Goal: Task Accomplishment & Management: Use online tool/utility

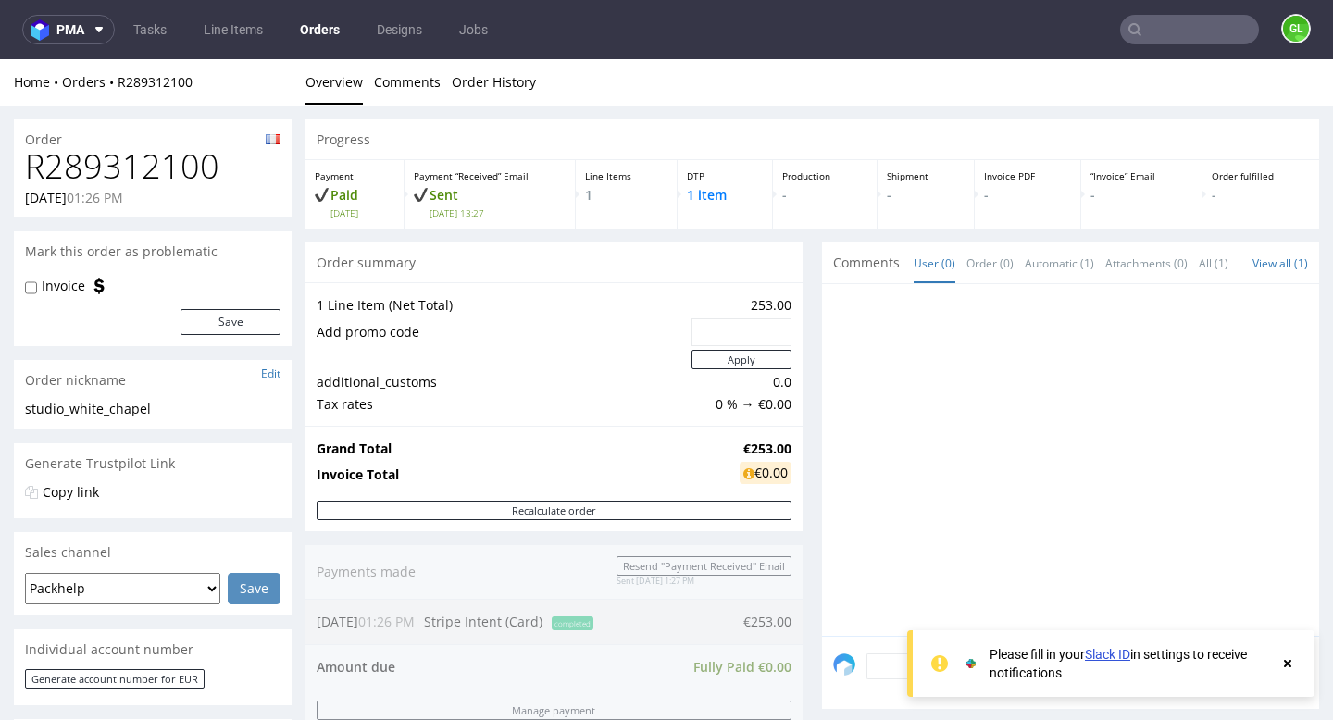
scroll to position [295, 0]
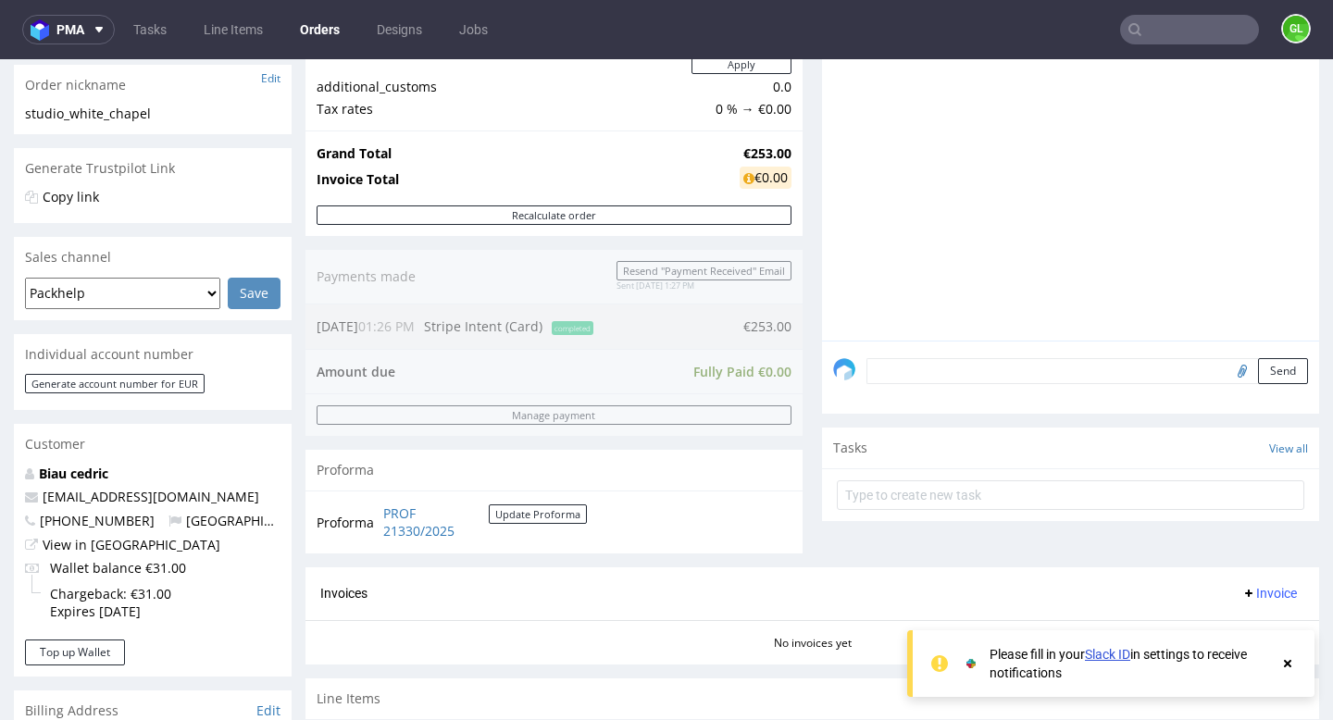
click at [1191, 39] on input "text" at bounding box center [1189, 30] width 139 height 30
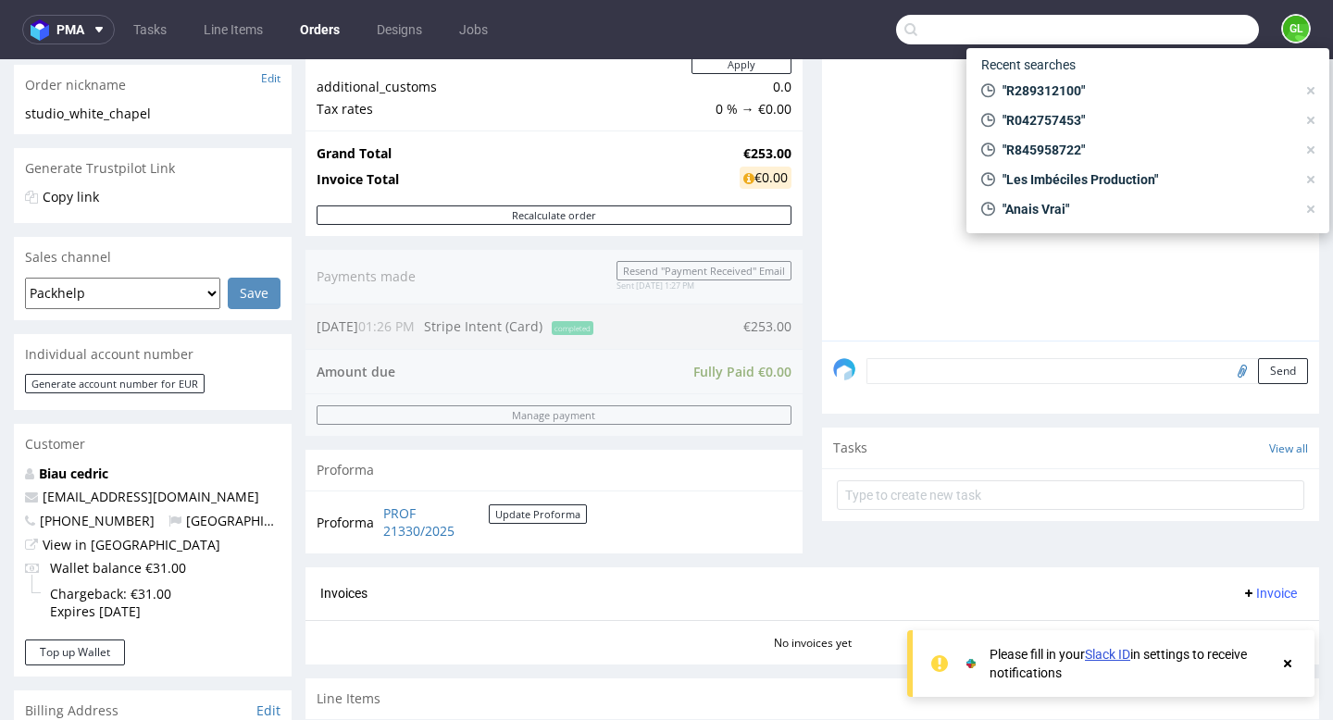
paste input "R468359902"
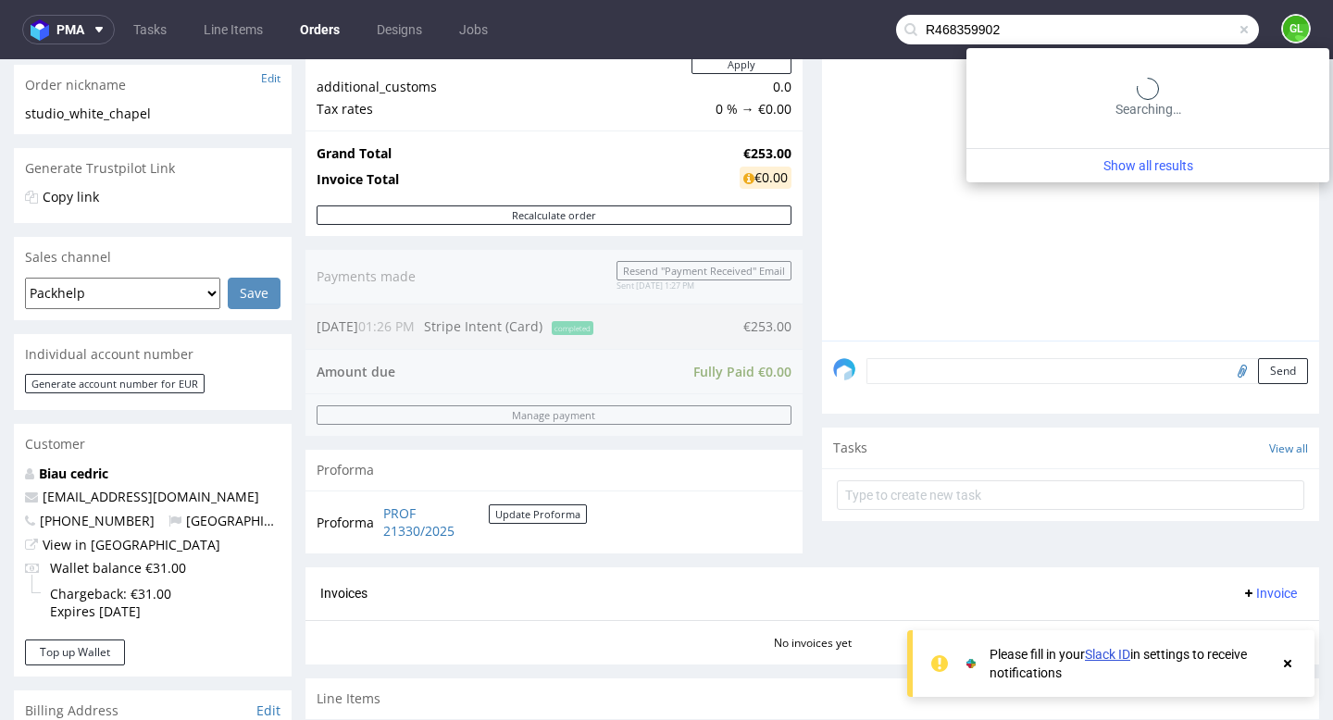
type input "R468359902"
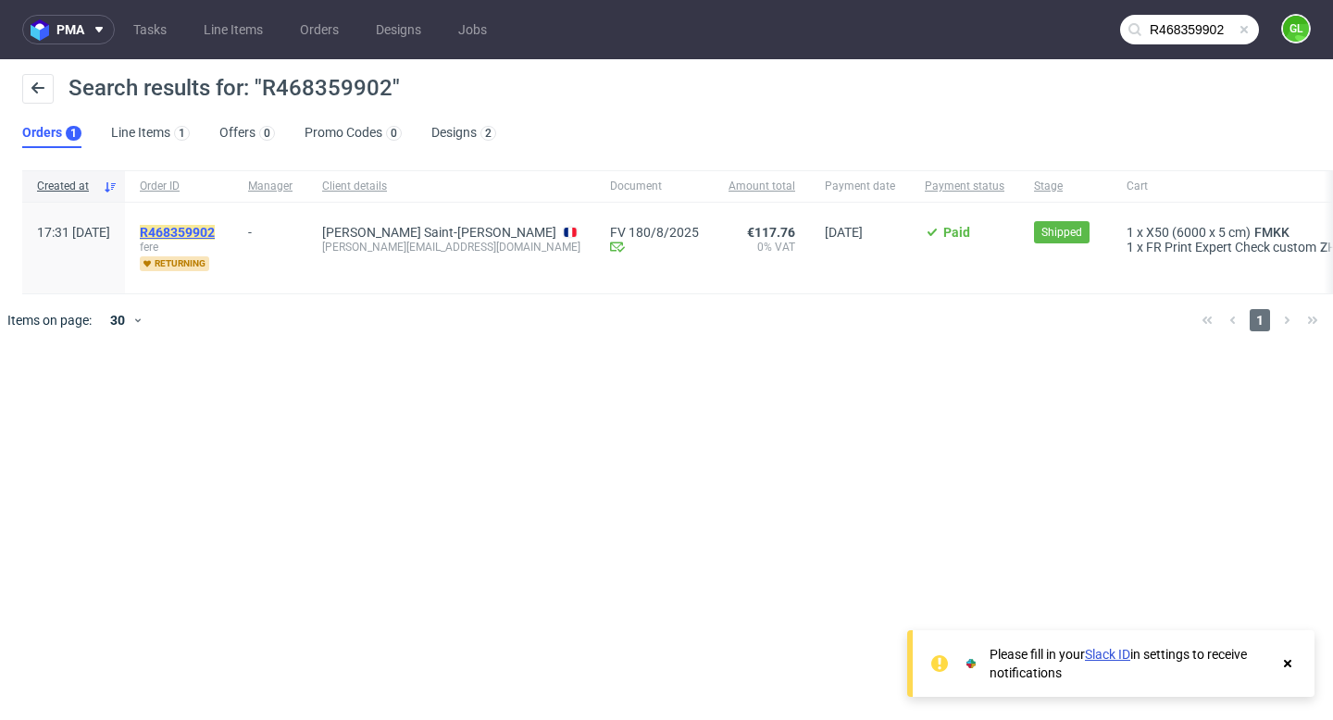
click at [215, 239] on mark "R468359902" at bounding box center [177, 232] width 75 height 15
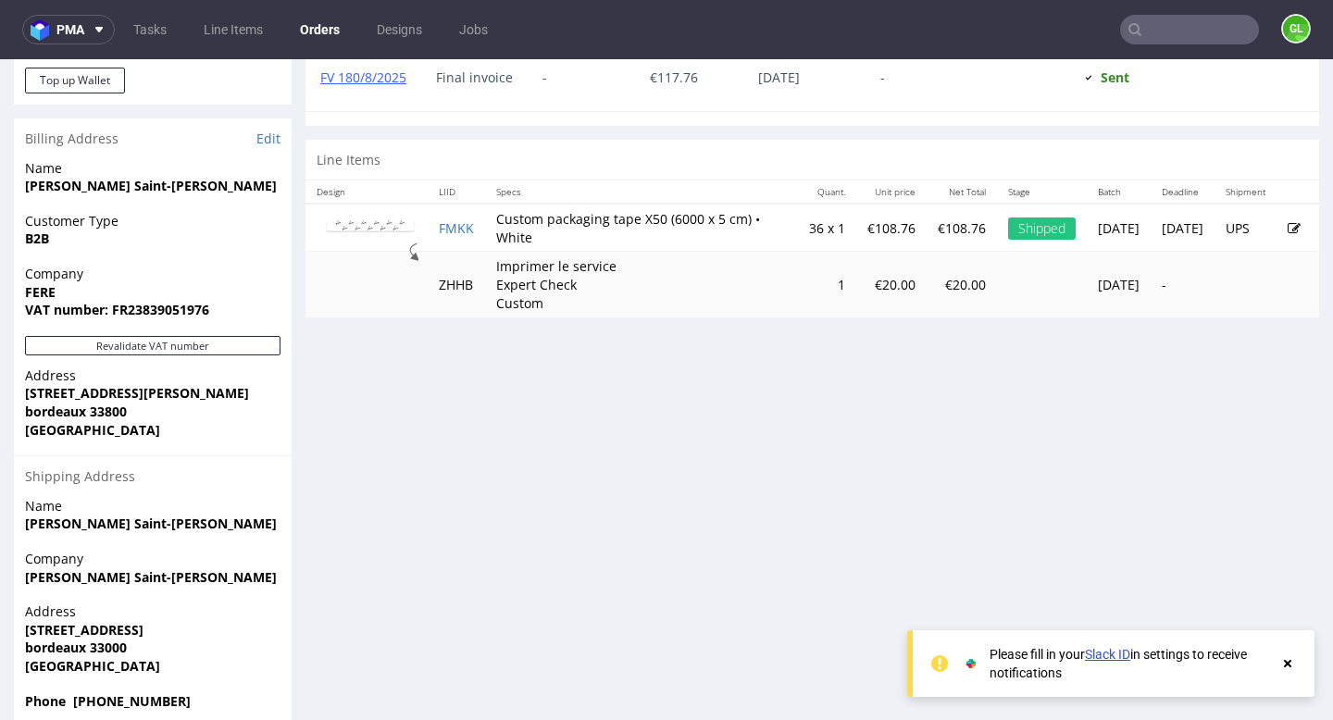
scroll to position [945, 0]
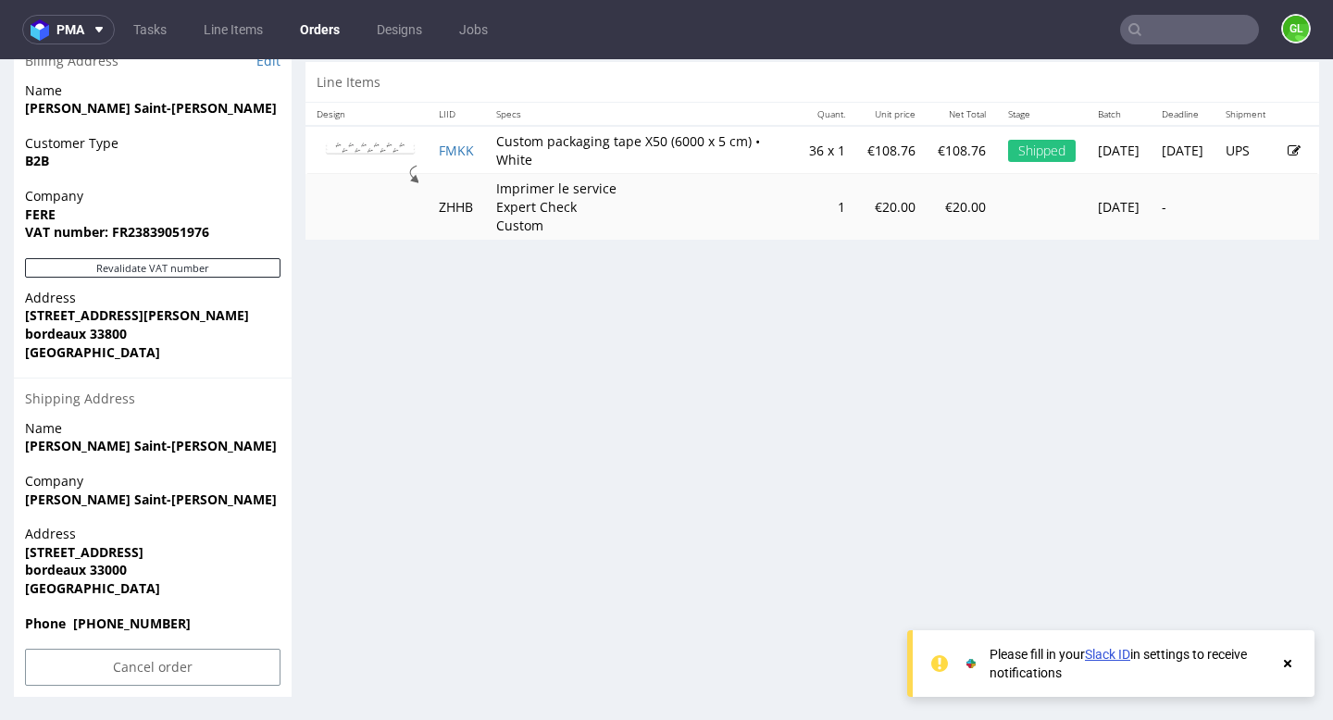
click at [1181, 25] on input "text" at bounding box center [1189, 30] width 139 height 30
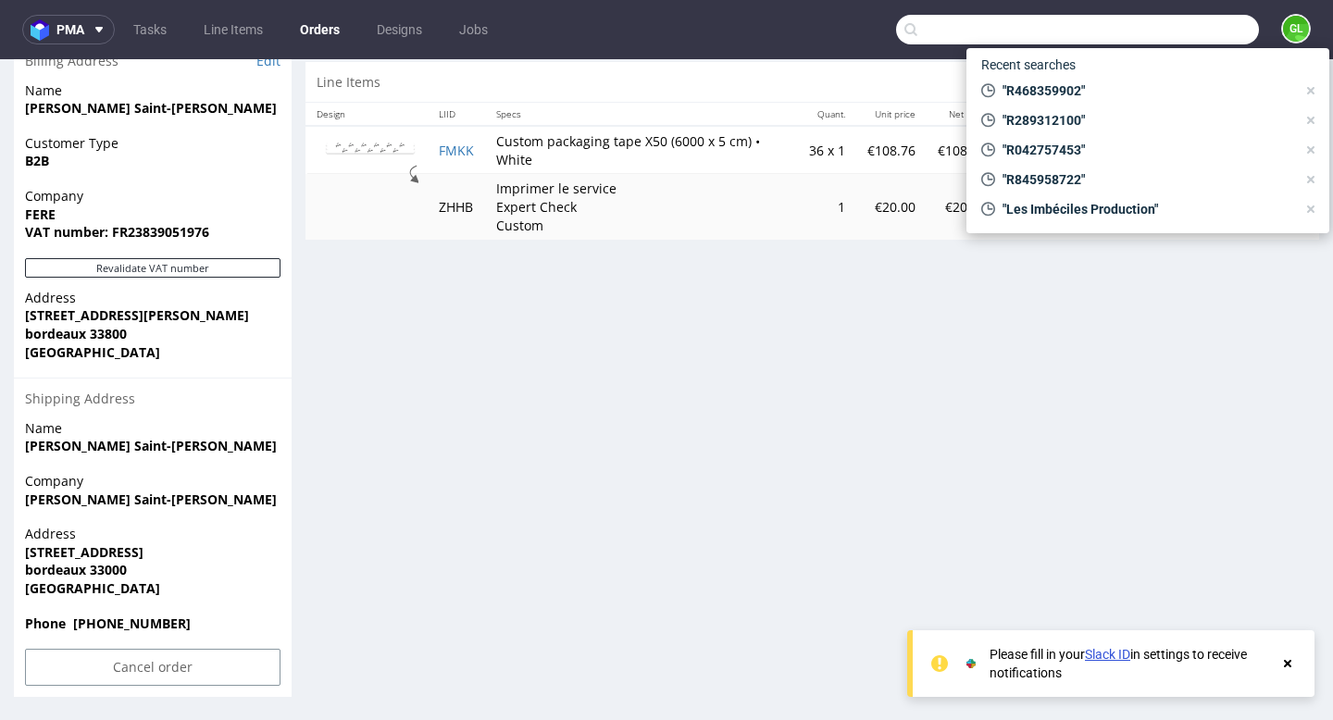
paste input "R765240084"
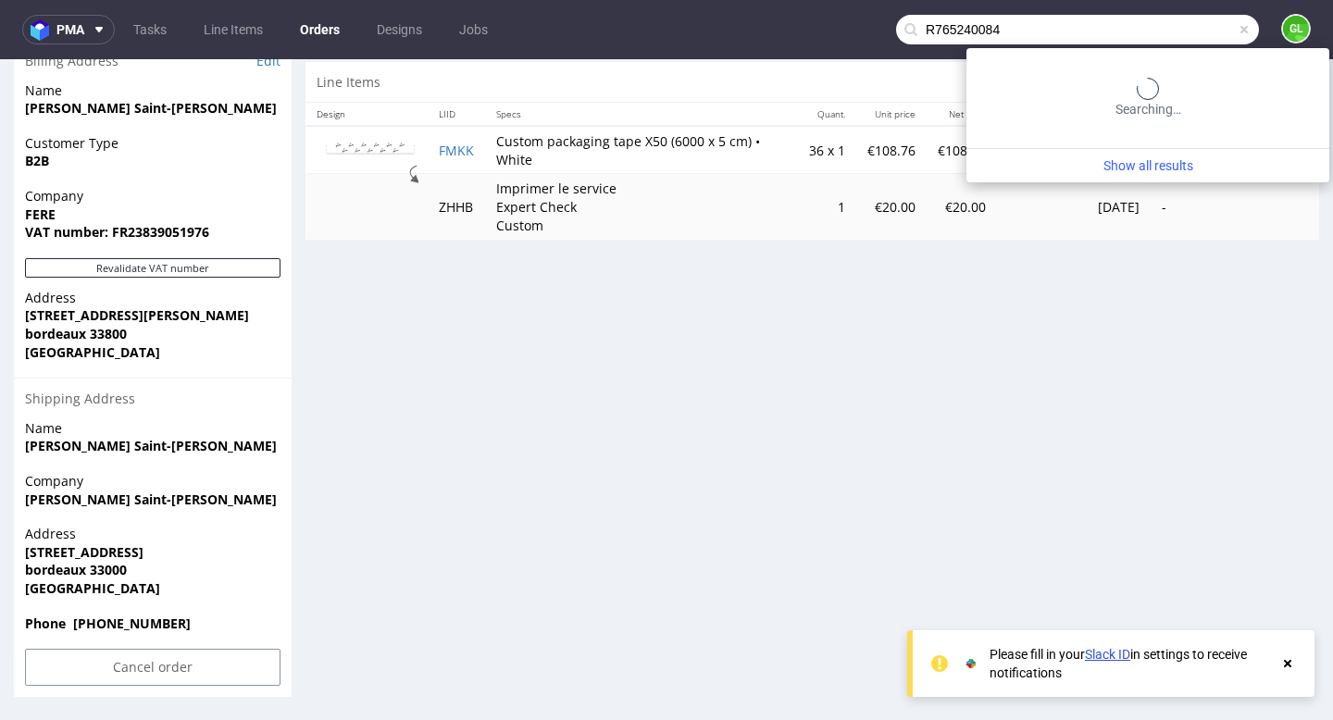
type input "R765240084"
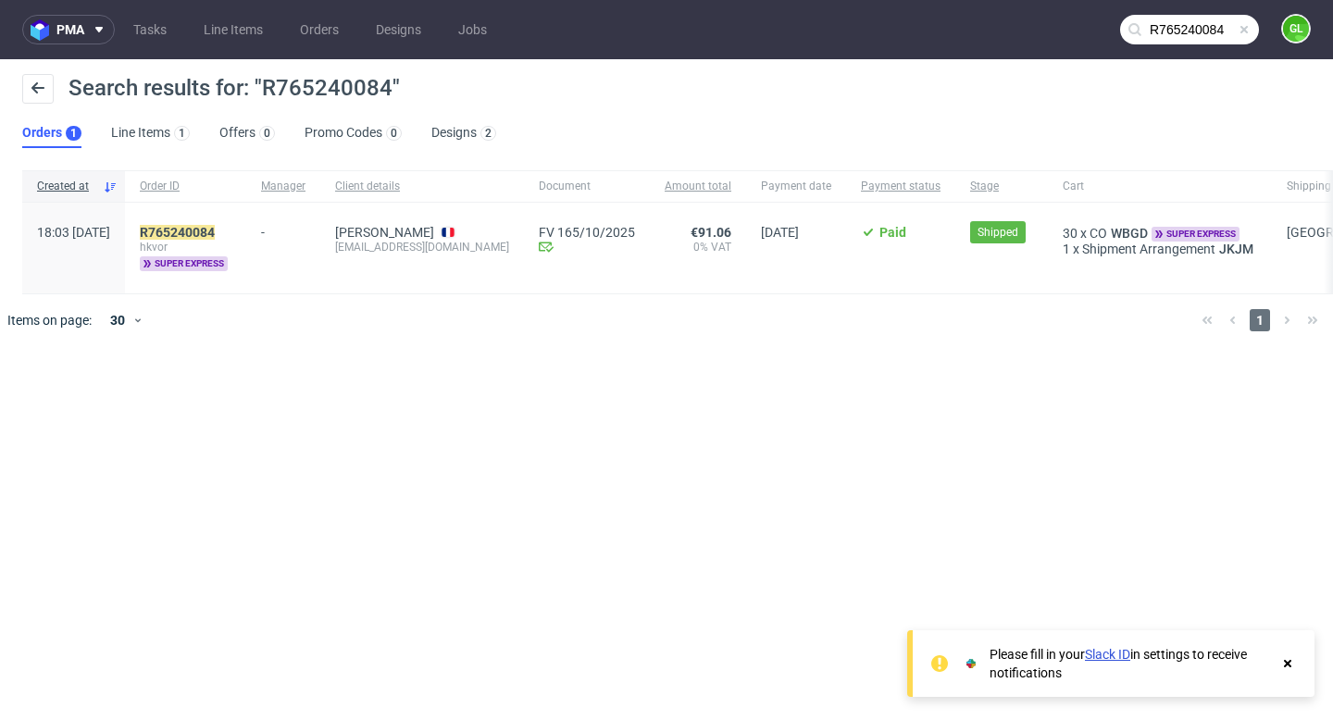
click at [1242, 28] on span at bounding box center [1244, 29] width 15 height 15
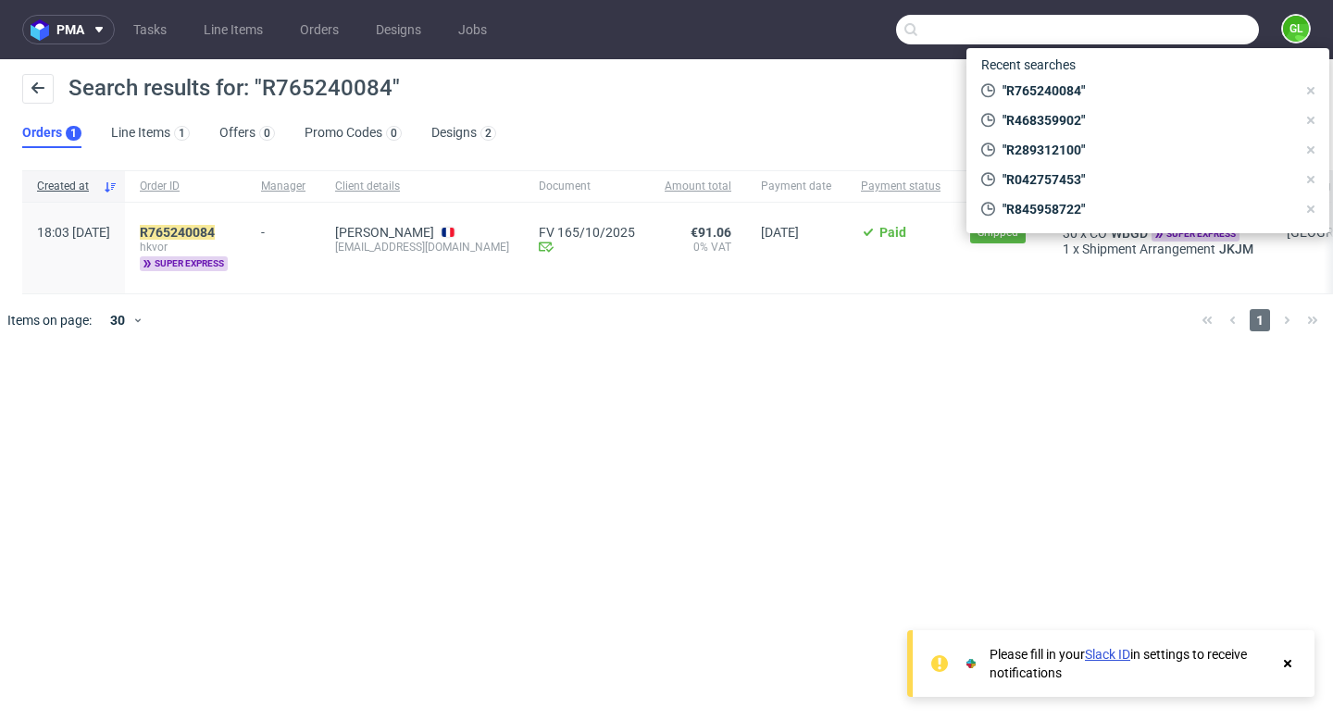
click at [1242, 28] on input "text" at bounding box center [1077, 30] width 363 height 30
paste input "R480019307"
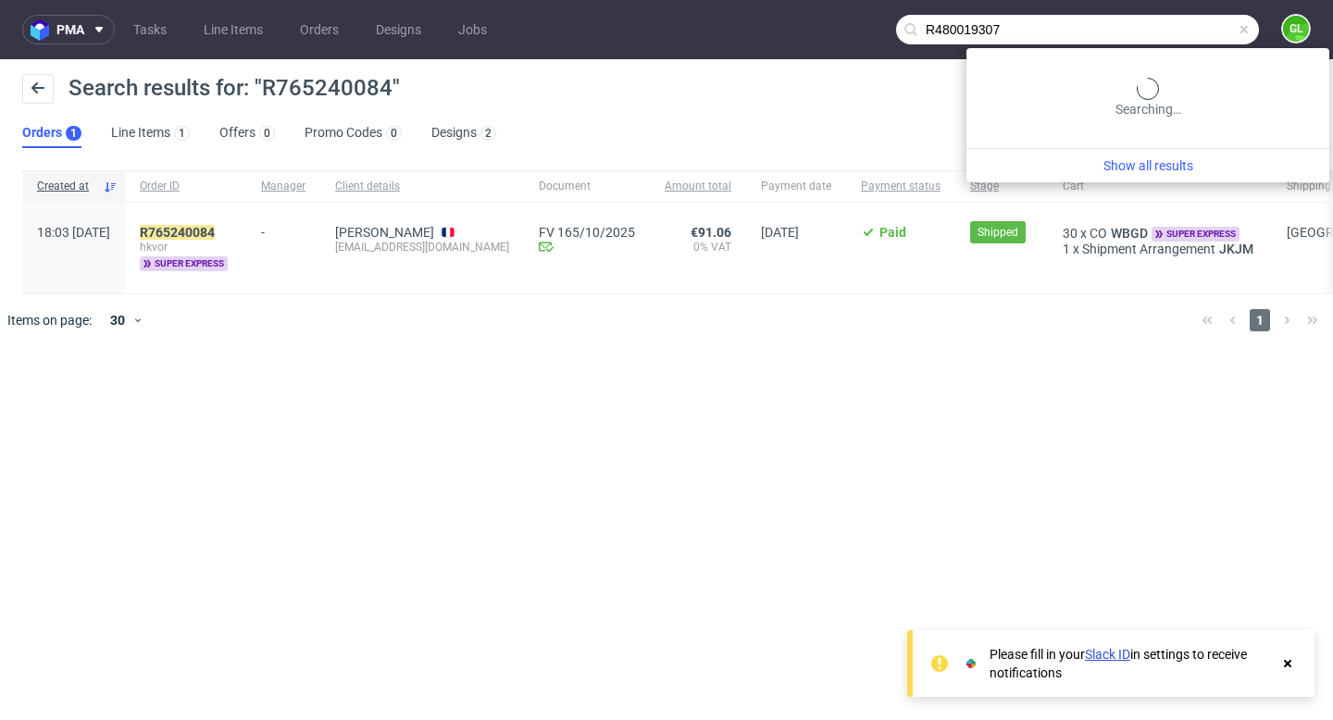
type input "R480019307"
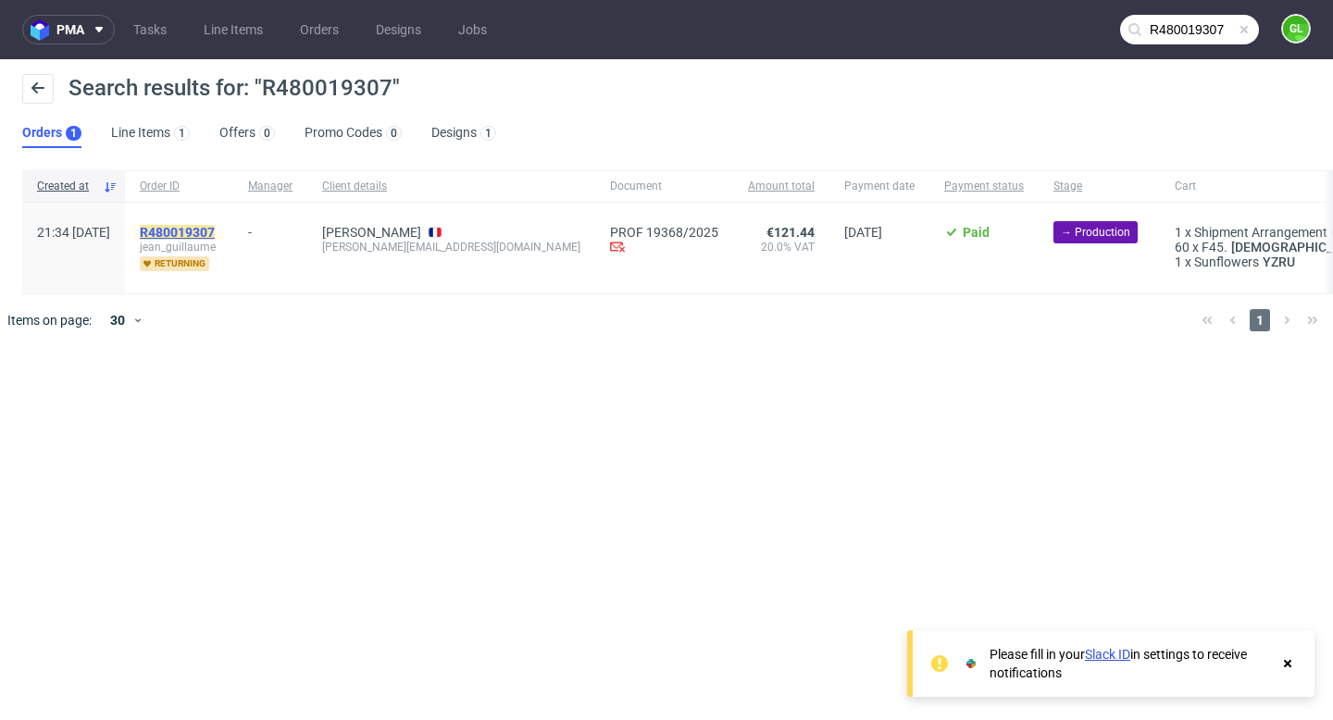
click at [215, 226] on mark "R480019307" at bounding box center [177, 232] width 75 height 15
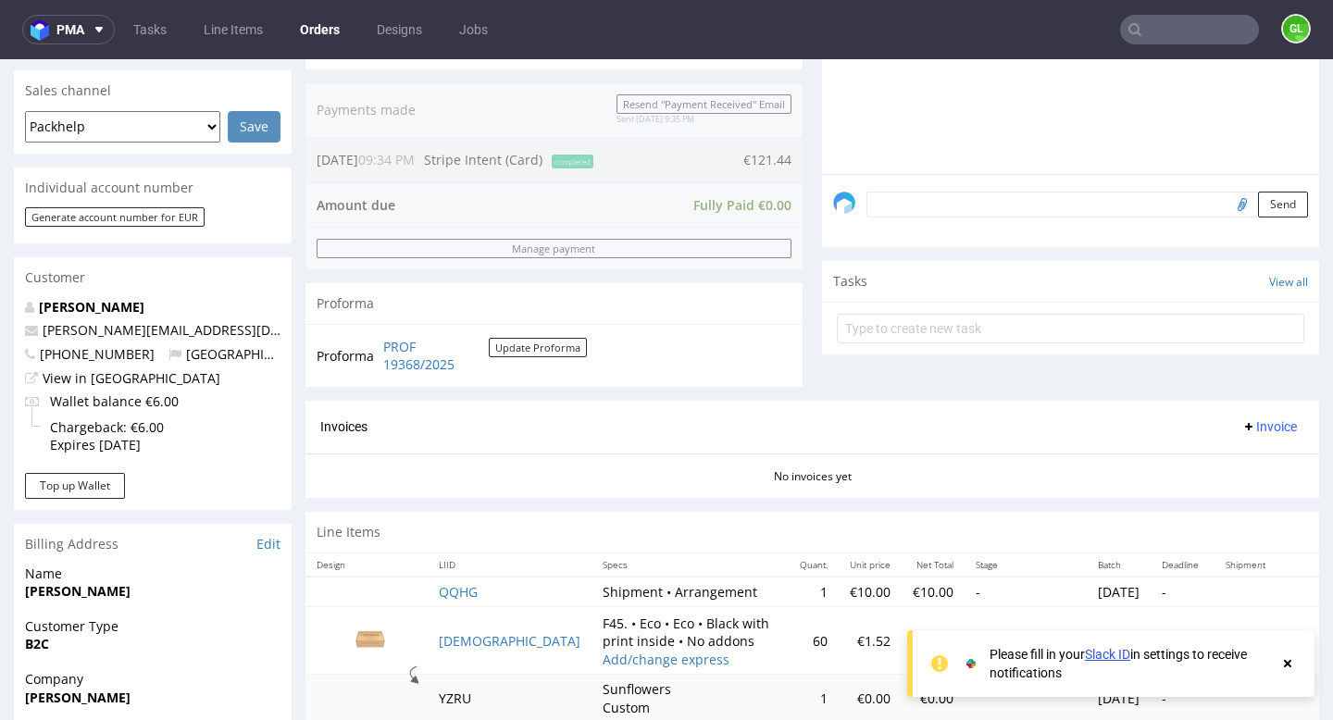
scroll to position [454, 0]
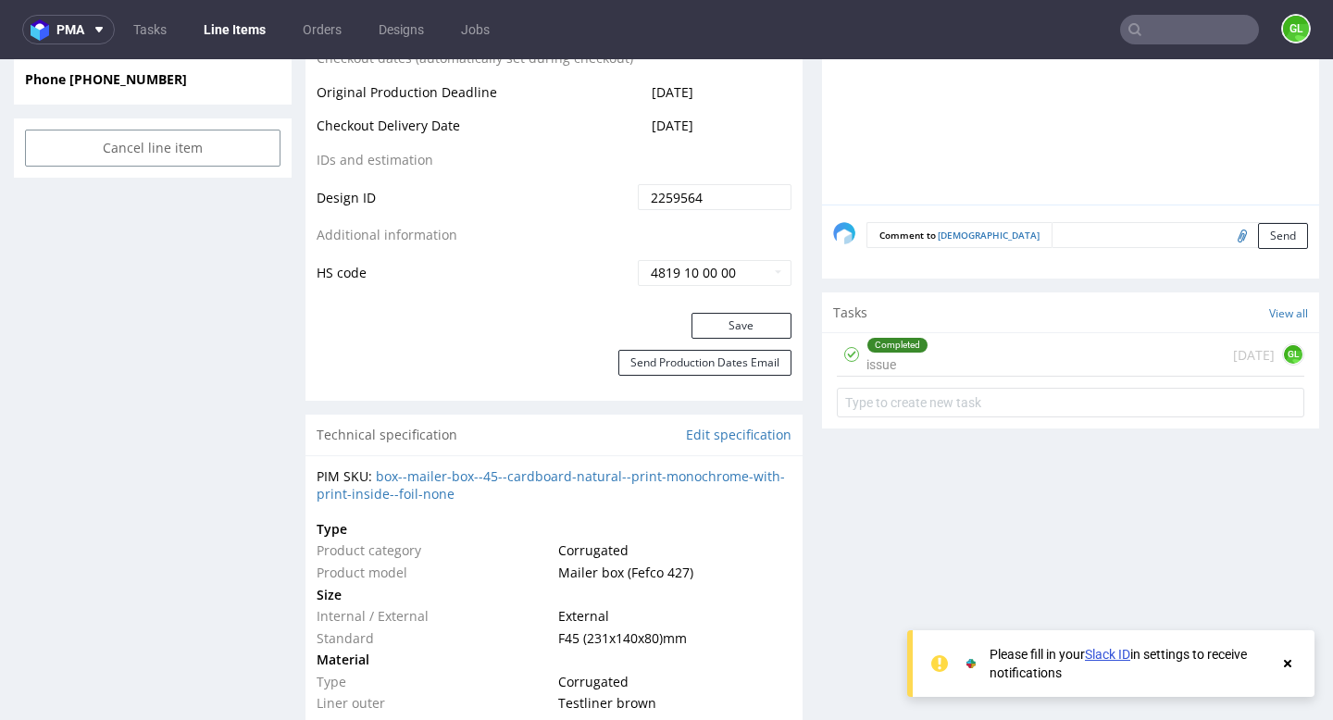
scroll to position [1071, 0]
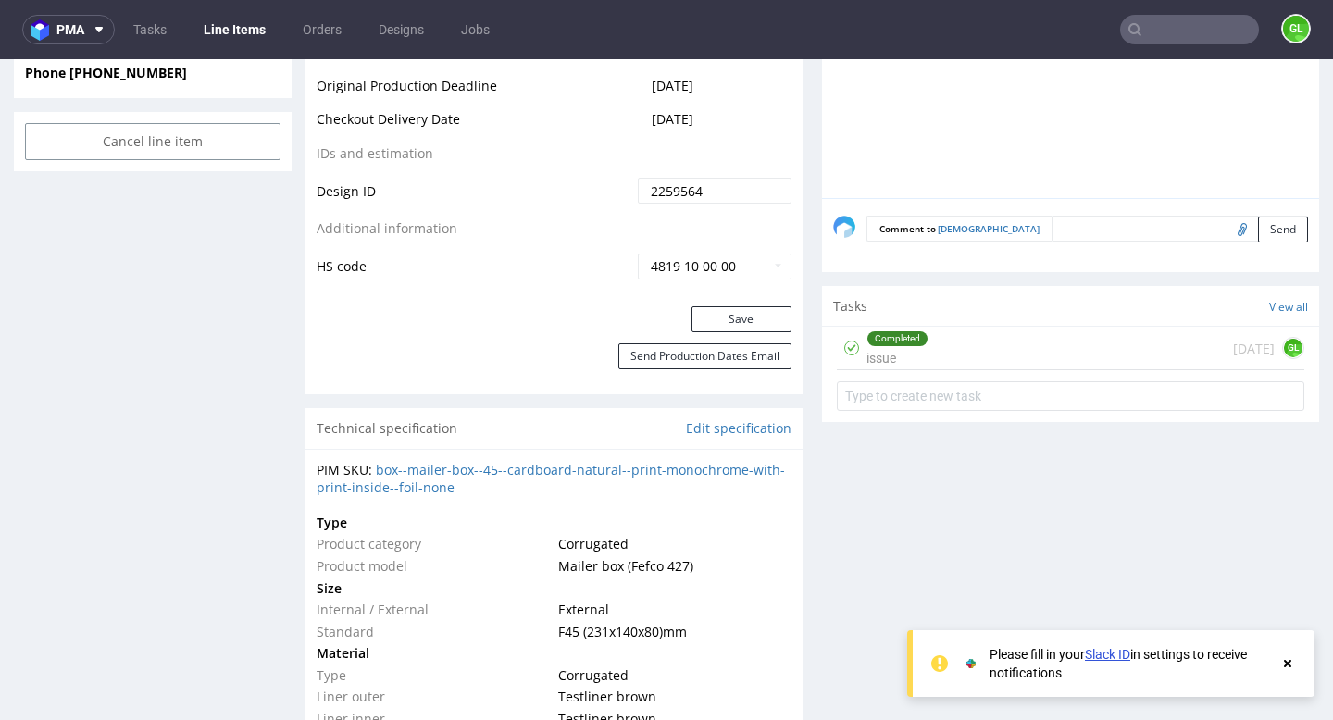
click at [957, 328] on div "Completed issue 17 days ago GL" at bounding box center [1071, 349] width 468 height 44
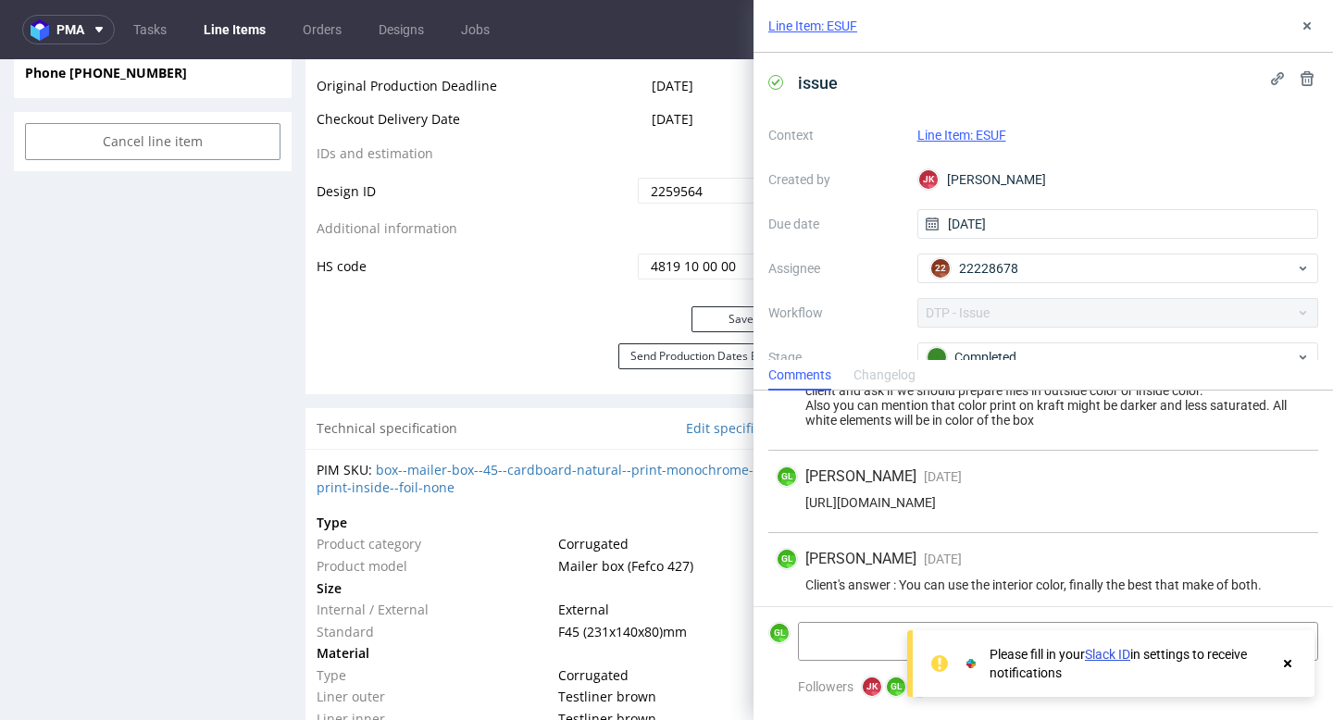
scroll to position [75, 0]
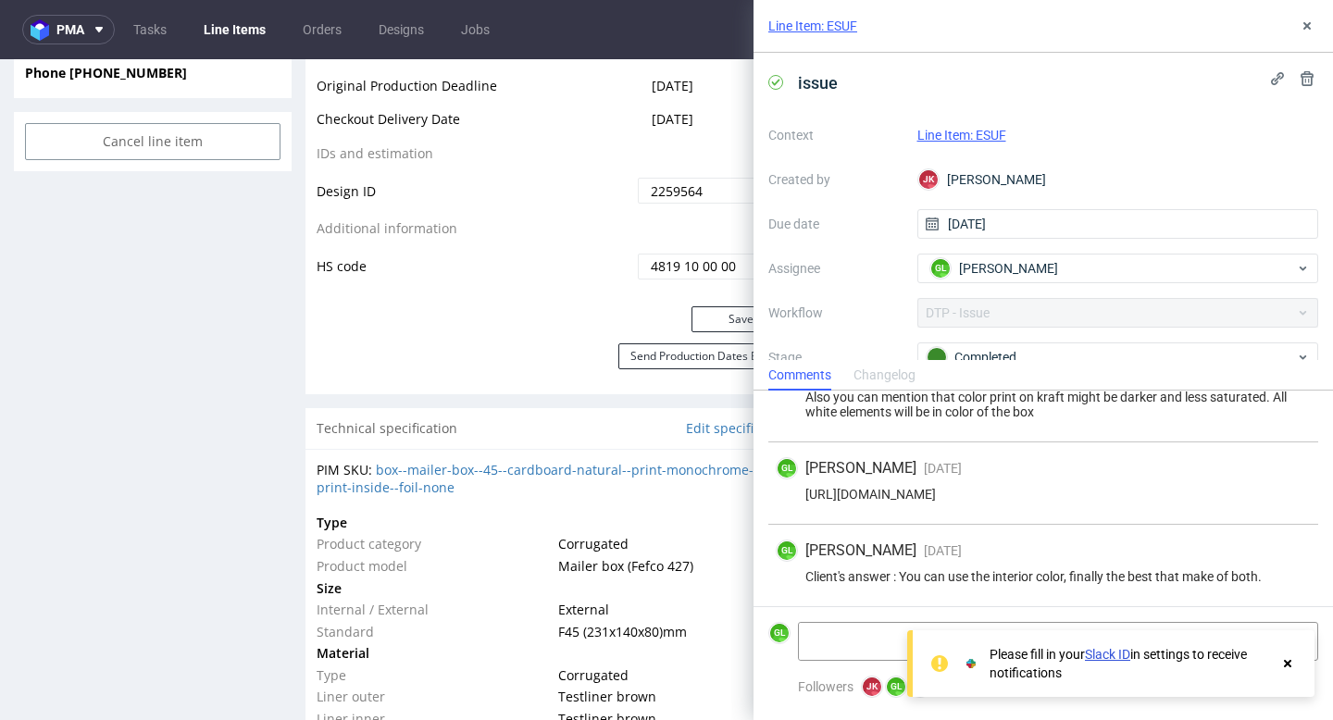
click at [1285, 667] on use at bounding box center [1287, 663] width 7 height 7
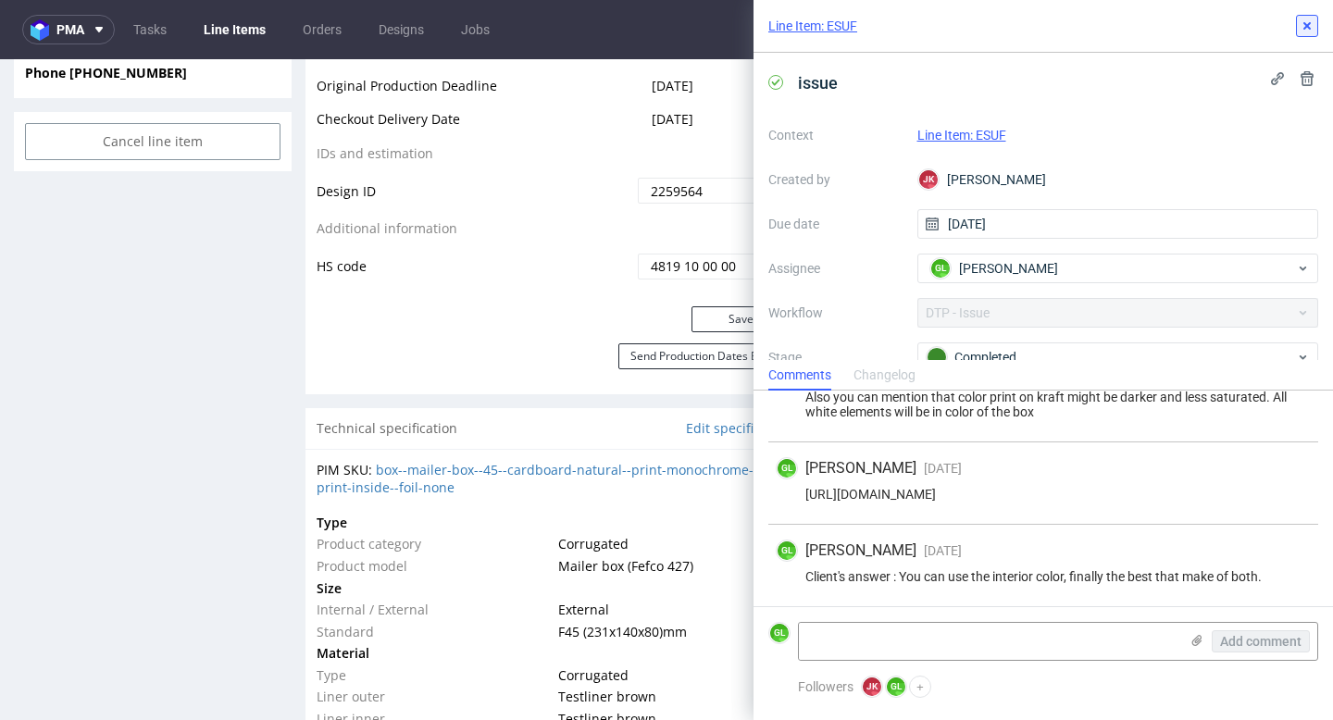
click at [1304, 24] on use at bounding box center [1307, 25] width 7 height 7
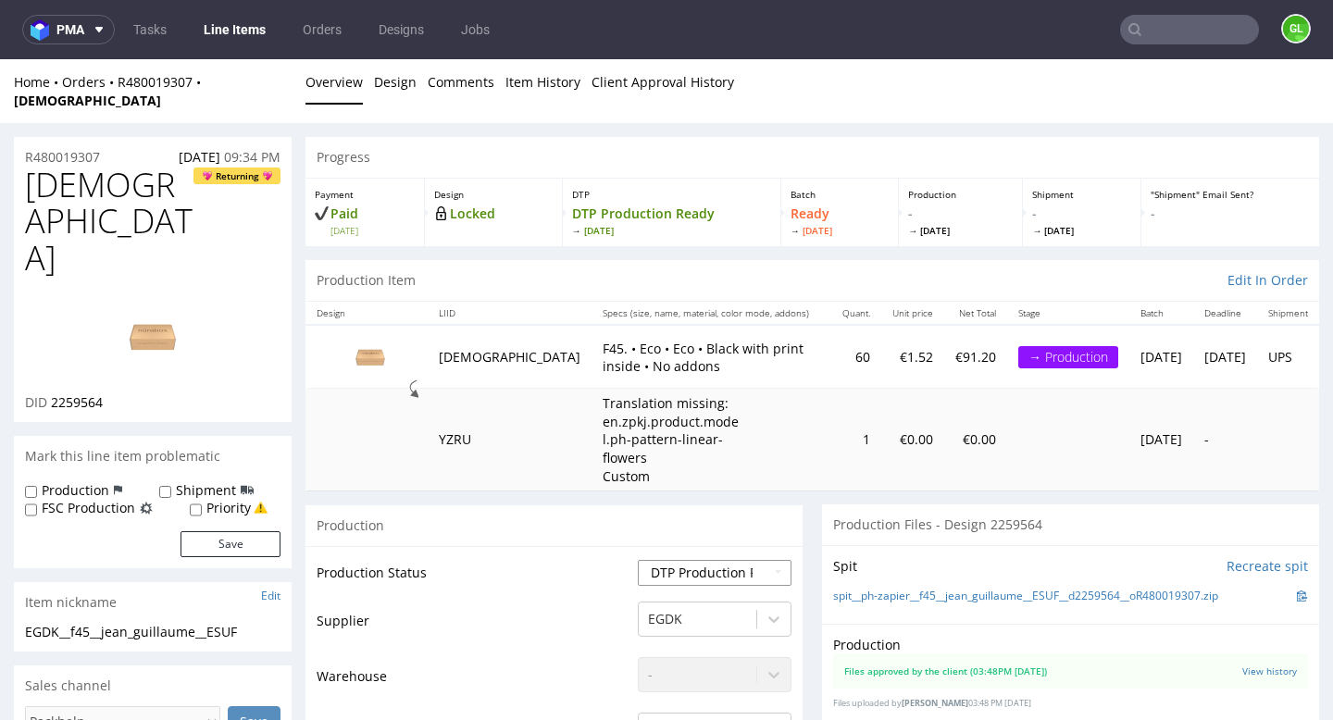
click at [702, 560] on select "Waiting for Artwork Waiting for Diecut Waiting for Mockup Waiting for DTP Waiti…" at bounding box center [715, 573] width 154 height 26
click at [1179, 31] on input "text" at bounding box center [1189, 30] width 139 height 30
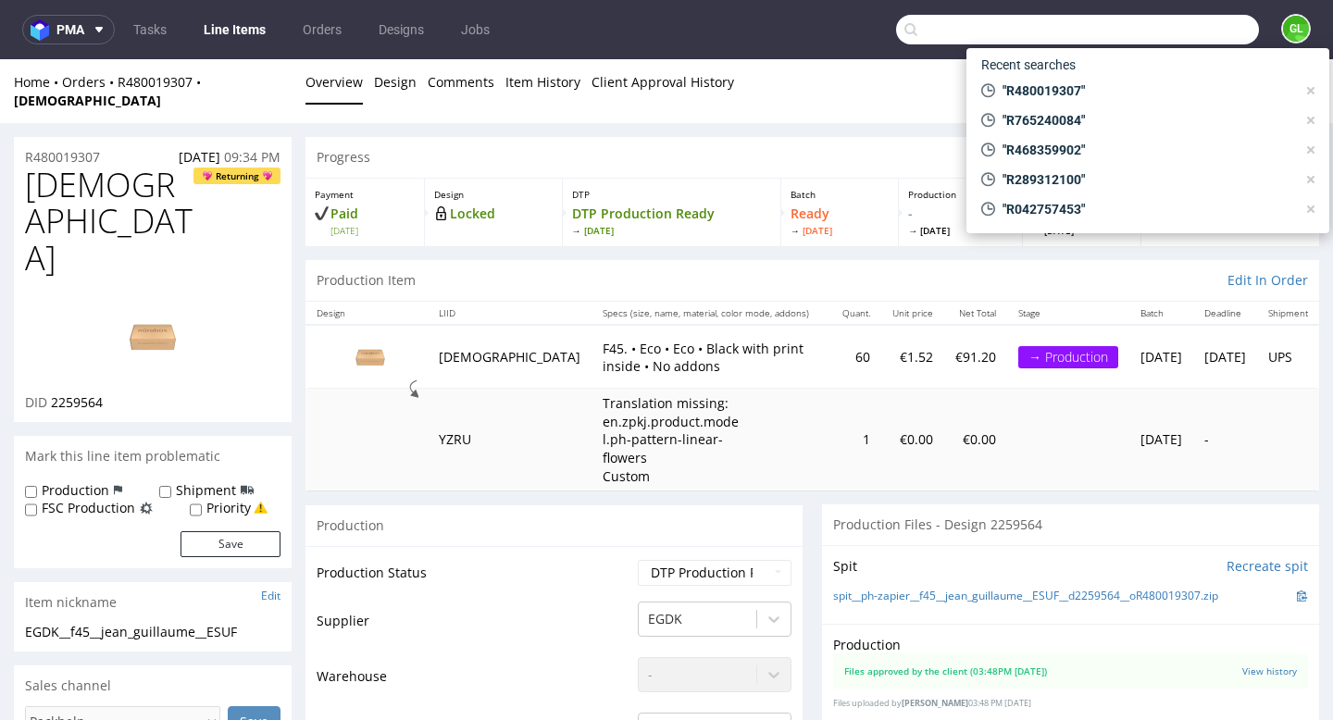
paste input "R042757453"
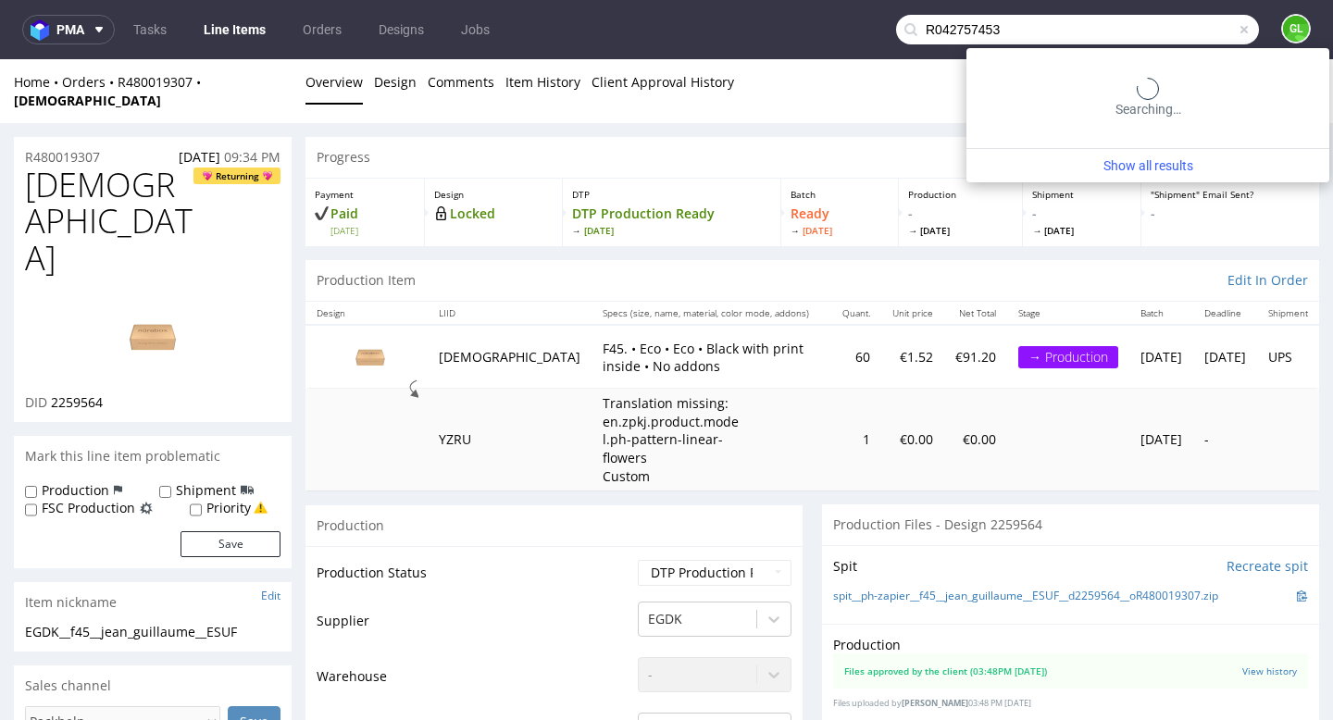
type input "R042757453"
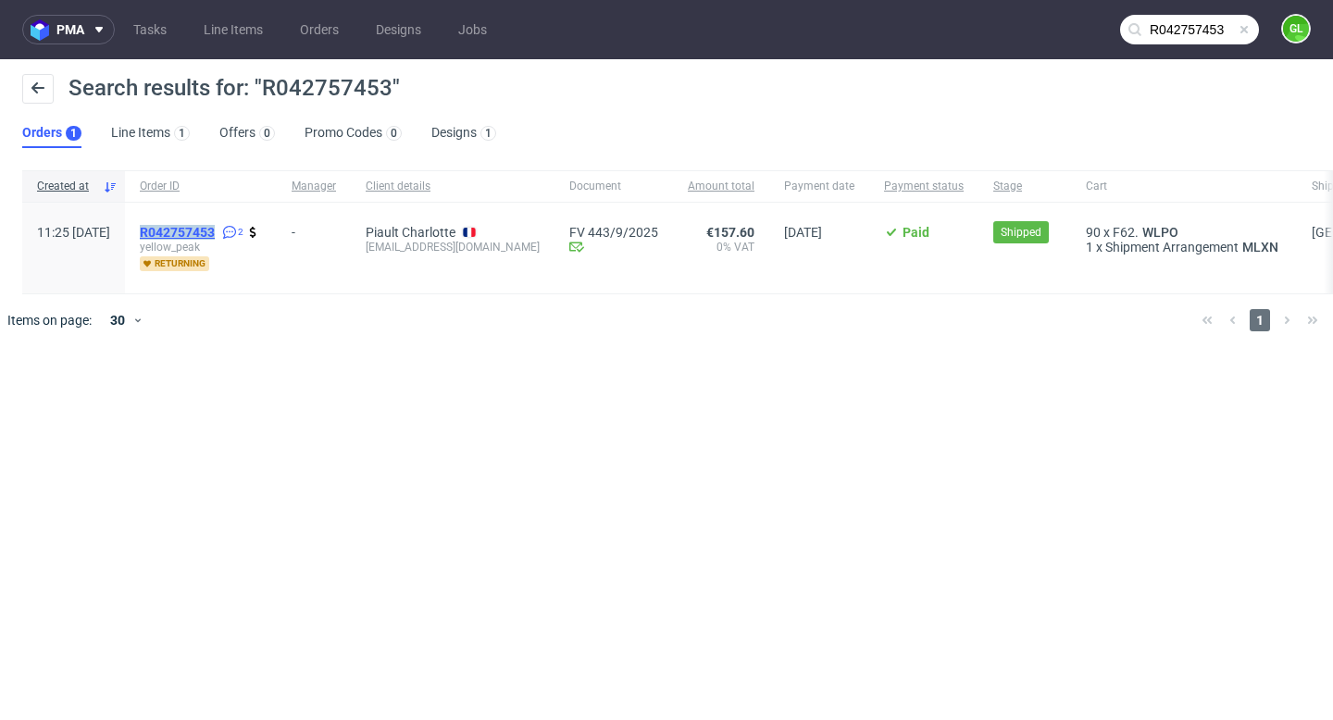
click at [209, 236] on mark "R042757453" at bounding box center [177, 232] width 75 height 15
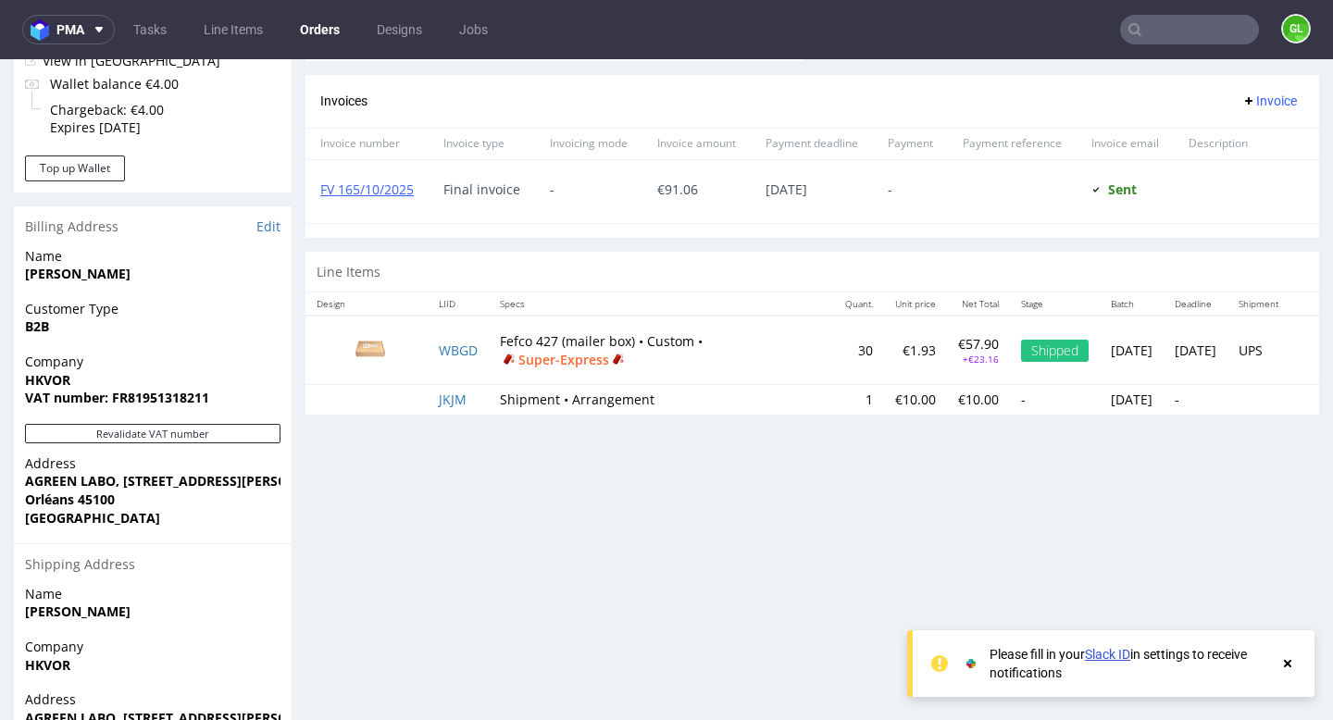
scroll to position [826, 0]
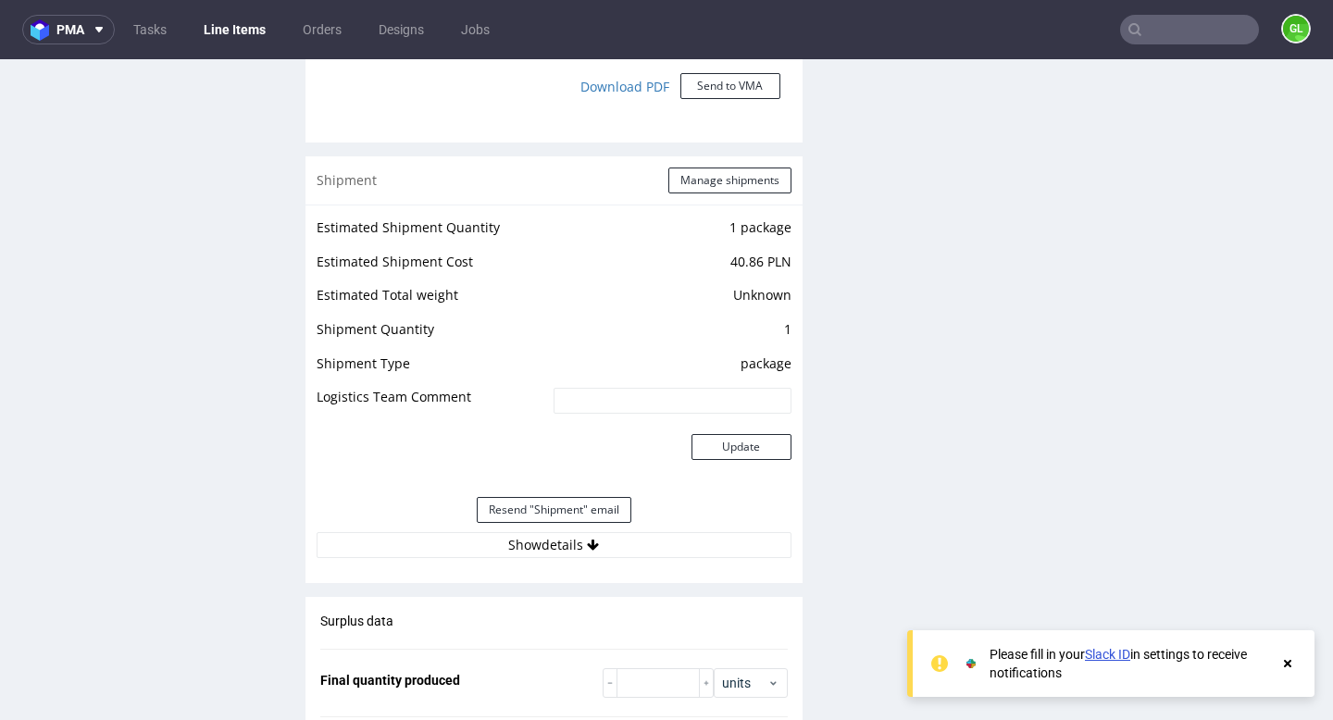
scroll to position [1757, 0]
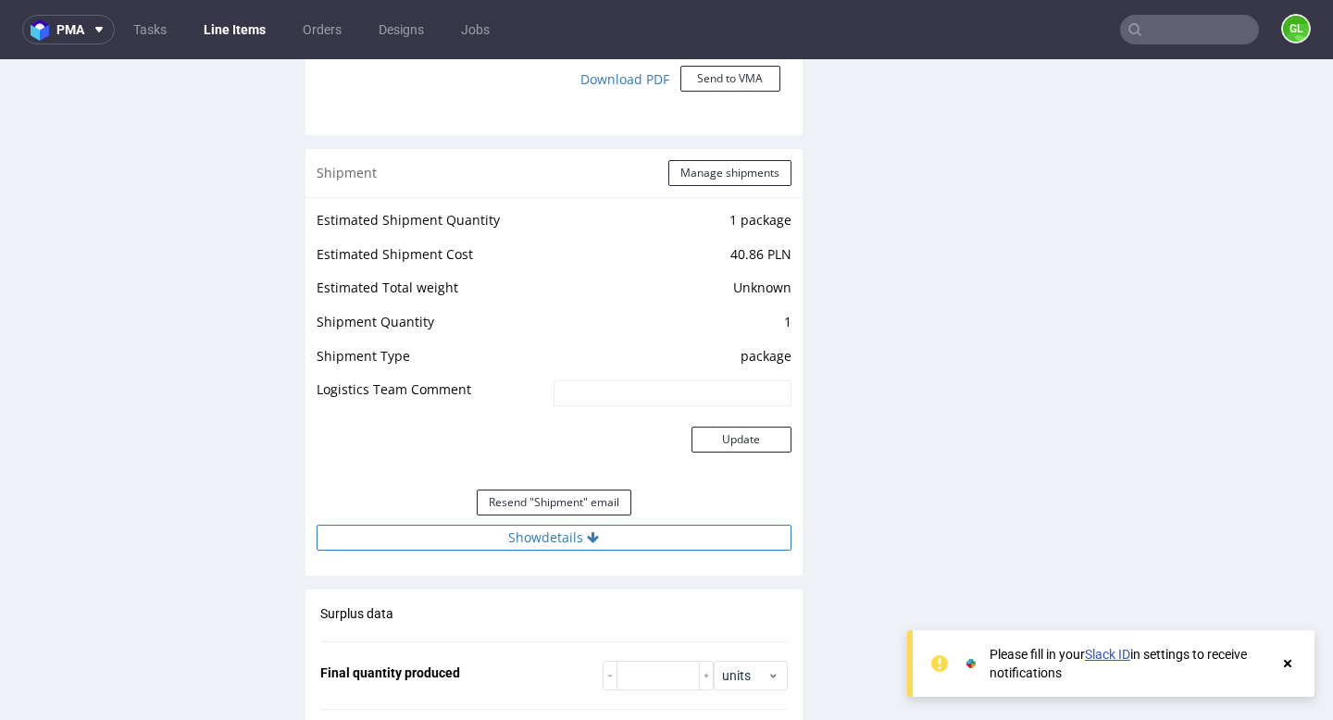
click at [556, 538] on button "Show details" at bounding box center [554, 538] width 475 height 26
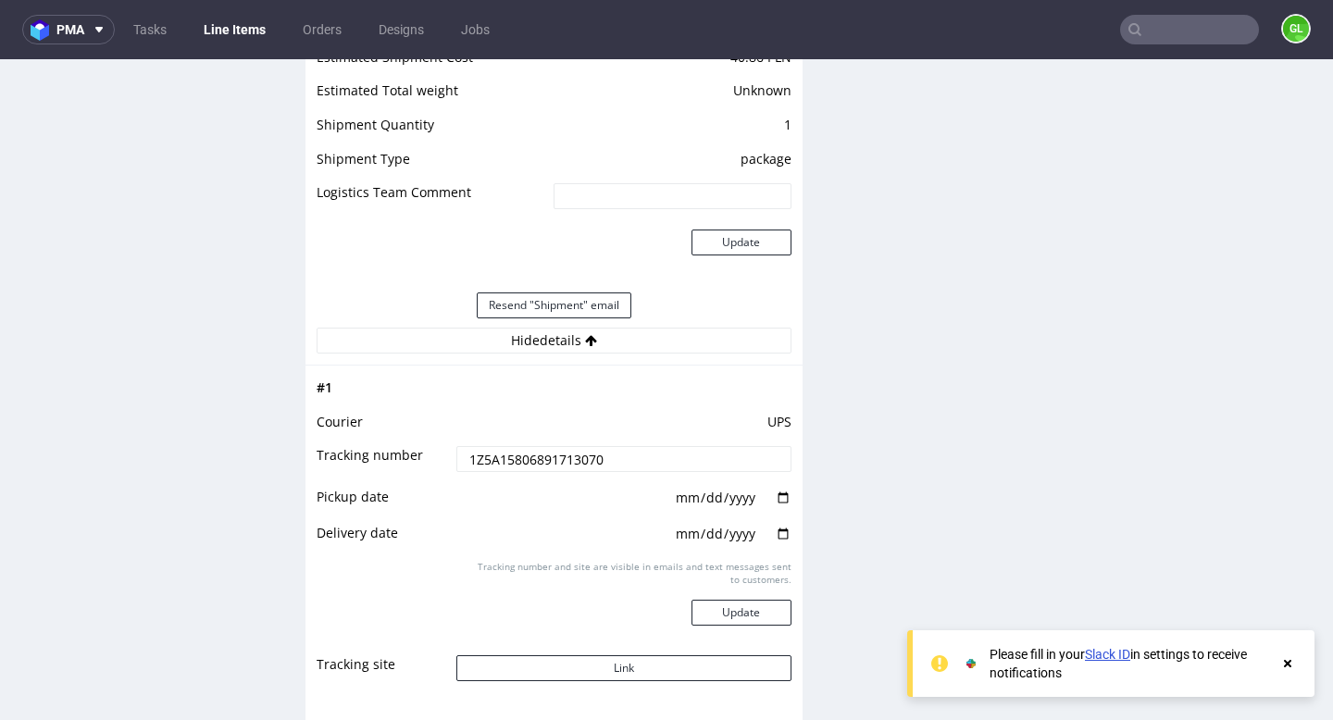
scroll to position [1974, 0]
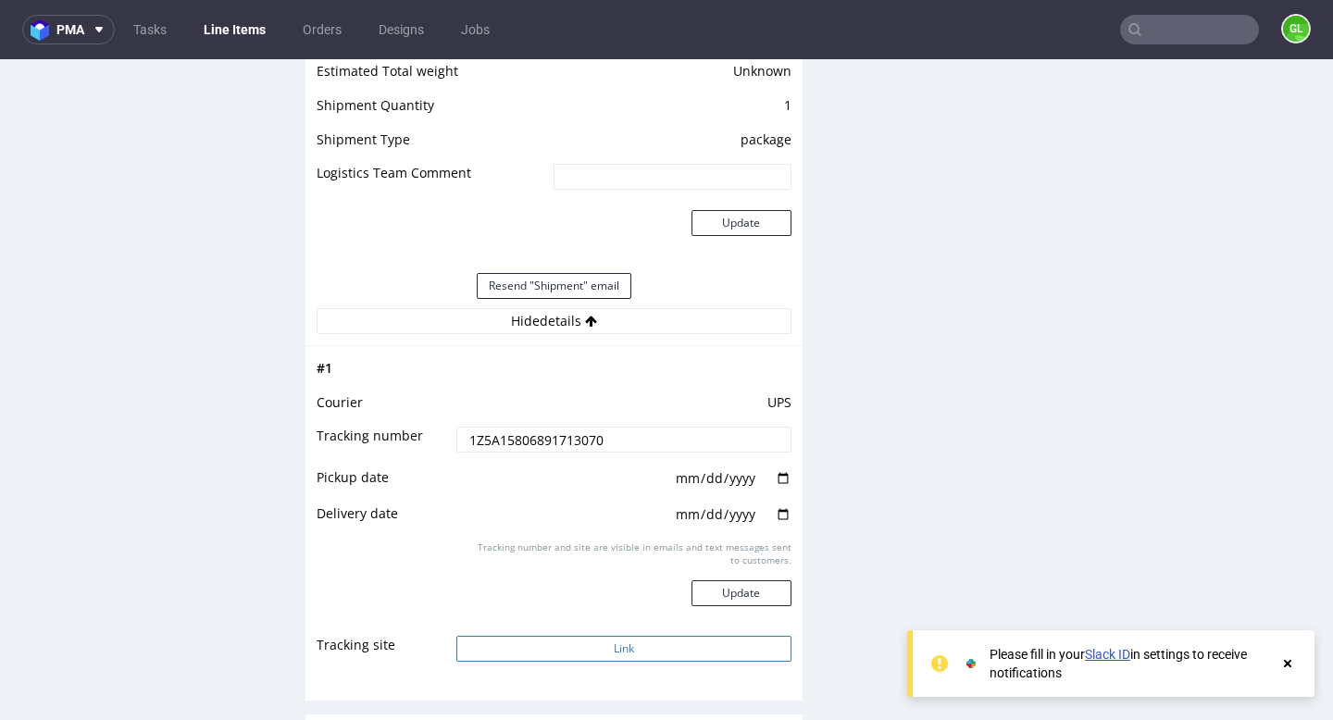
click at [602, 650] on button "Link" at bounding box center [623, 649] width 334 height 26
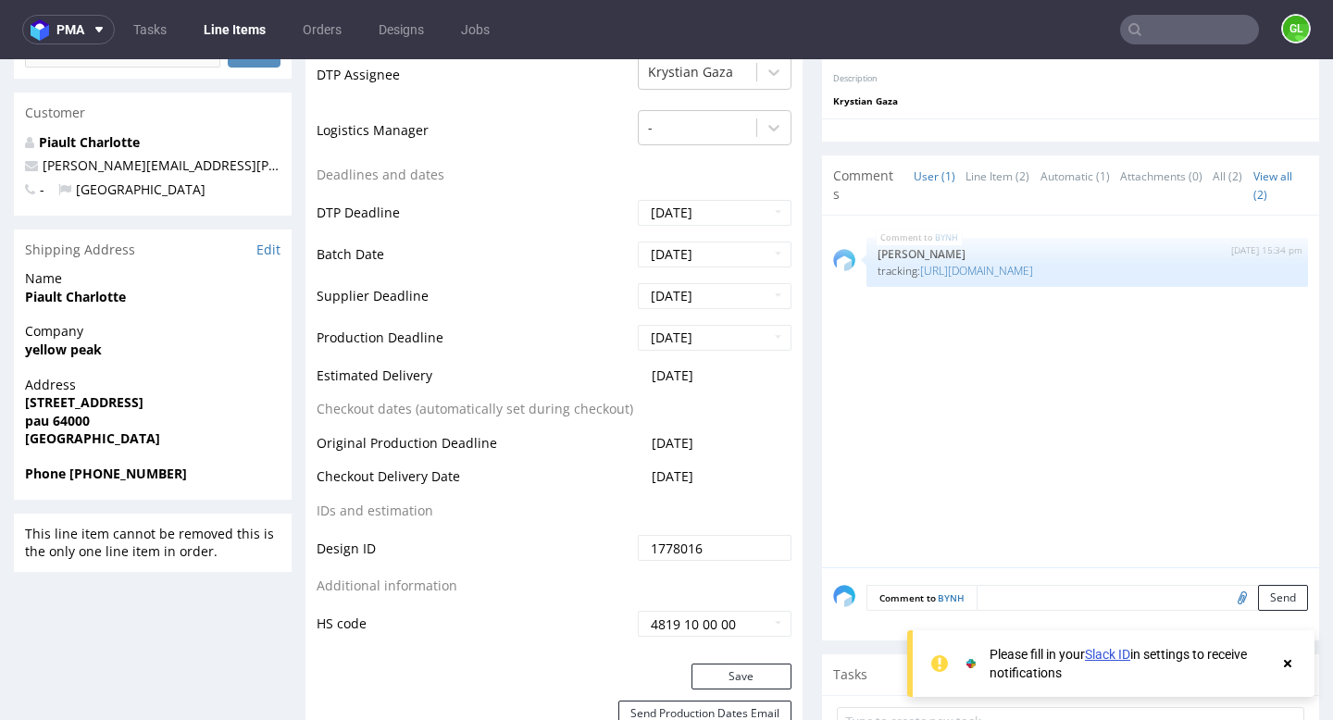
scroll to position [641, 0]
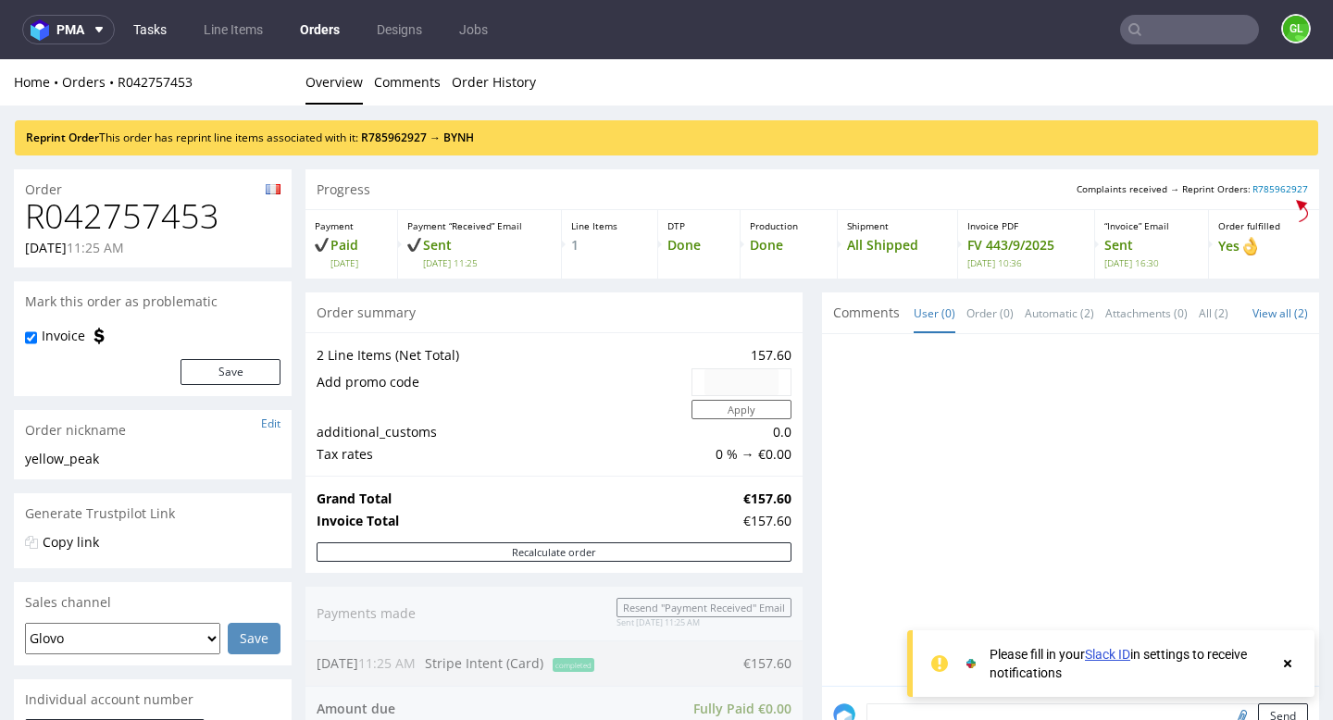
click at [158, 33] on link "Tasks" at bounding box center [150, 30] width 56 height 30
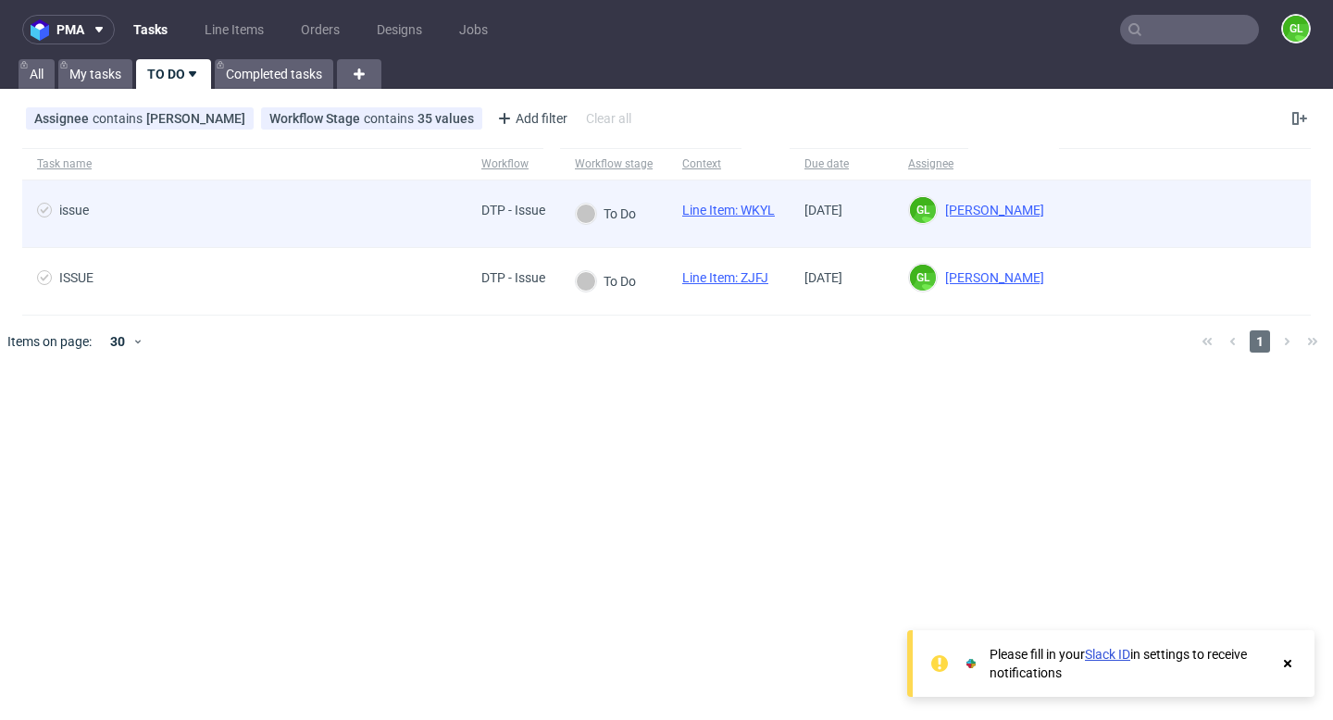
click at [324, 218] on span "issue" at bounding box center [244, 214] width 415 height 22
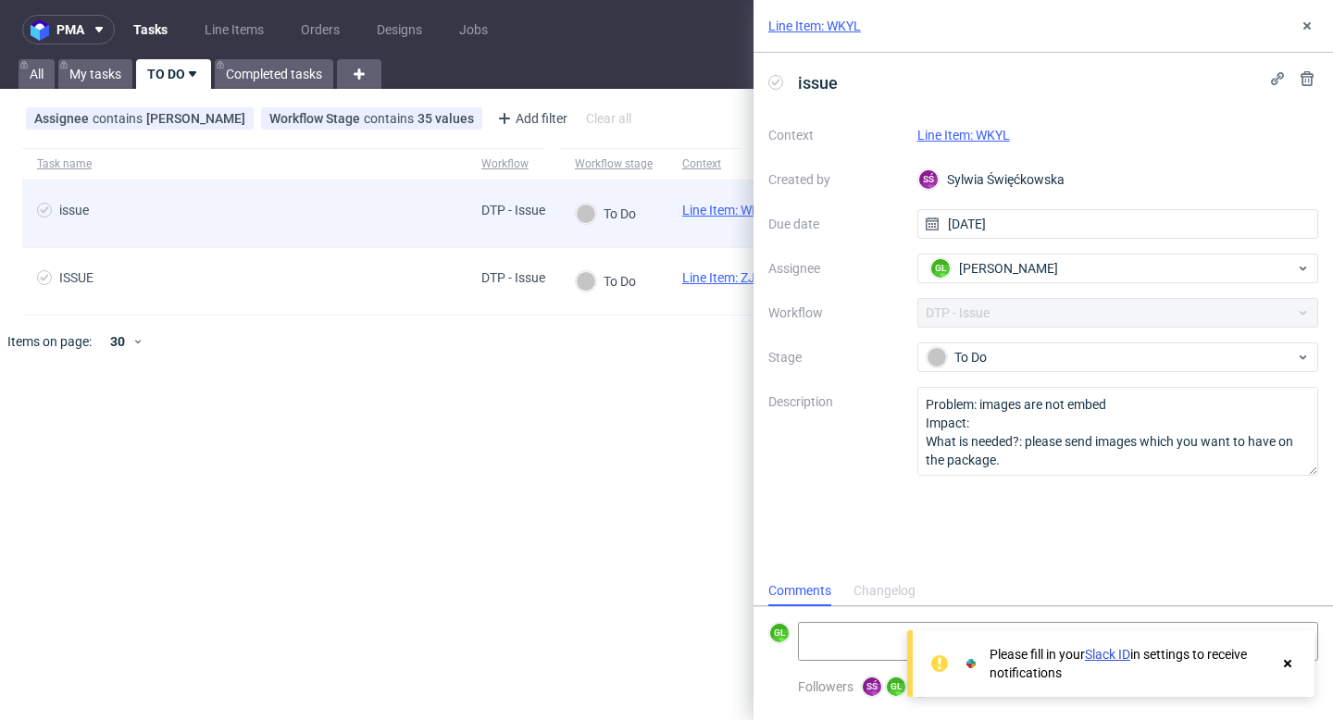
scroll to position [15, 0]
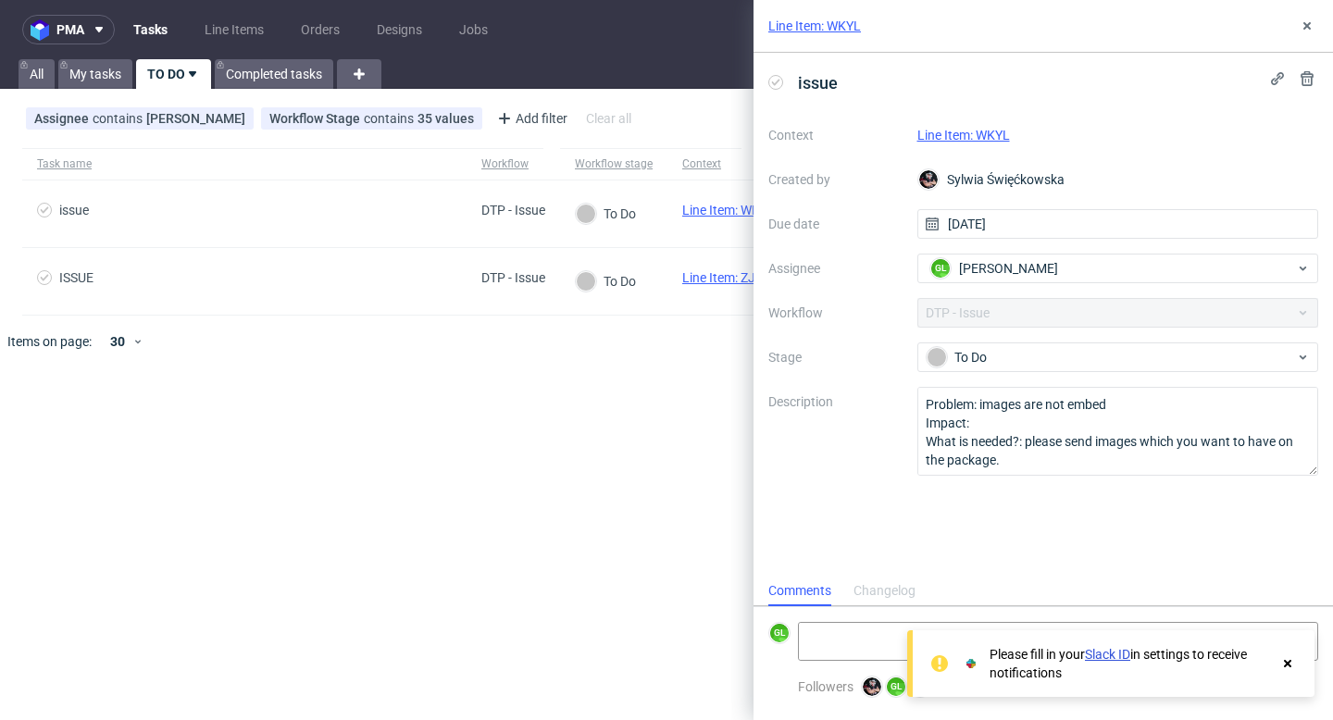
click at [957, 131] on link "Line Item: WKYL" at bounding box center [963, 135] width 93 height 15
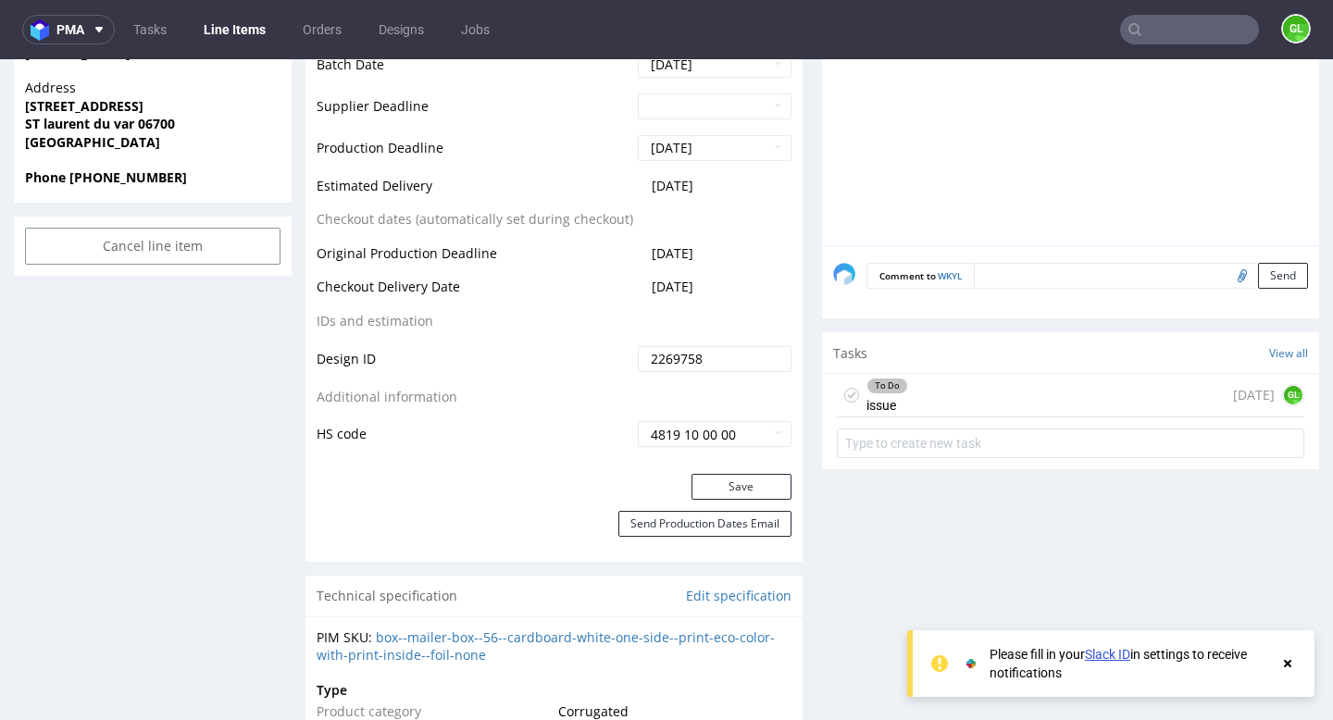
scroll to position [880, 0]
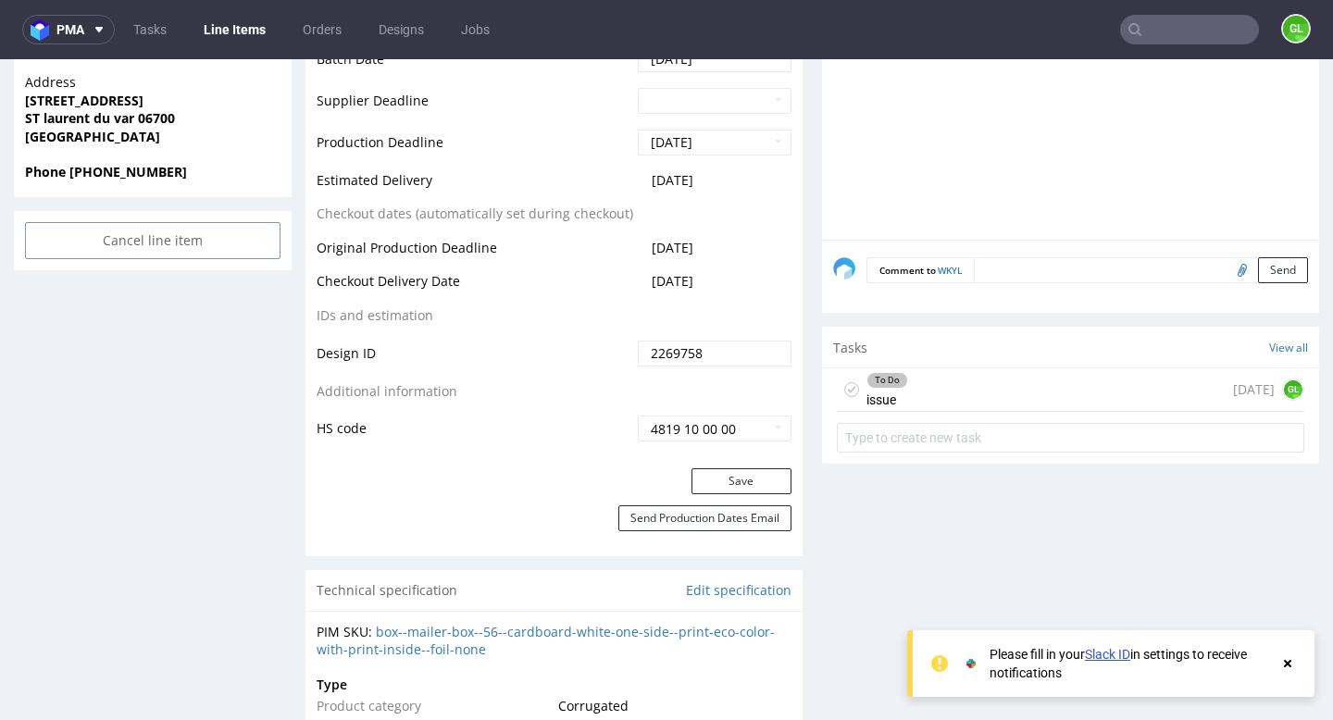
click at [999, 409] on div "To Do issue [DATE] GL" at bounding box center [1071, 390] width 468 height 44
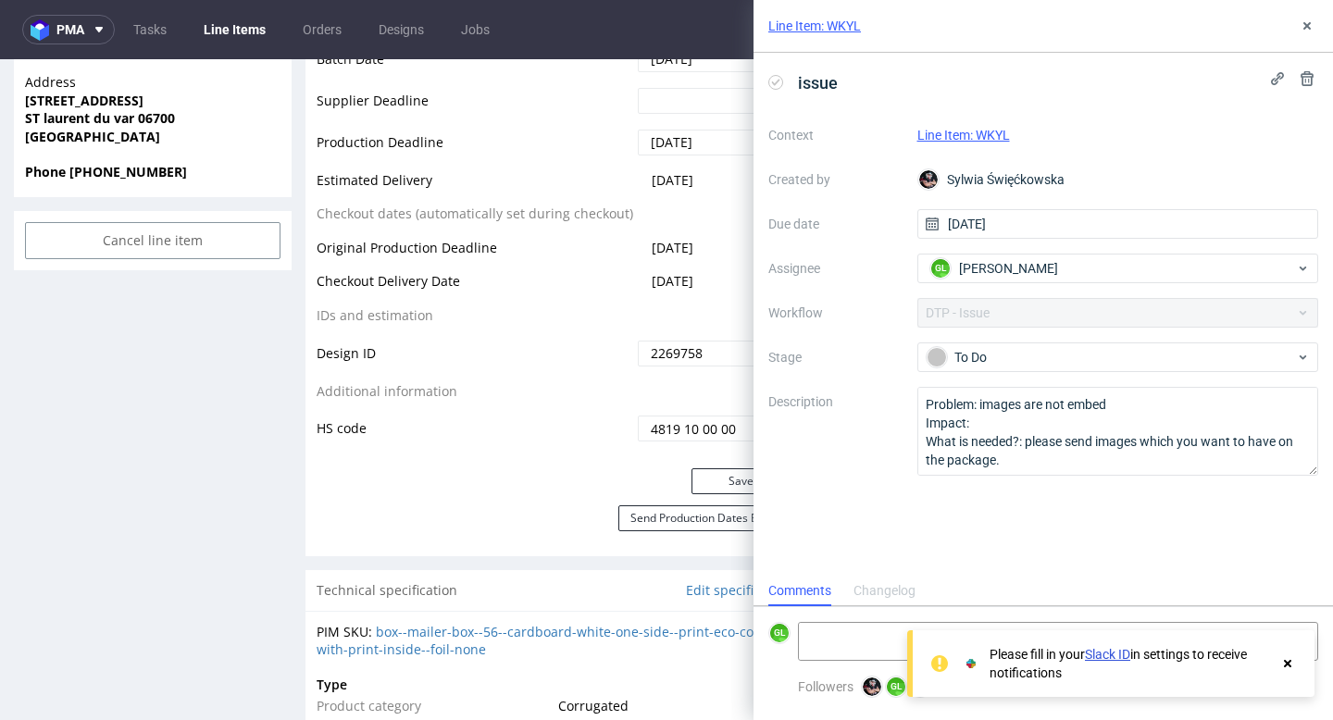
scroll to position [15, 0]
click at [1288, 666] on icon at bounding box center [1287, 663] width 17 height 15
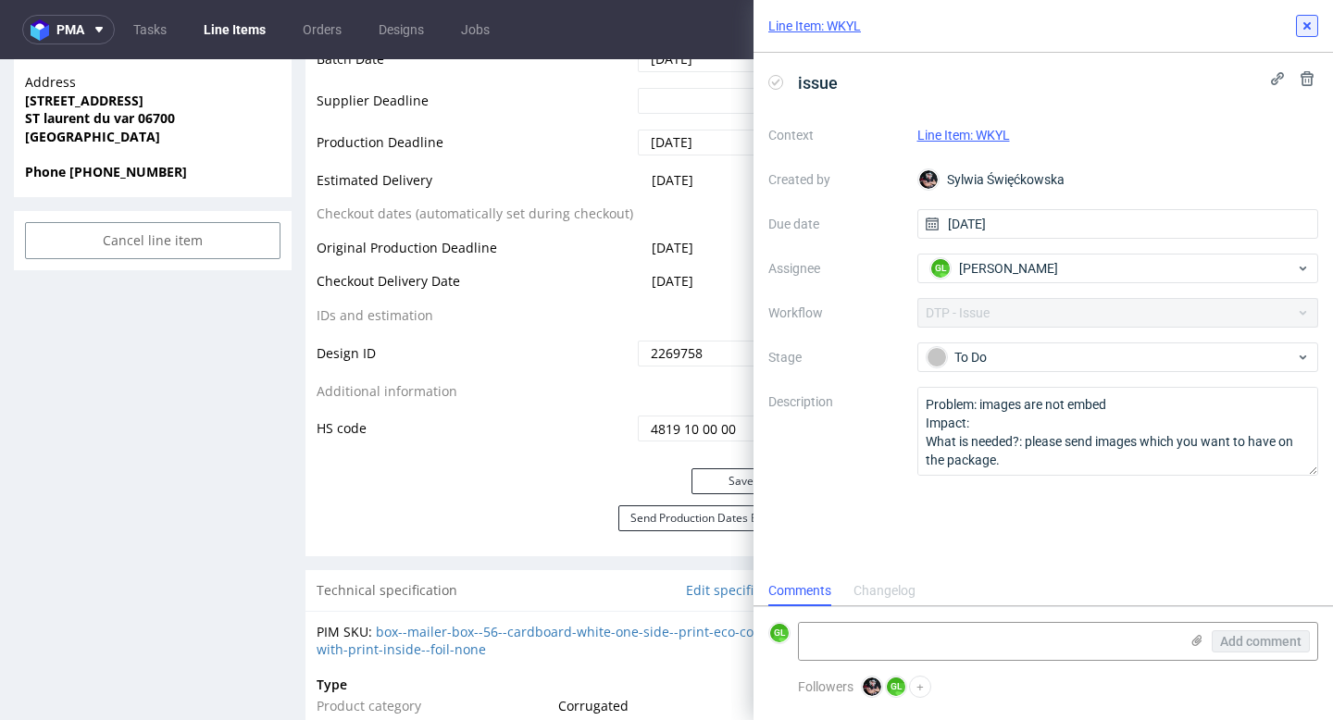
click at [1307, 25] on use at bounding box center [1307, 25] width 7 height 7
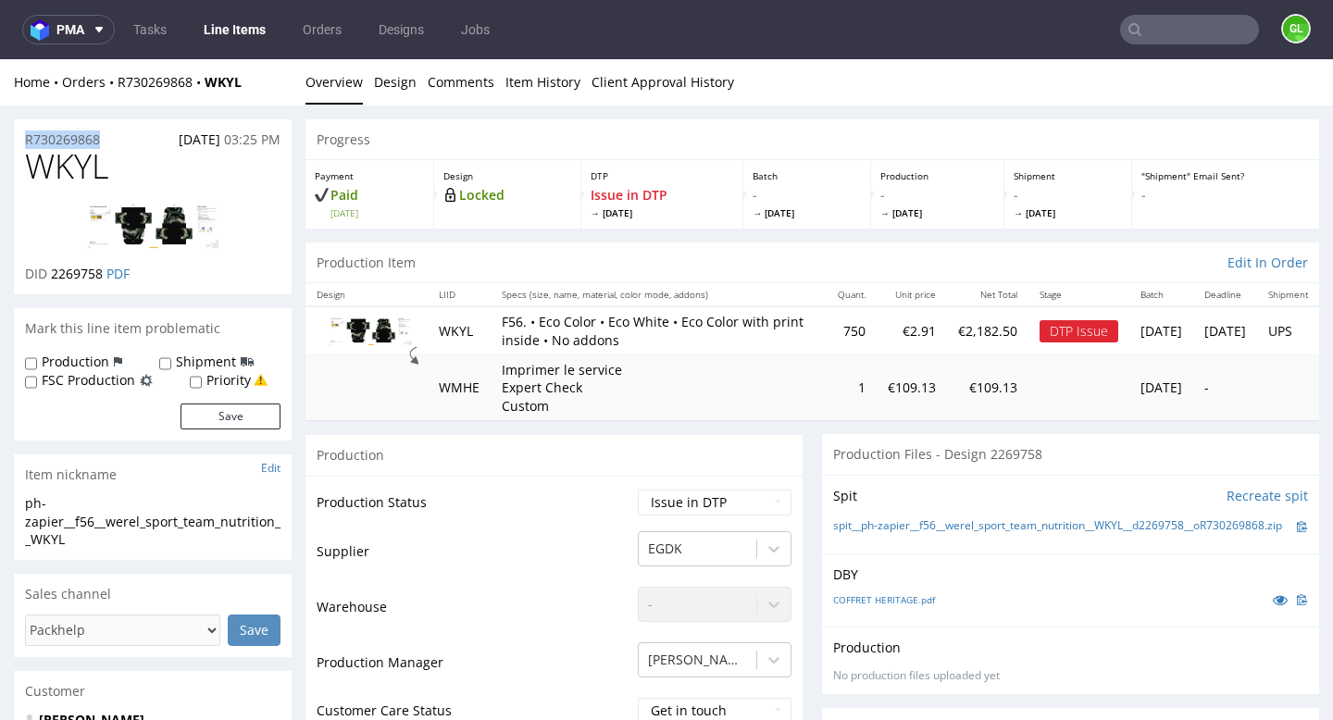
drag, startPoint x: 115, startPoint y: 142, endPoint x: 18, endPoint y: 135, distance: 97.4
click at [18, 135] on div "R730269868 02.10.2025 03:25 PM" at bounding box center [153, 134] width 278 height 30
copy p "R730269868"
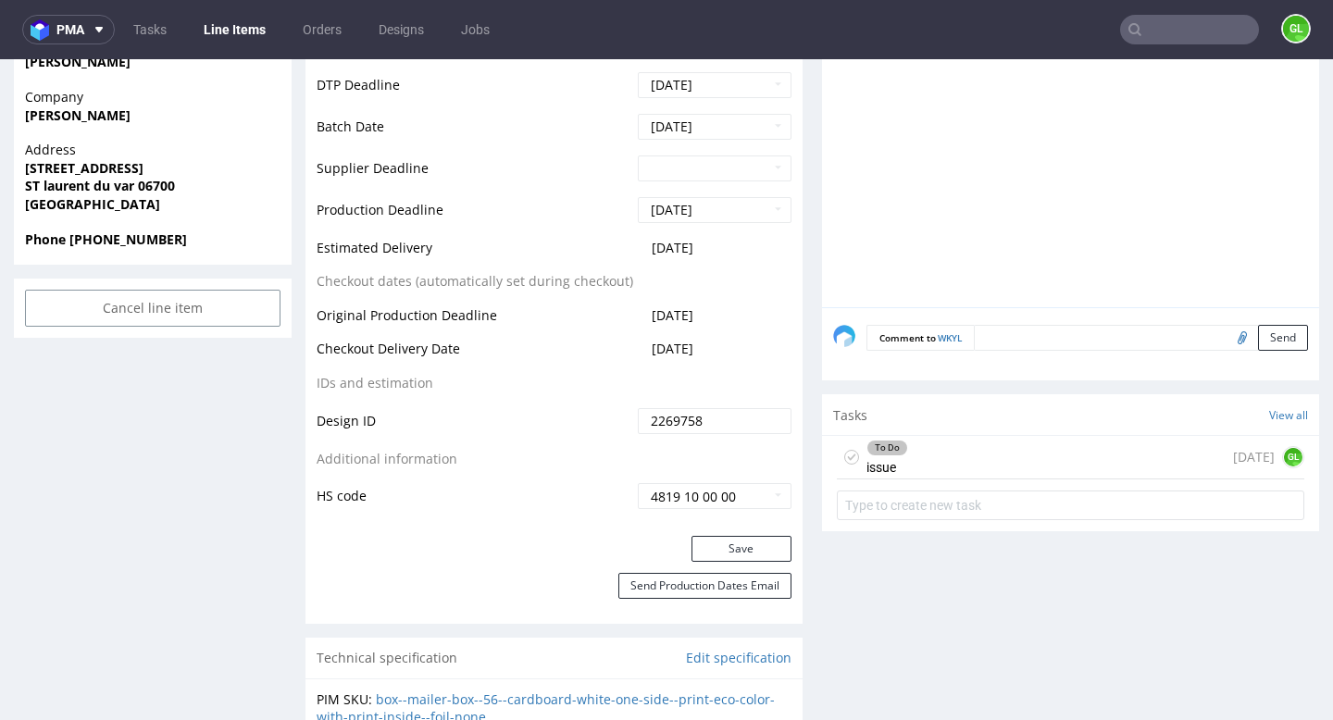
scroll to position [816, 0]
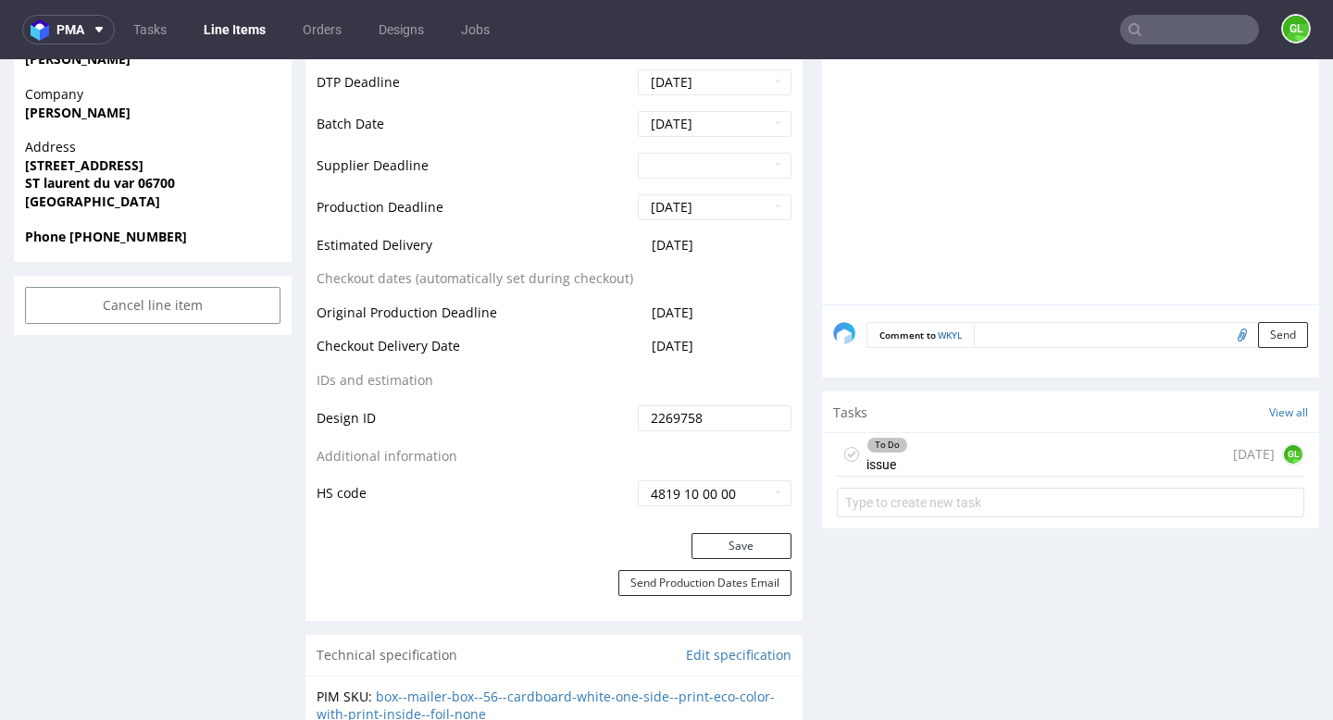
click at [960, 470] on div "To Do issue today GL" at bounding box center [1071, 455] width 468 height 44
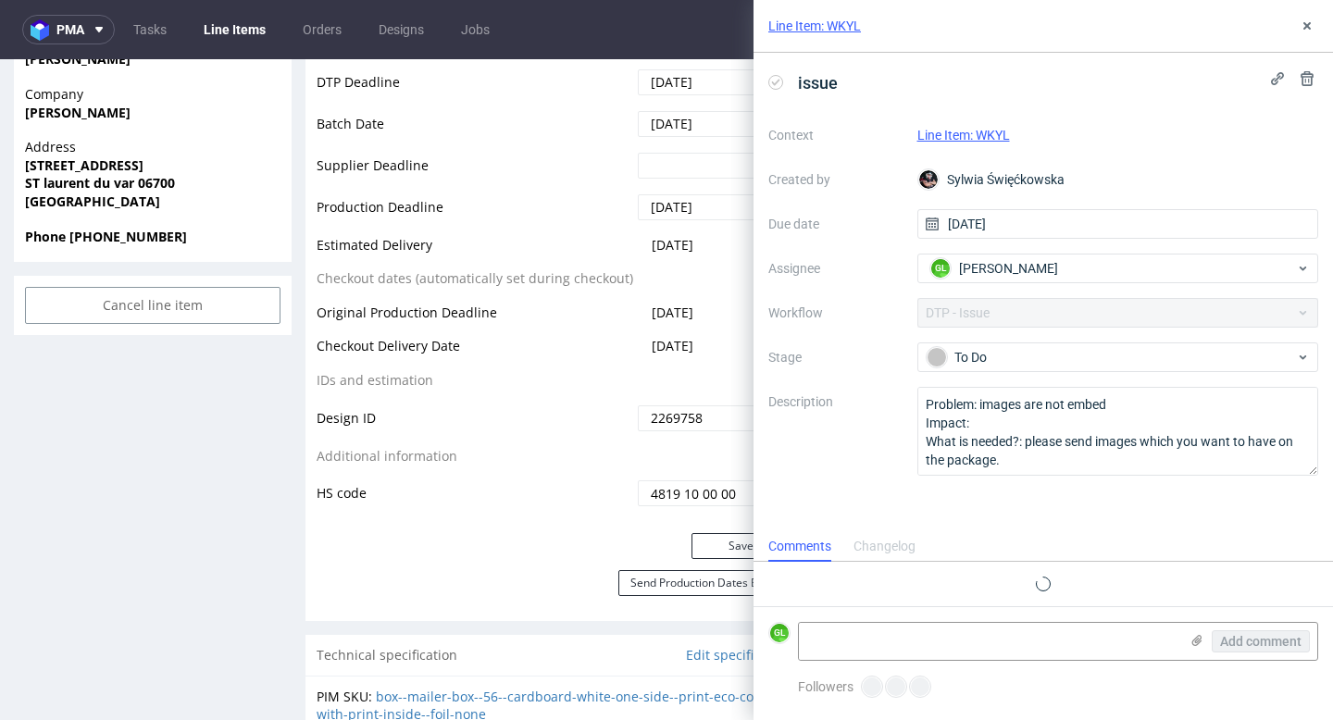
scroll to position [15, 0]
click at [1304, 28] on use at bounding box center [1307, 25] width 7 height 7
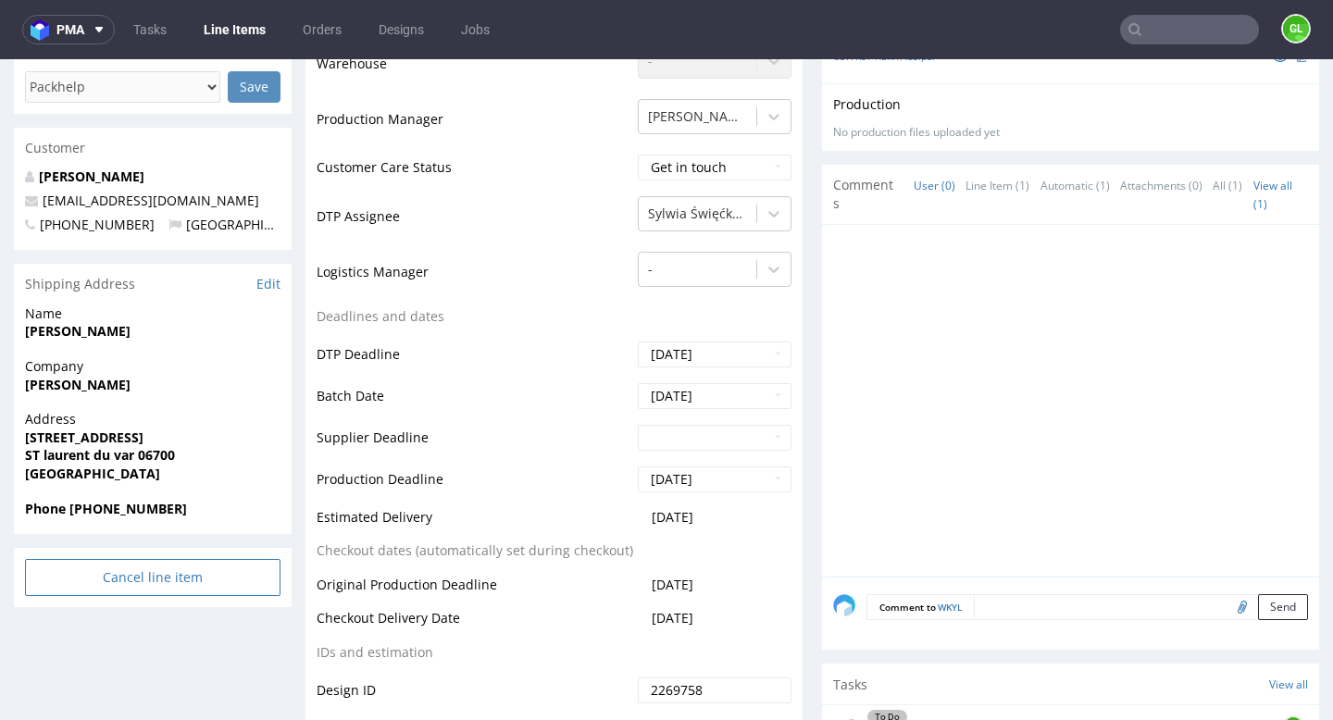
scroll to position [518, 0]
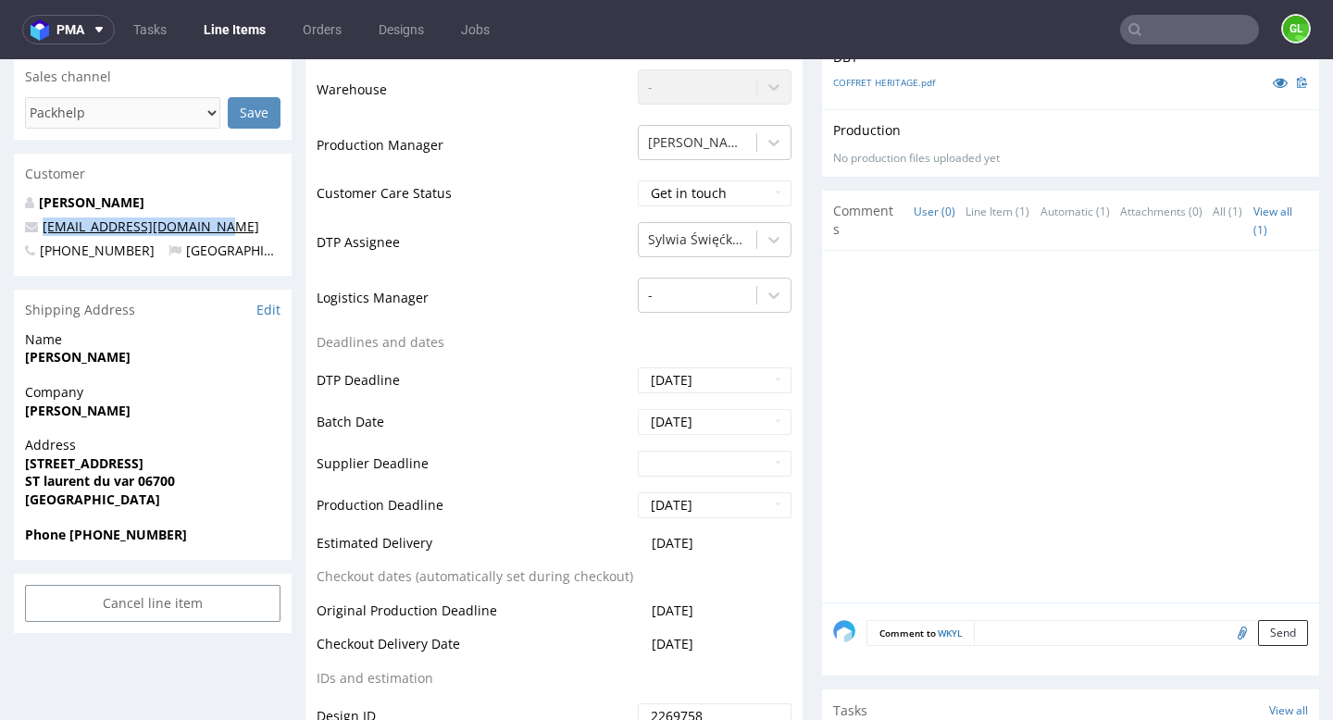
drag, startPoint x: 206, startPoint y: 226, endPoint x: 45, endPoint y: 232, distance: 161.2
click at [45, 232] on p "elvane.m@teamnutrition.fr" at bounding box center [153, 227] width 256 height 19
copy link "elvane.m@teamnutrition.fr"
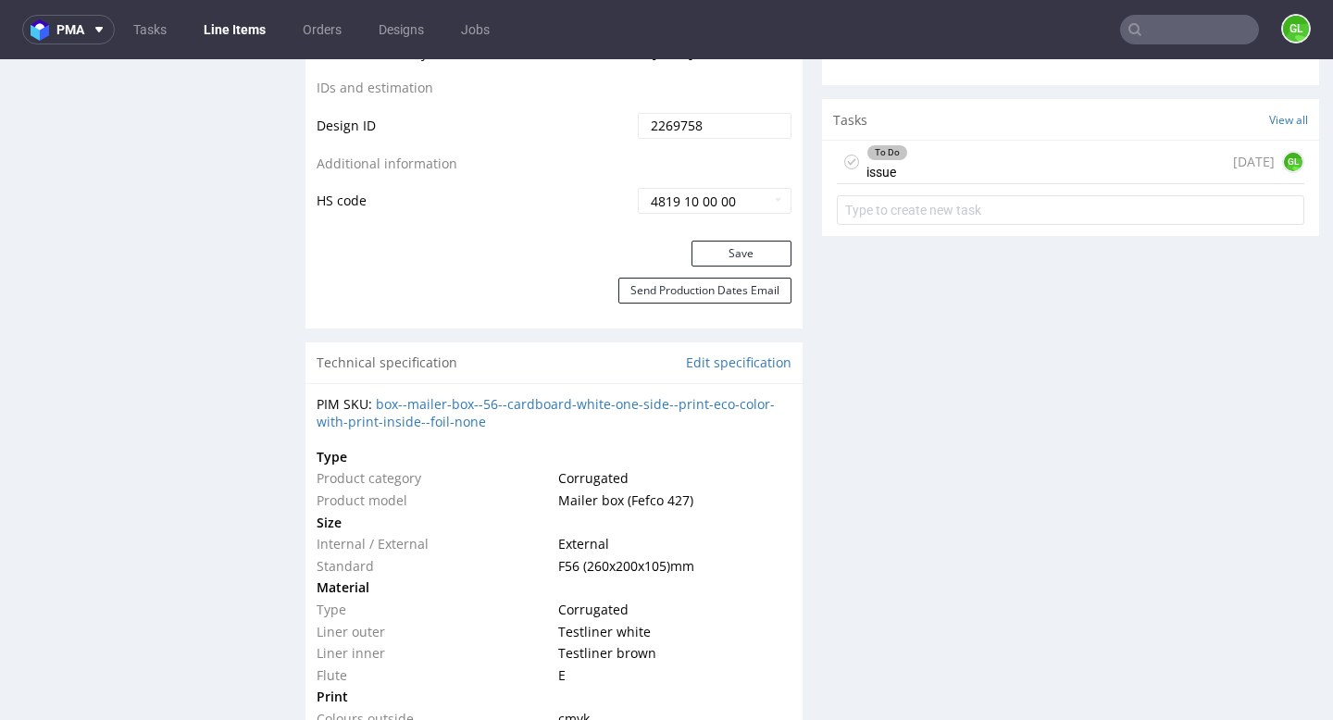
scroll to position [1104, 0]
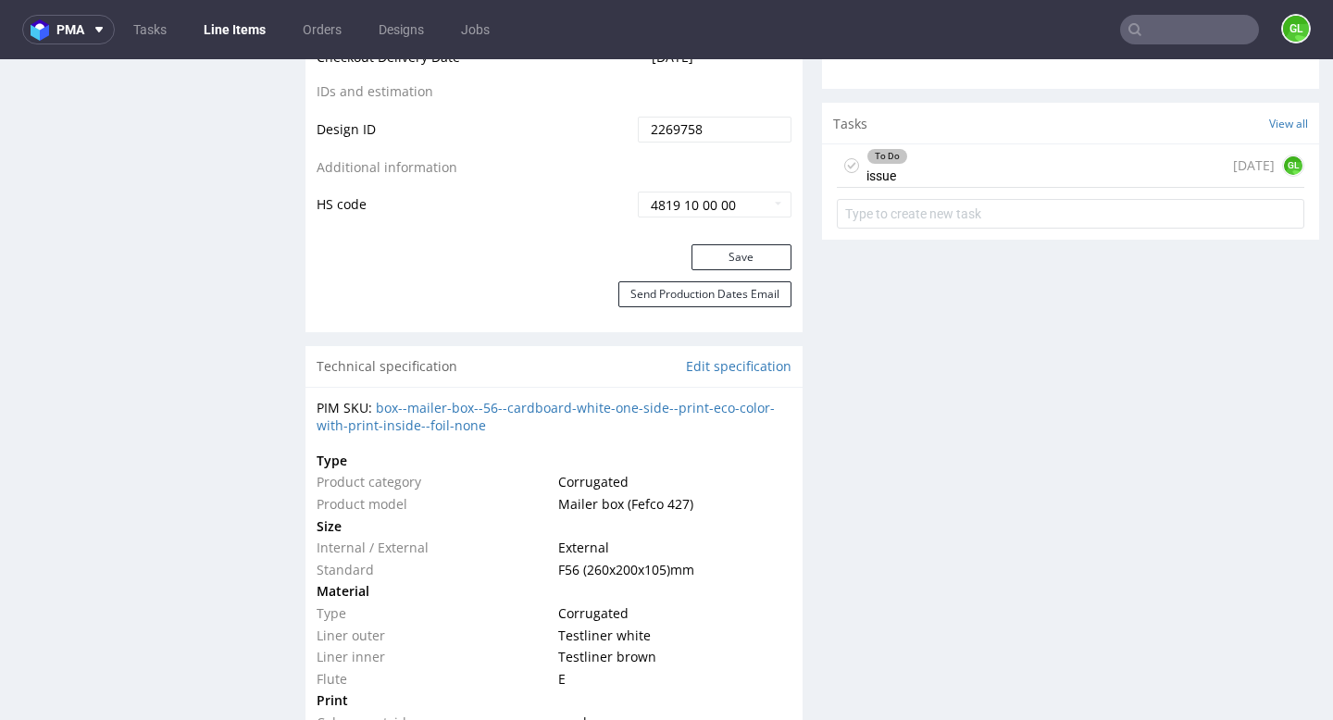
click at [969, 168] on div "To Do issue today GL" at bounding box center [1071, 166] width 468 height 44
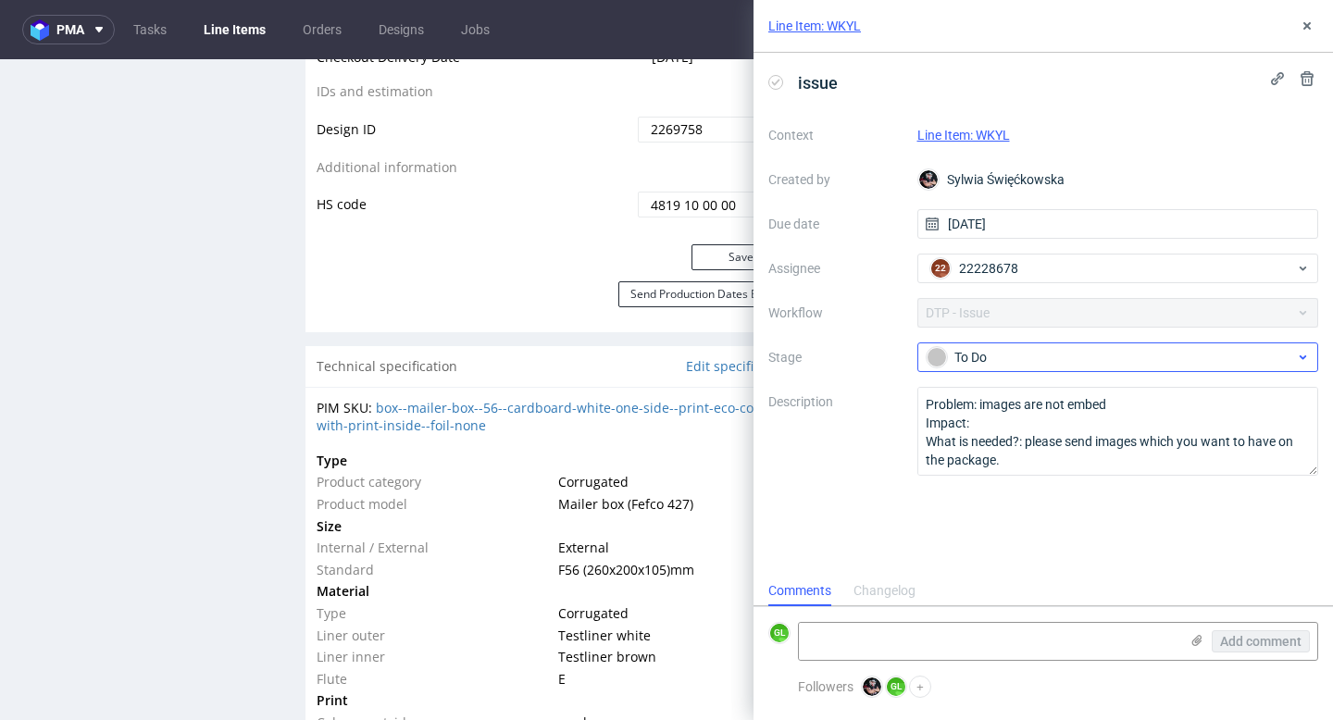
scroll to position [15, 0]
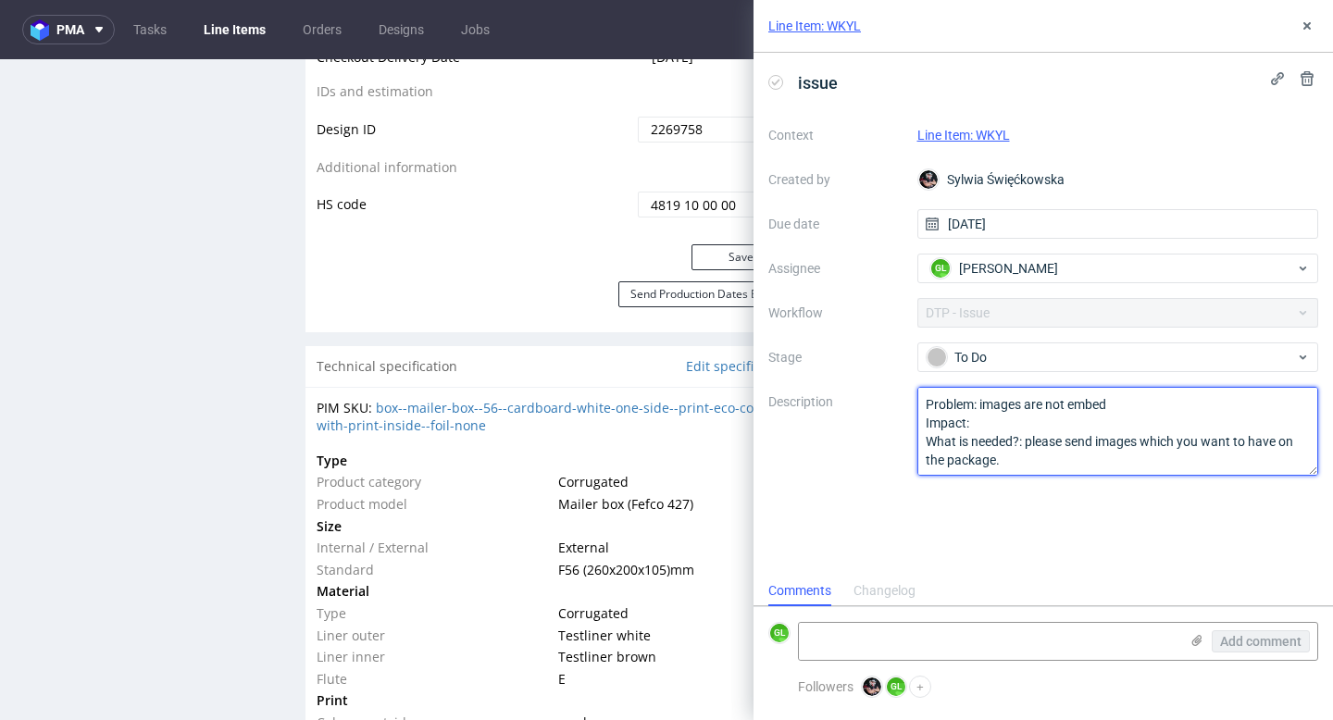
drag, startPoint x: 923, startPoint y: 403, endPoint x: 1031, endPoint y: 464, distance: 124.4
click at [1031, 464] on textarea "Problem: images are not embed Impact: What is needed?: please send images which…" at bounding box center [1118, 431] width 402 height 89
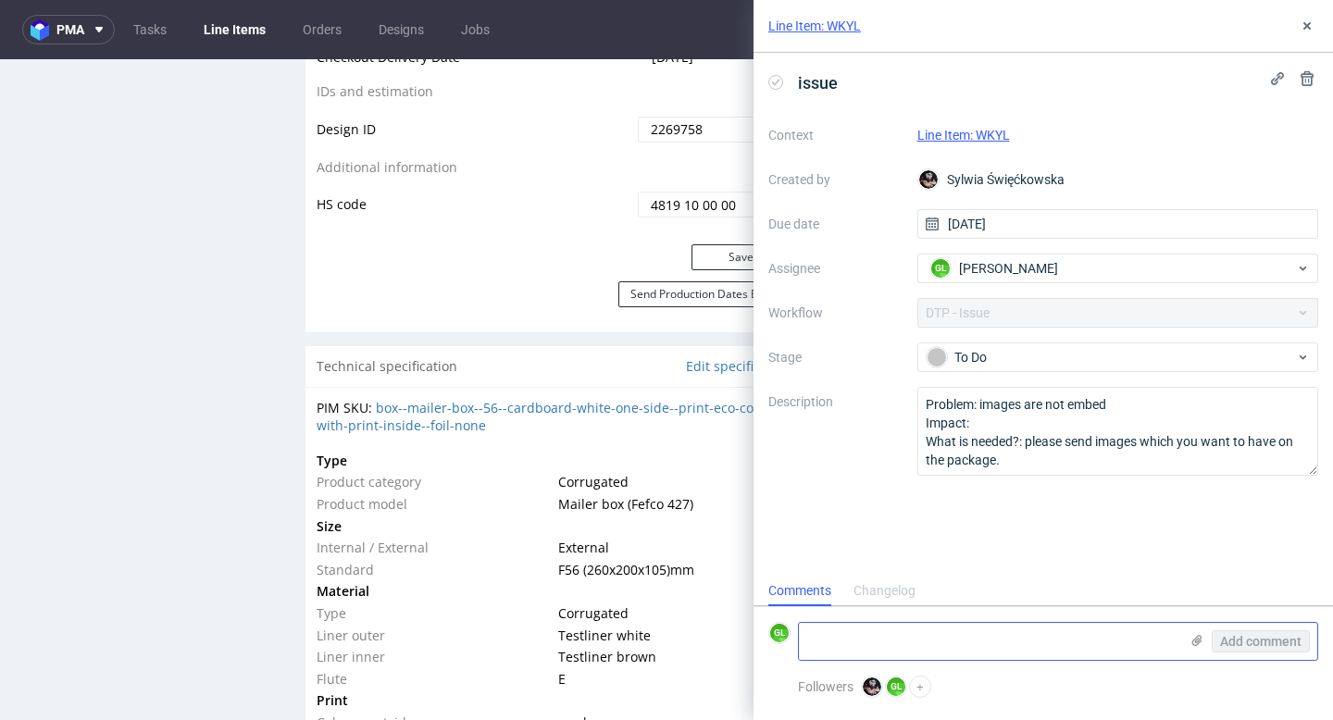
click at [929, 640] on textarea at bounding box center [989, 641] width 380 height 37
paste textarea "https://app-eu1.hubspot.com/contacts/25600958/record/0-5/240733830337/"
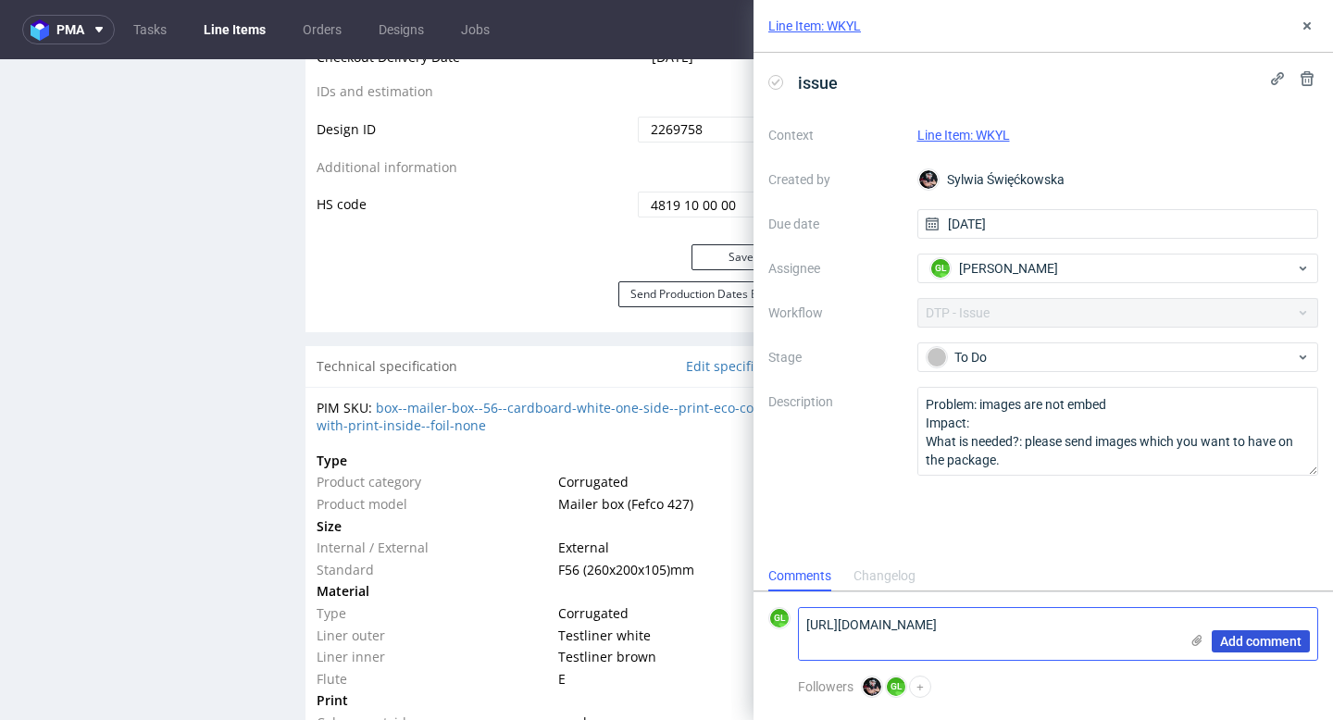
type textarea "https://app-eu1.hubspot.com/contacts/25600958/record/0-5/240733830337/"
click at [1275, 636] on span "Add comment" at bounding box center [1260, 641] width 81 height 13
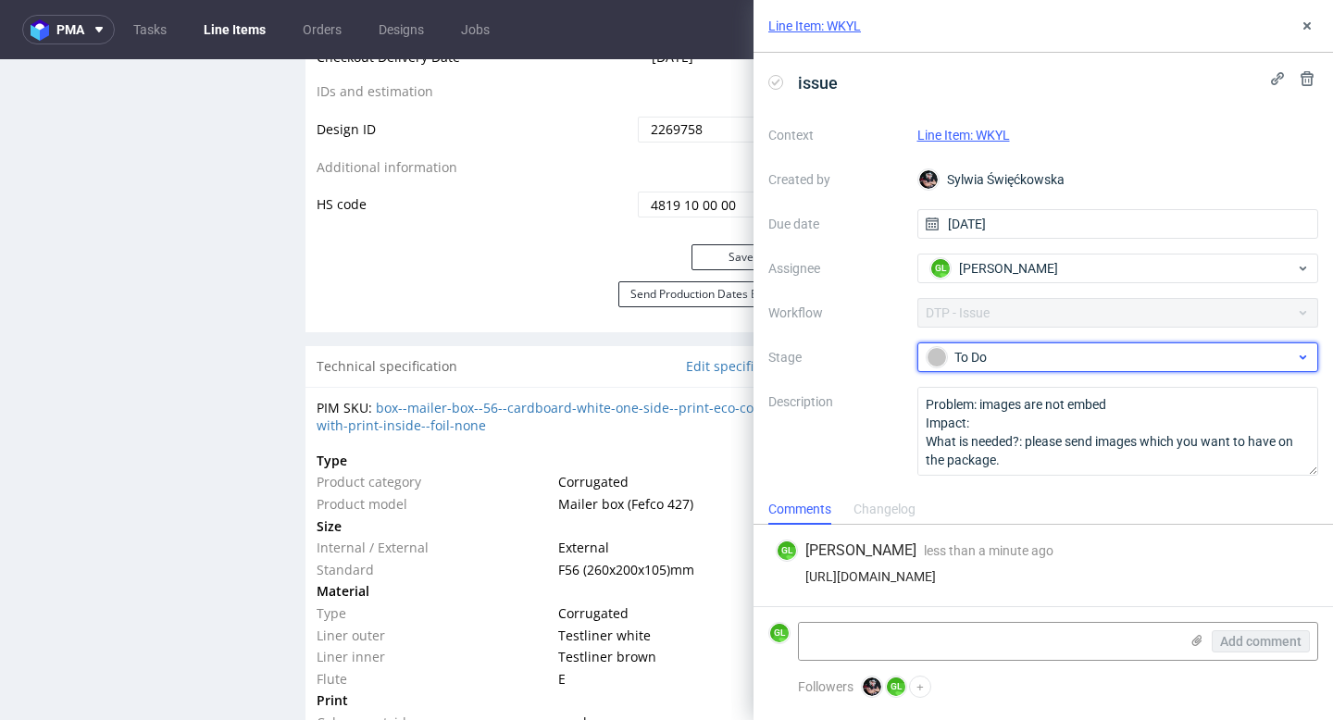
click at [1075, 364] on div "To Do" at bounding box center [1111, 357] width 368 height 20
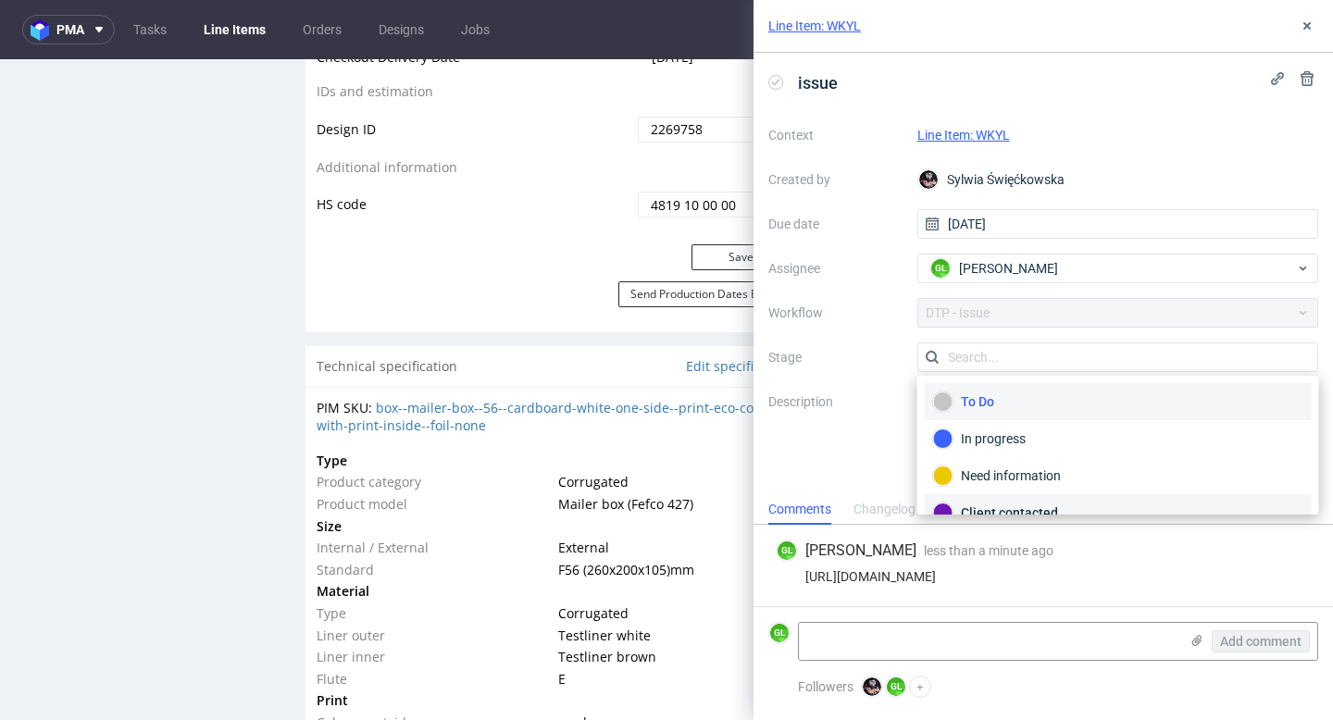
click at [1012, 509] on div "Client contacted" at bounding box center [1118, 513] width 370 height 20
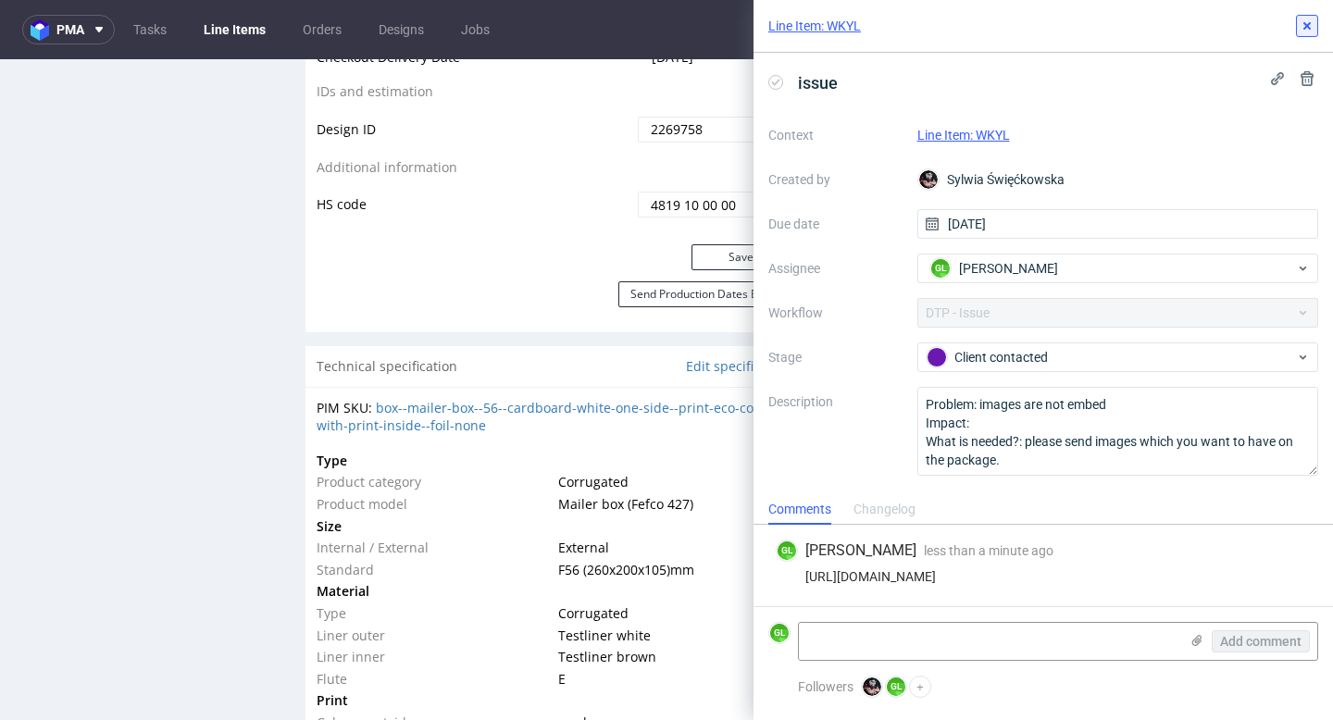
click at [1304, 26] on icon at bounding box center [1307, 26] width 15 height 15
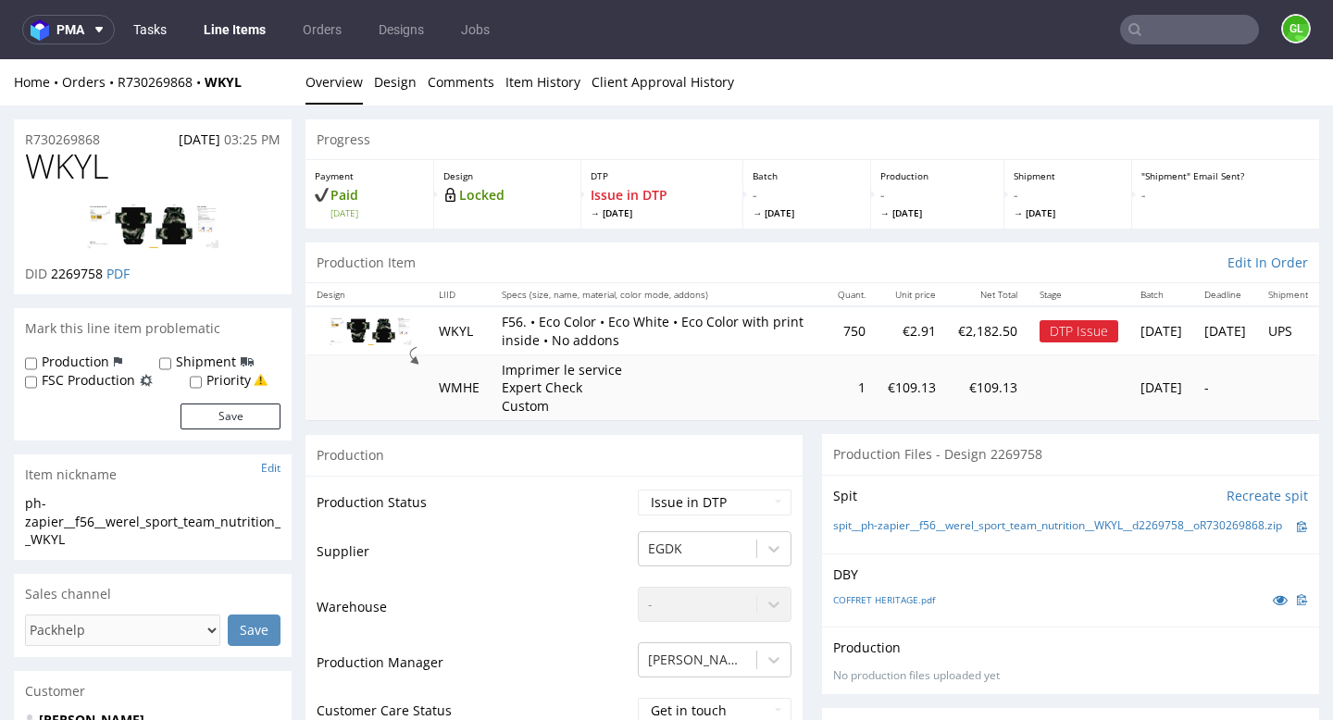
click at [158, 22] on link "Tasks" at bounding box center [150, 30] width 56 height 30
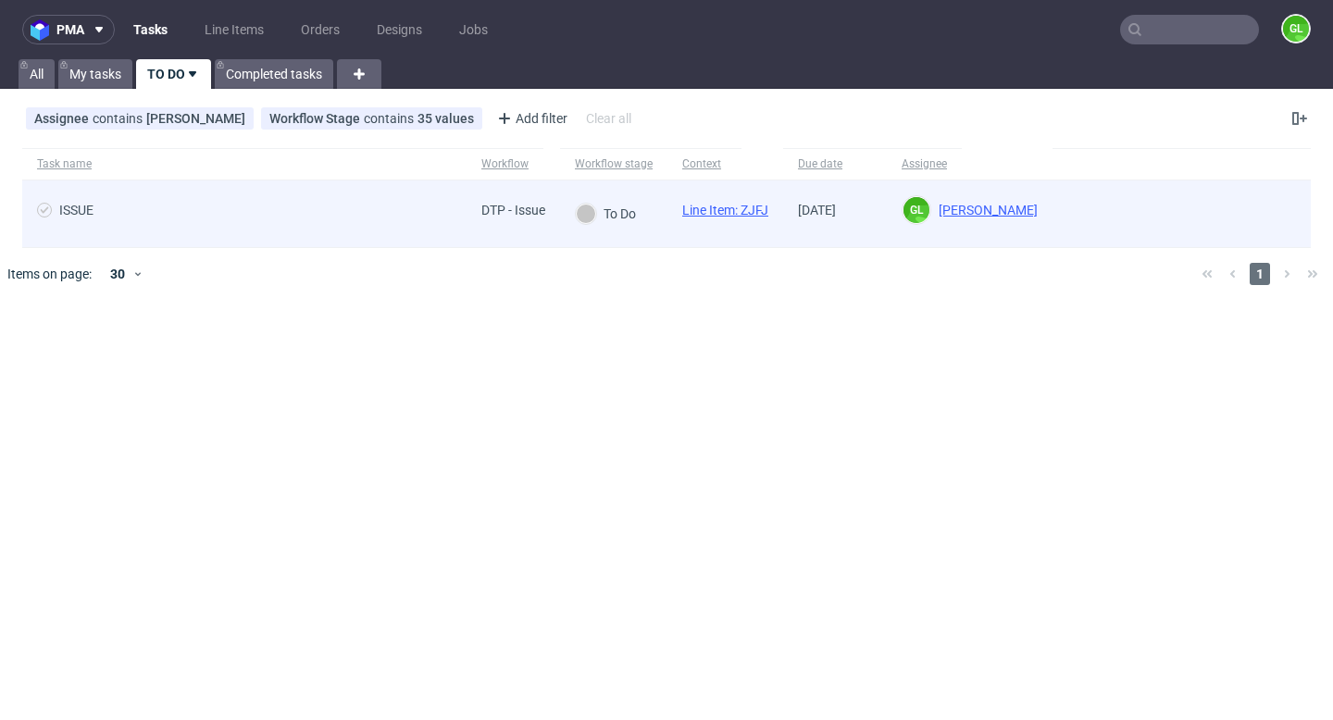
click at [426, 222] on span "ISSUE" at bounding box center [244, 214] width 415 height 22
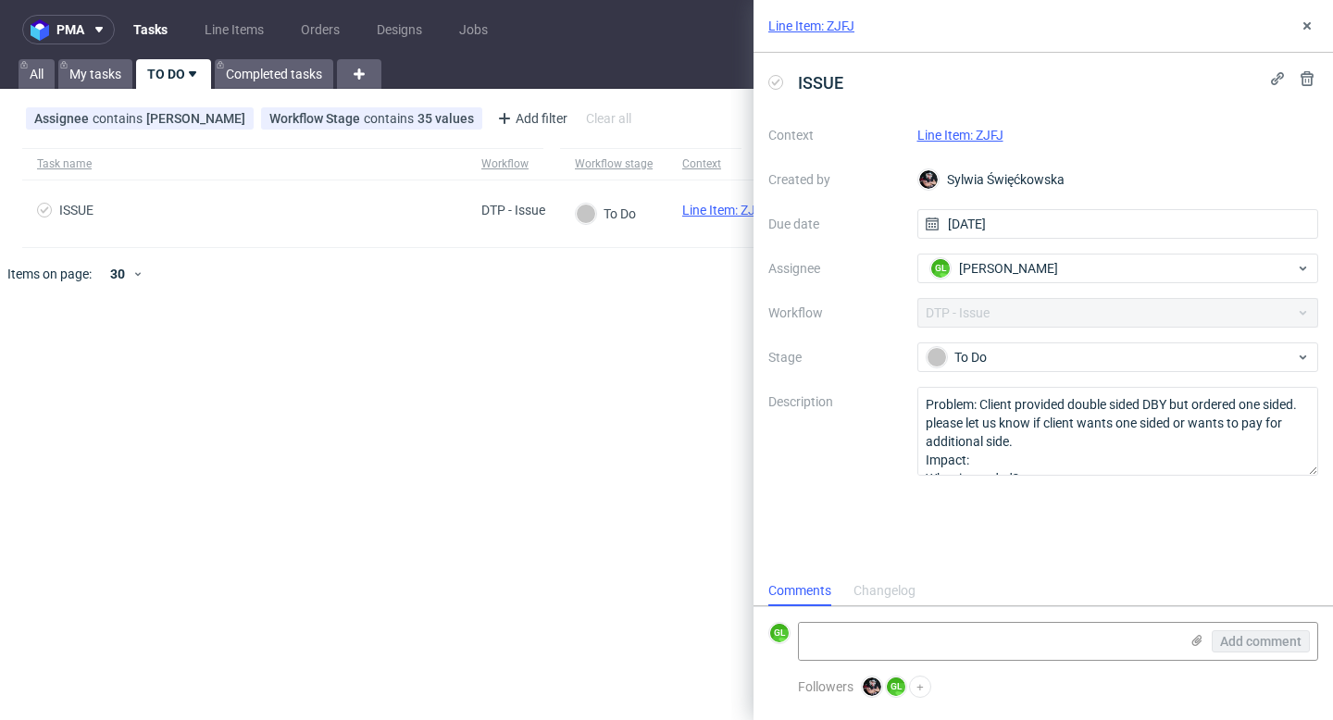
click at [958, 131] on link "Line Item: ZJFJ" at bounding box center [960, 135] width 86 height 15
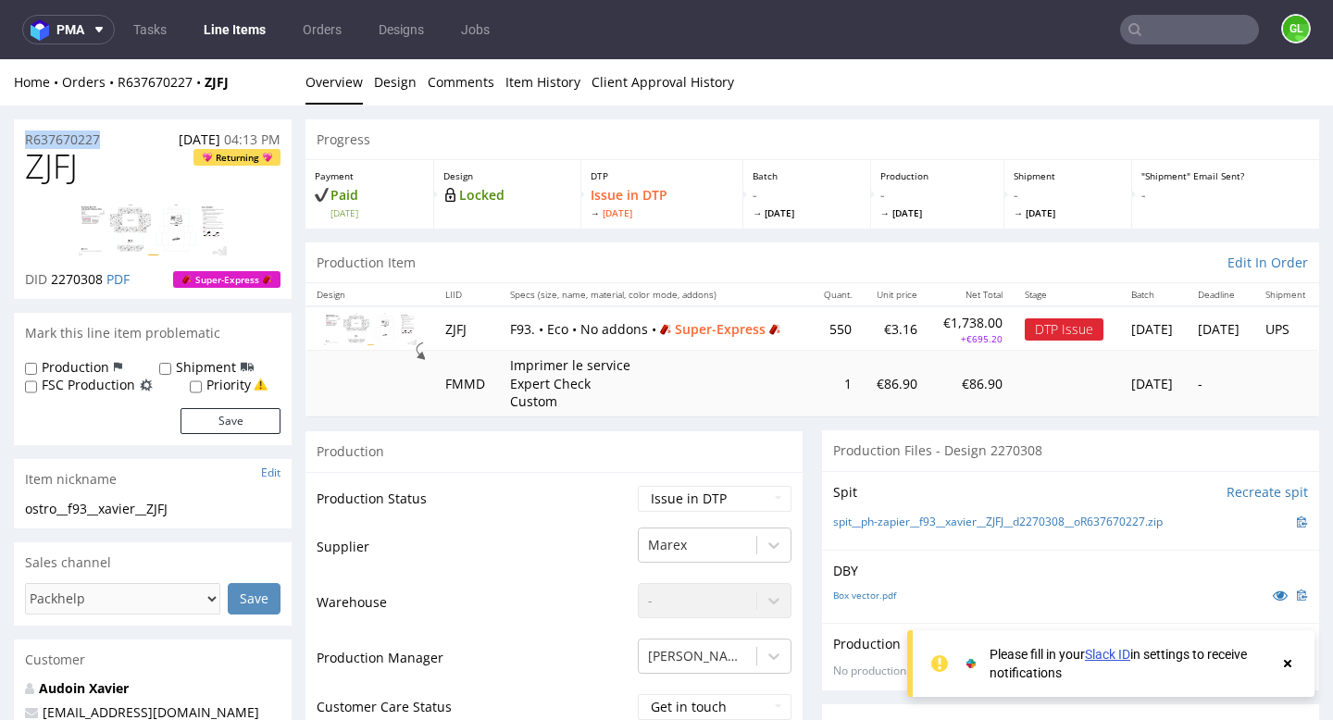
drag, startPoint x: 119, startPoint y: 137, endPoint x: 18, endPoint y: 143, distance: 101.1
click at [18, 143] on div "R637670227 [DATE] 04:13 PM" at bounding box center [153, 134] width 278 height 30
copy p "R637670227"
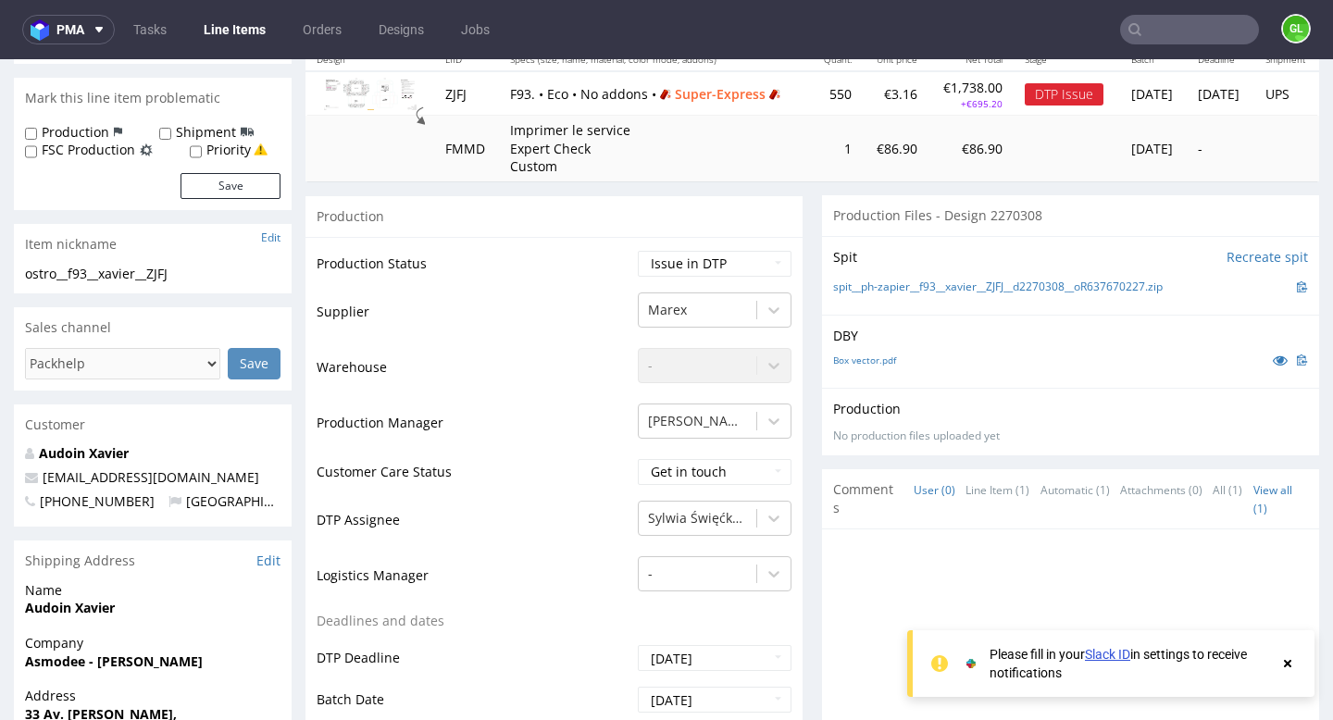
scroll to position [249, 0]
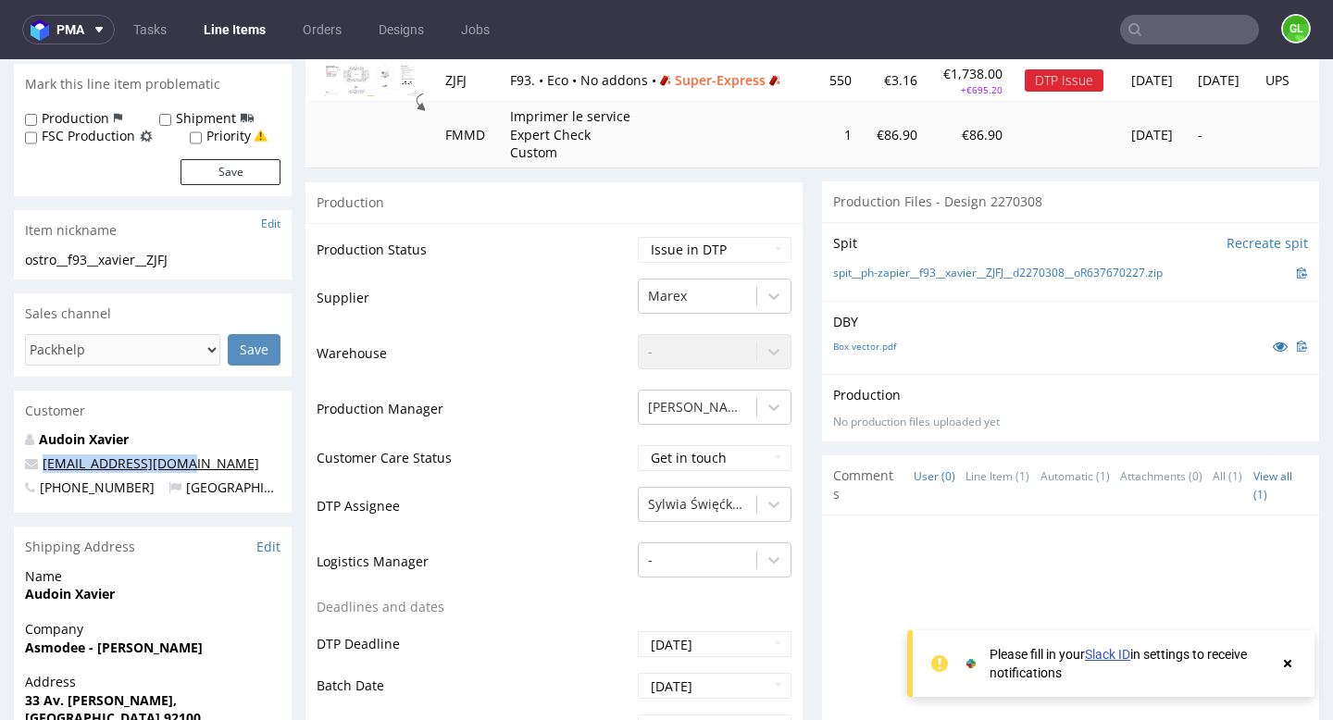
drag, startPoint x: 194, startPoint y: 468, endPoint x: 44, endPoint y: 470, distance: 150.9
click at [44, 469] on p "[EMAIL_ADDRESS][DOMAIN_NAME]" at bounding box center [153, 464] width 256 height 19
copy link "[EMAIL_ADDRESS][DOMAIN_NAME]"
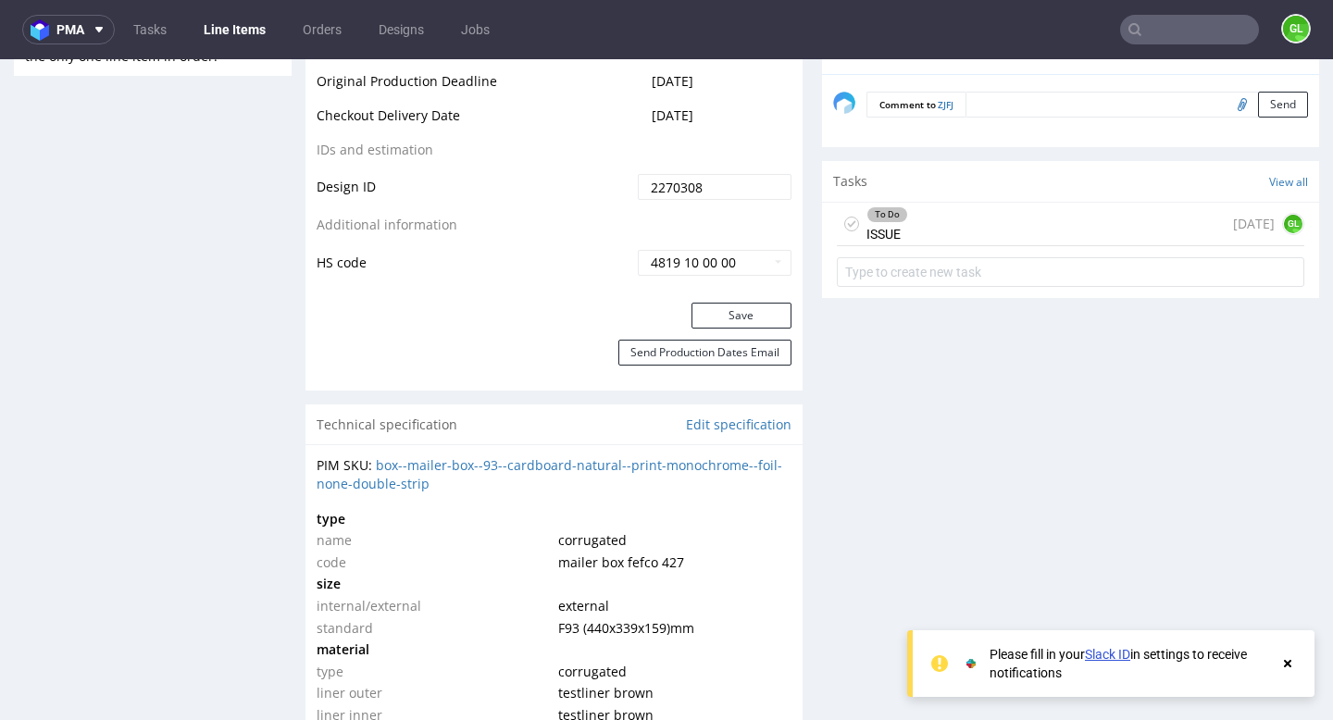
scroll to position [1048, 0]
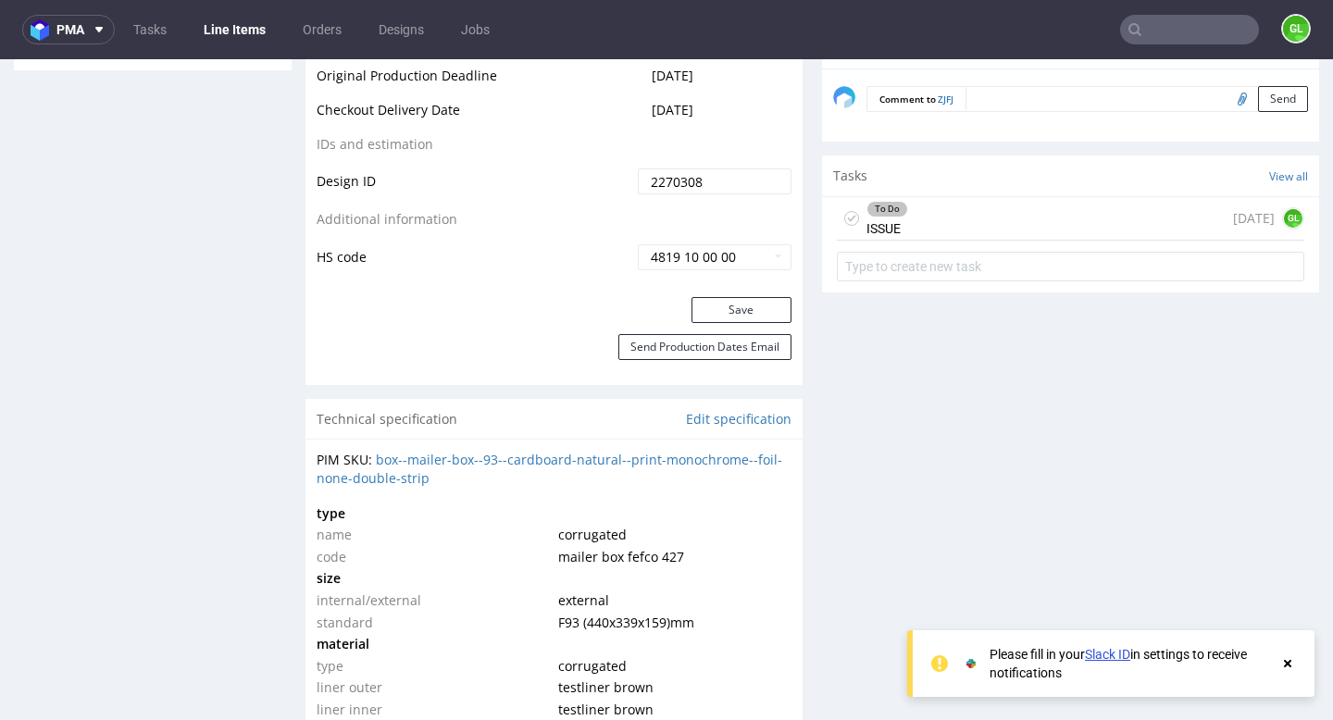
click at [1005, 228] on div "To Do ISSUE [DATE] GL" at bounding box center [1071, 219] width 468 height 44
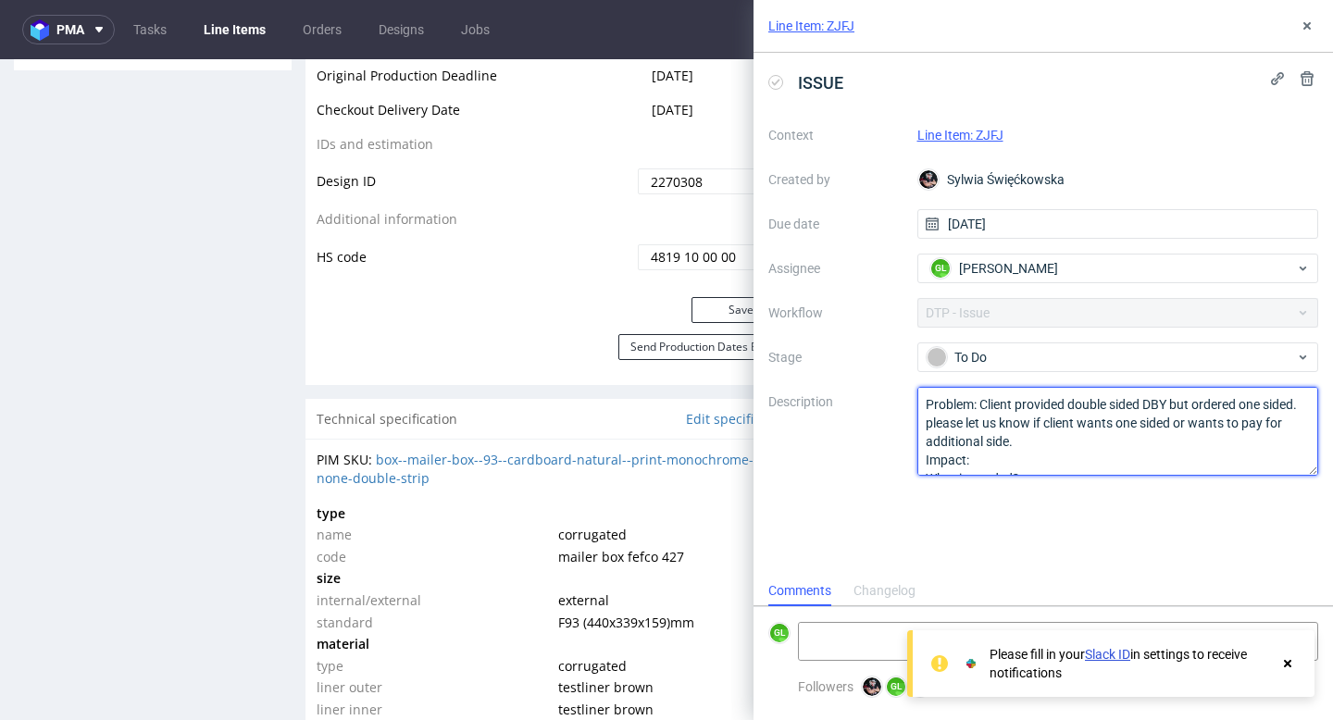
scroll to position [20, 0]
drag, startPoint x: 923, startPoint y: 401, endPoint x: 1042, endPoint y: 423, distance: 120.6
click at [1042, 423] on textarea "Problem: Client provided double sided DBY but ordered one sided. please let us …" at bounding box center [1118, 431] width 402 height 89
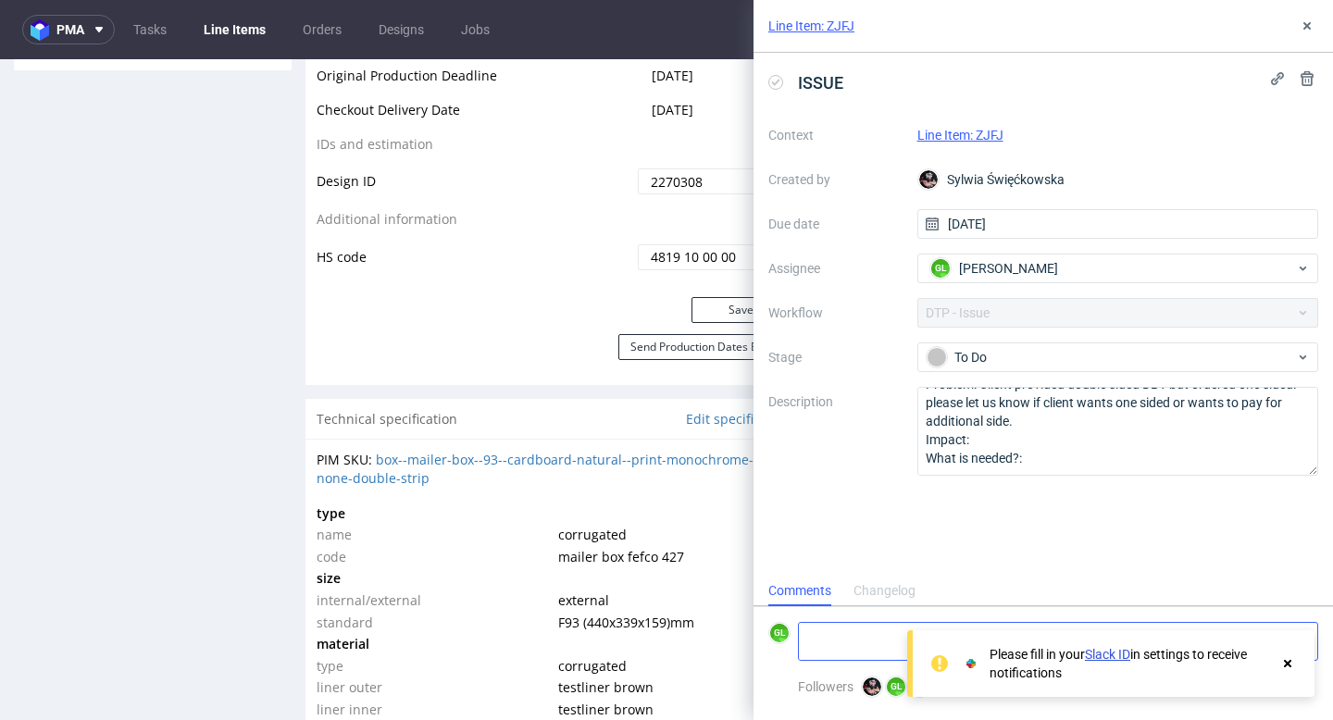
click at [856, 655] on textarea at bounding box center [989, 641] width 380 height 37
paste textarea "[URL][DOMAIN_NAME]"
type textarea "[URL][DOMAIN_NAME]"
click at [1292, 665] on icon at bounding box center [1287, 663] width 17 height 15
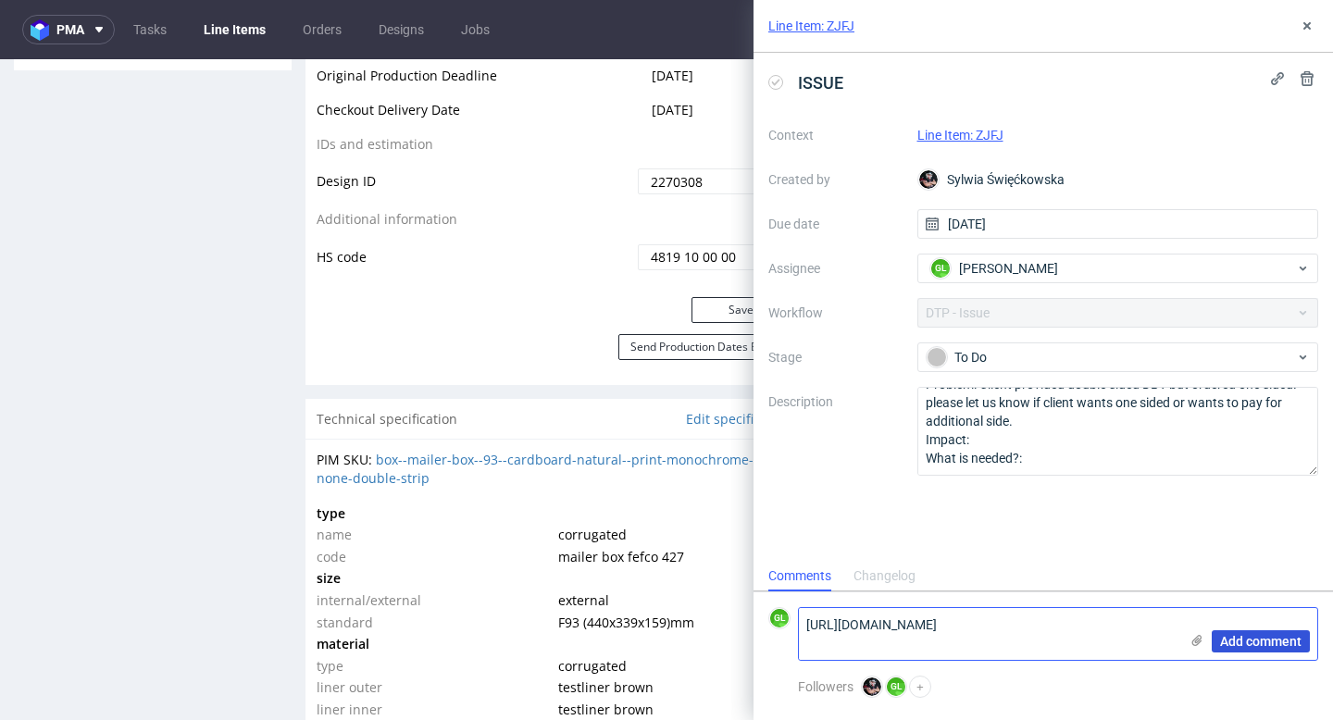
click at [1257, 644] on span "Add comment" at bounding box center [1260, 641] width 81 height 13
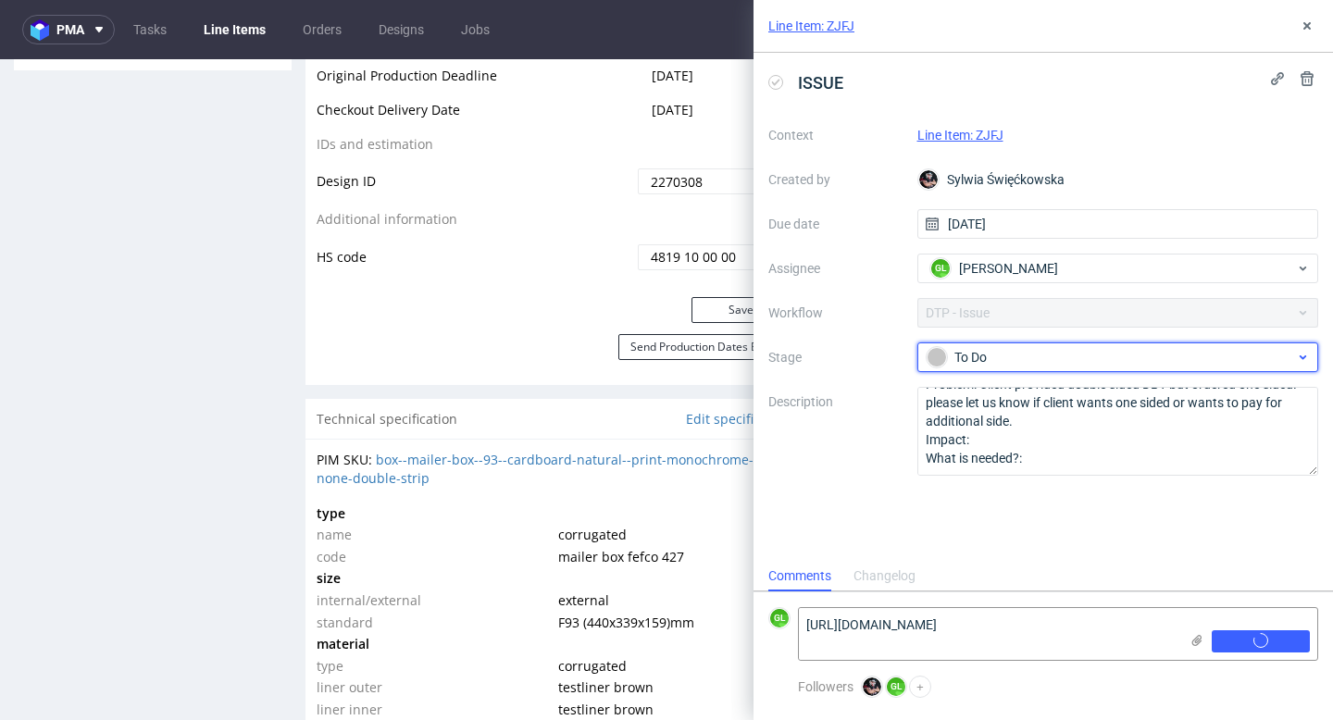
click at [1155, 366] on div "To Do" at bounding box center [1111, 357] width 368 height 20
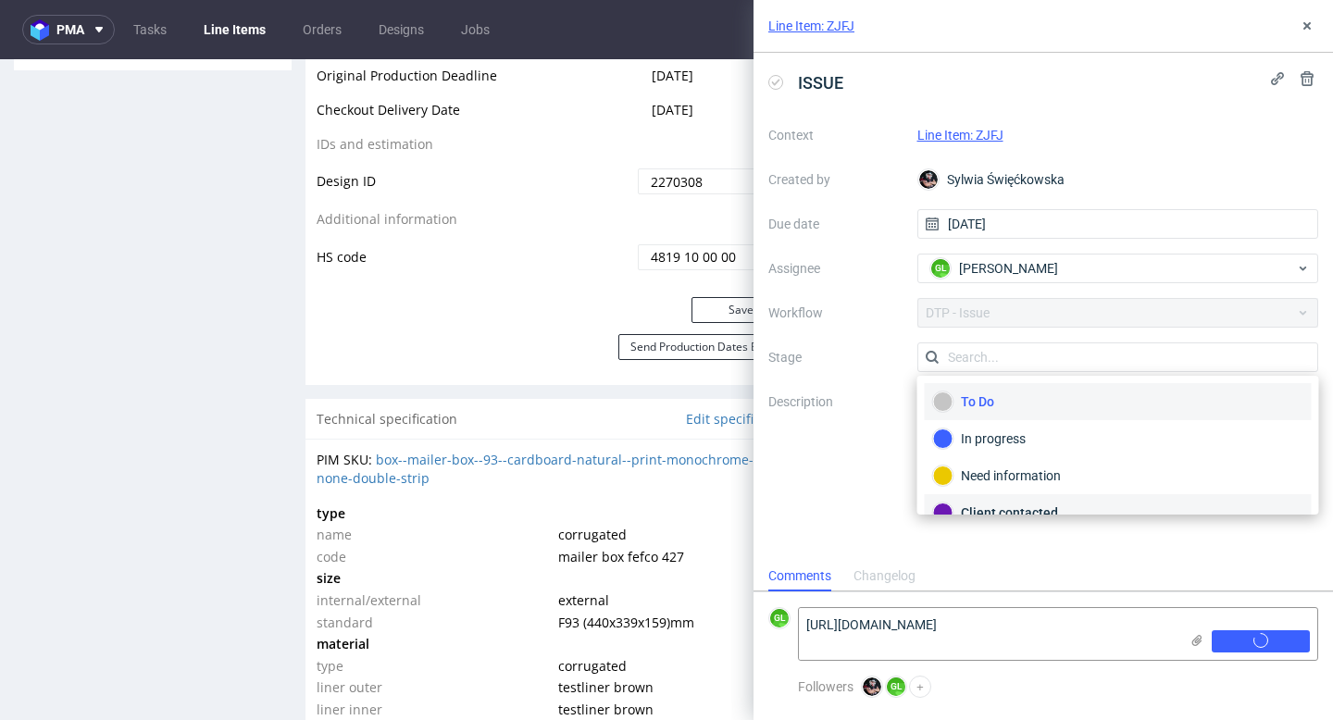
click at [1043, 501] on div "Client contacted" at bounding box center [1118, 512] width 387 height 37
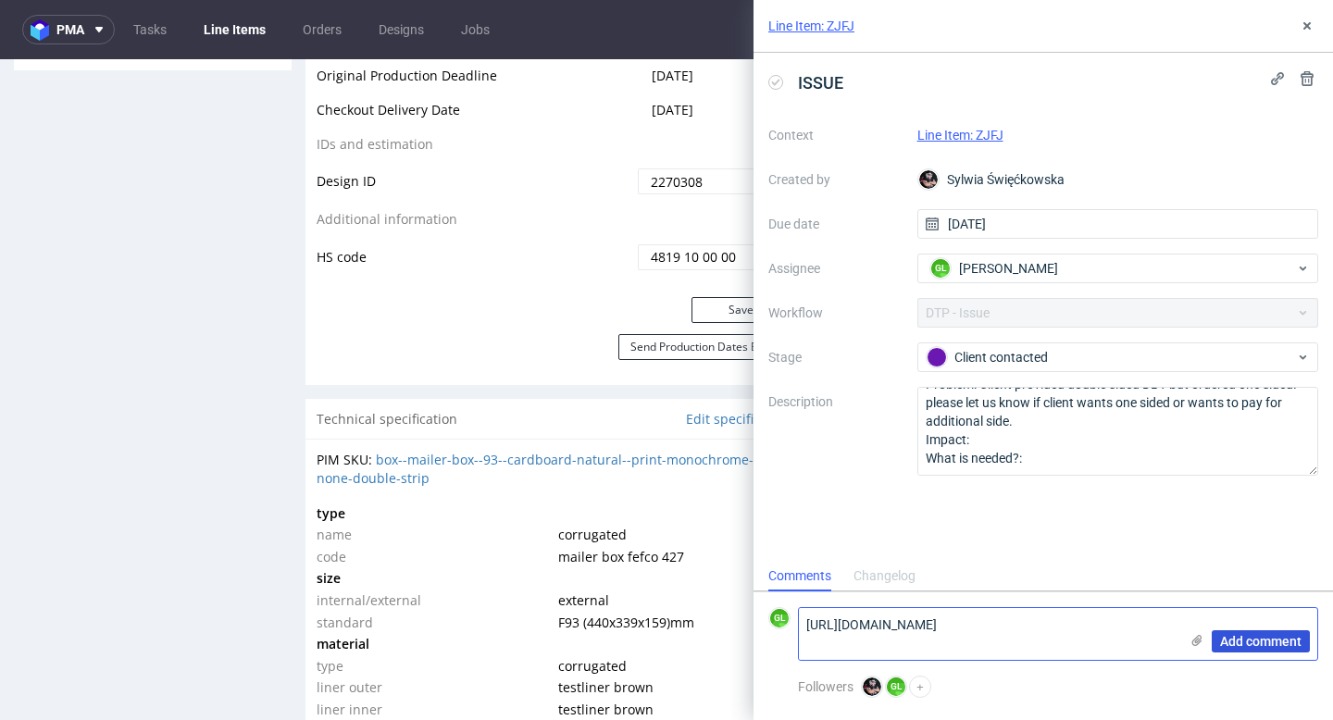
click at [1248, 635] on span "Add comment" at bounding box center [1260, 641] width 81 height 13
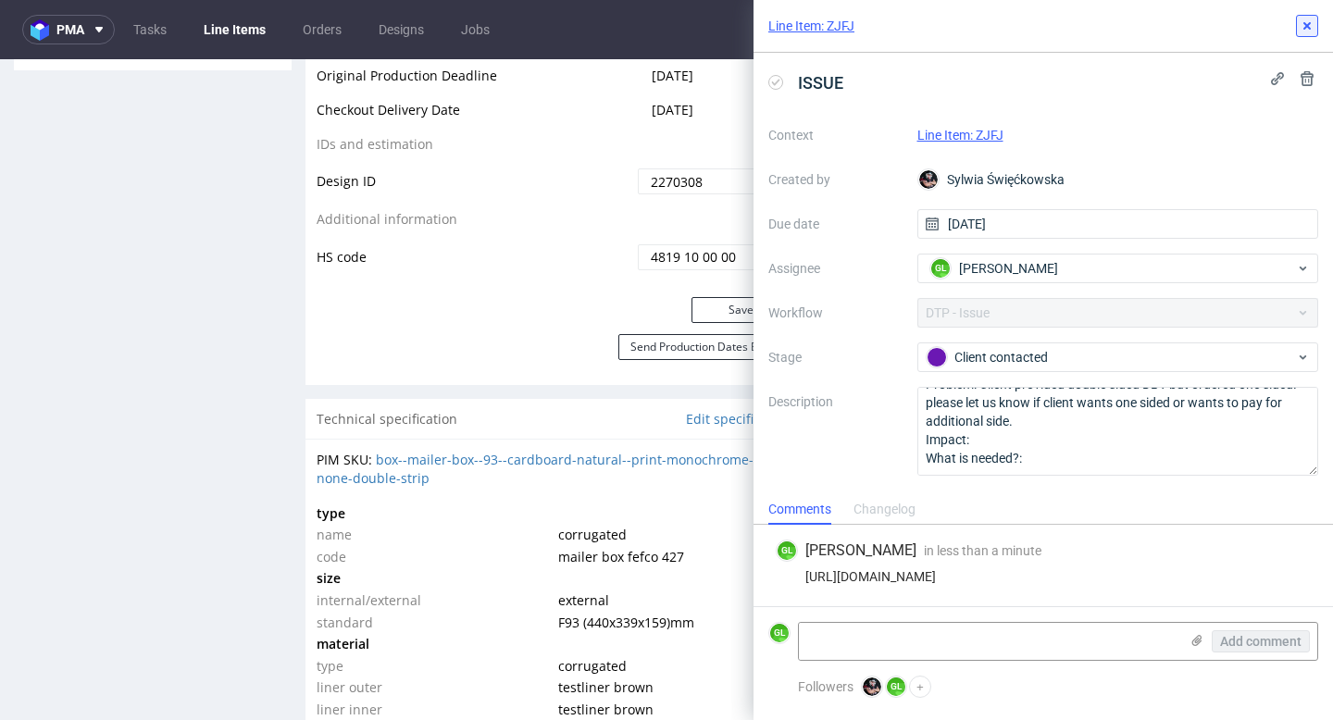
click at [1304, 26] on icon at bounding box center [1307, 26] width 15 height 15
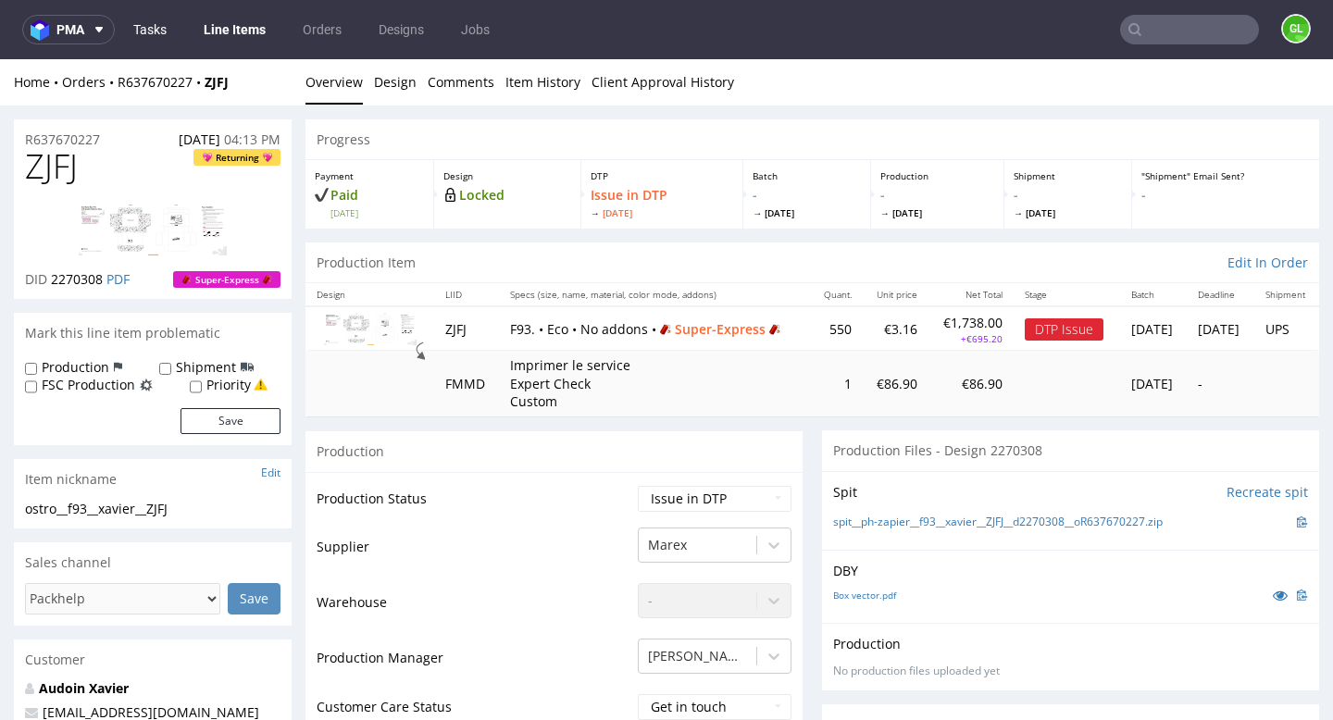
click at [146, 31] on link "Tasks" at bounding box center [150, 30] width 56 height 30
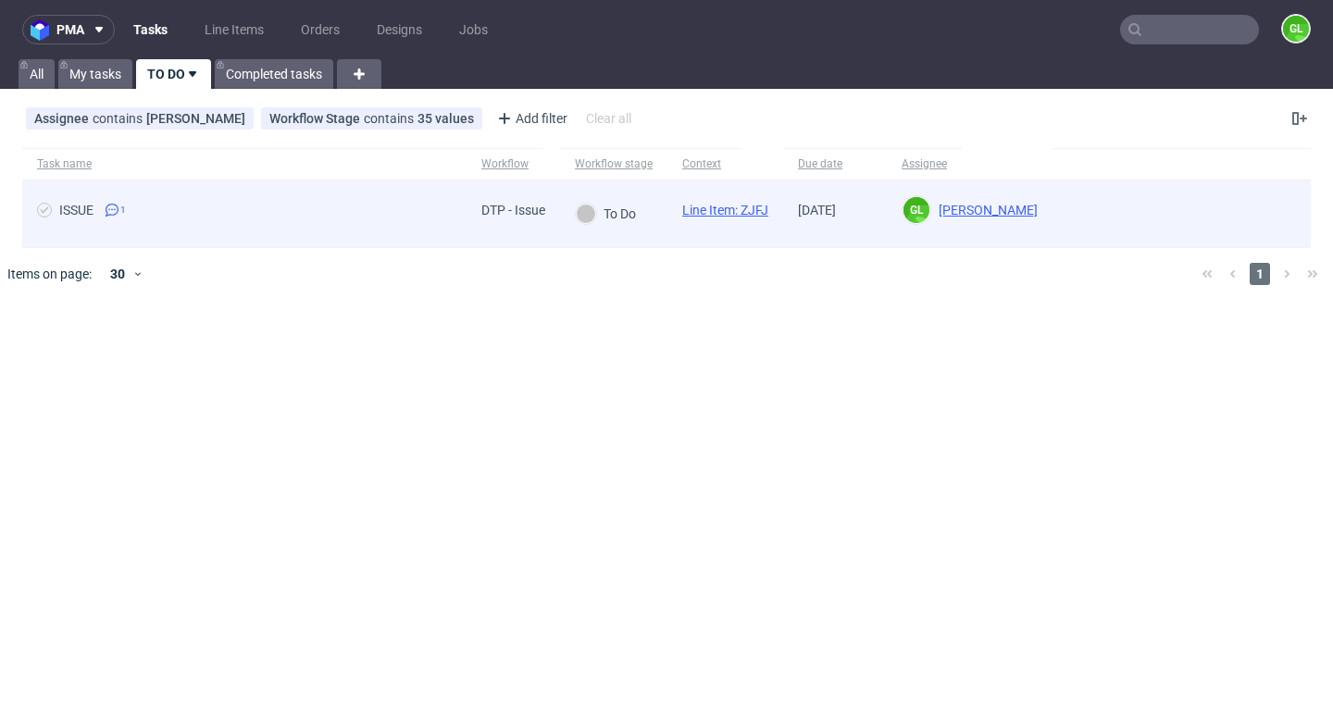
click at [410, 216] on span "ISSUE 1" at bounding box center [244, 214] width 415 height 22
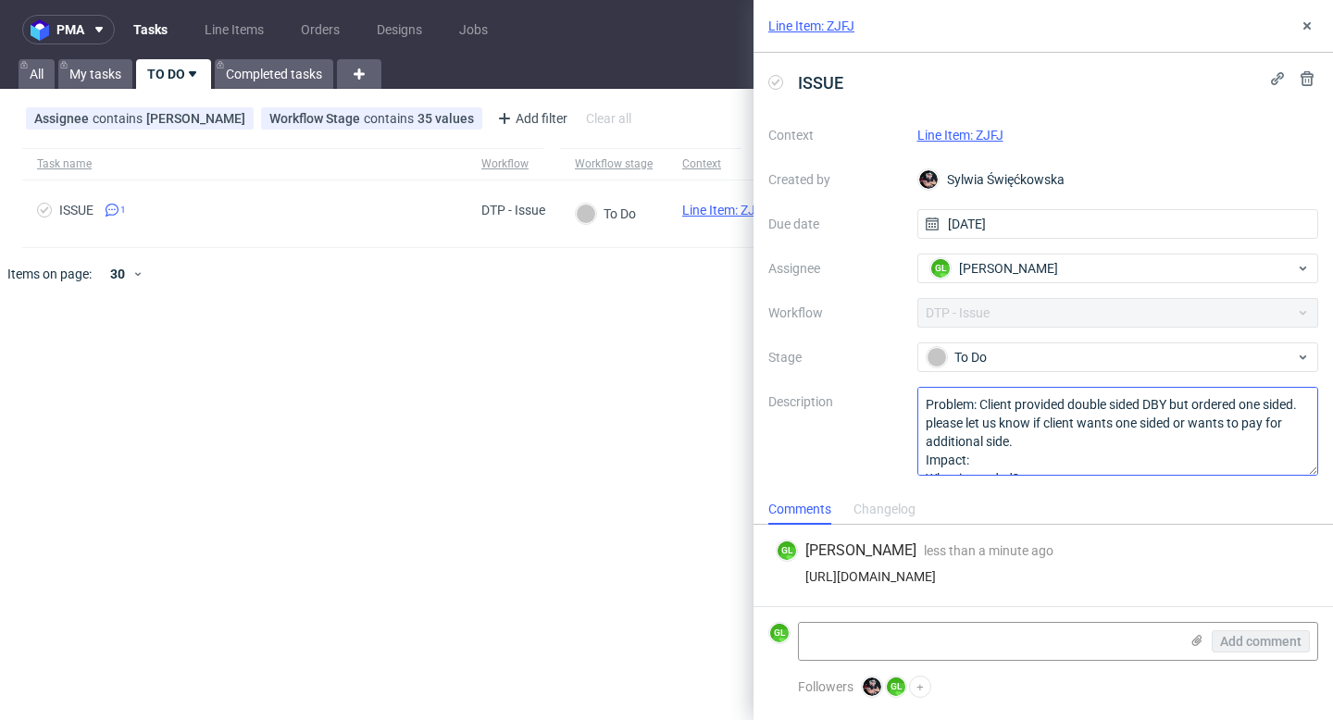
scroll to position [20, 0]
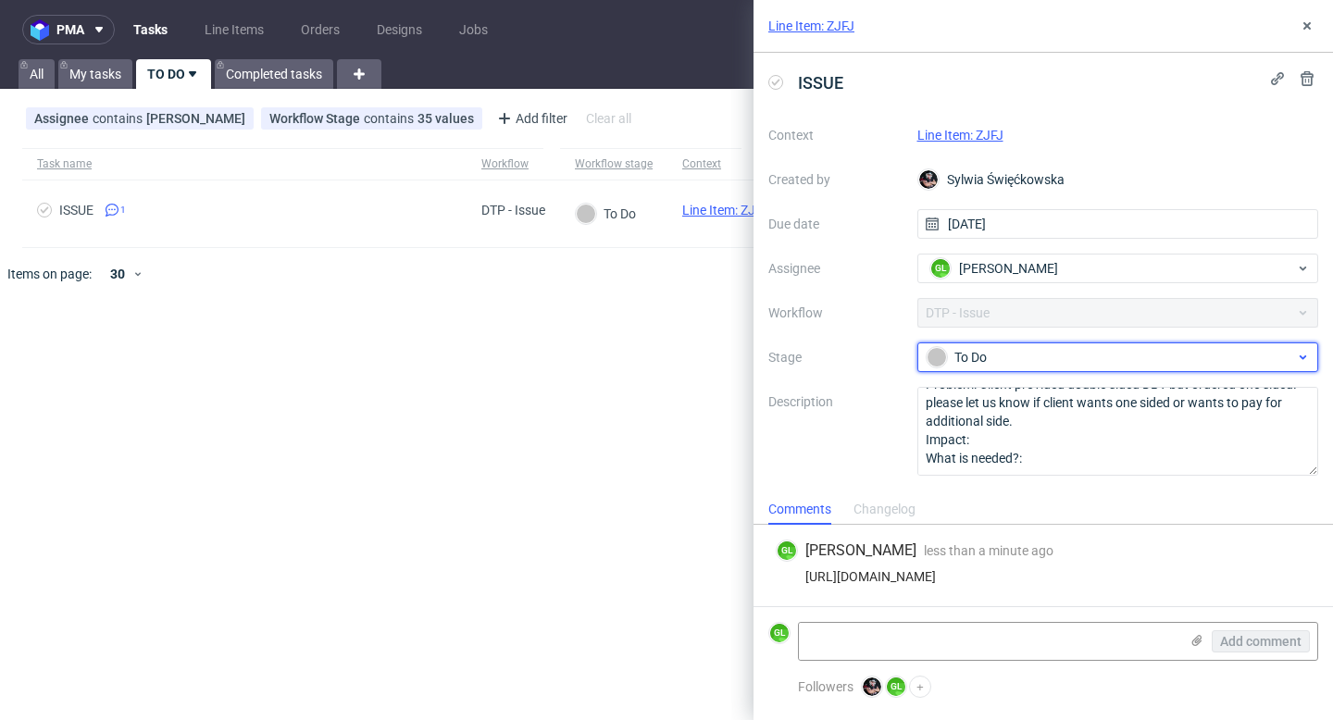
click at [1079, 357] on div "To Do" at bounding box center [1111, 357] width 368 height 20
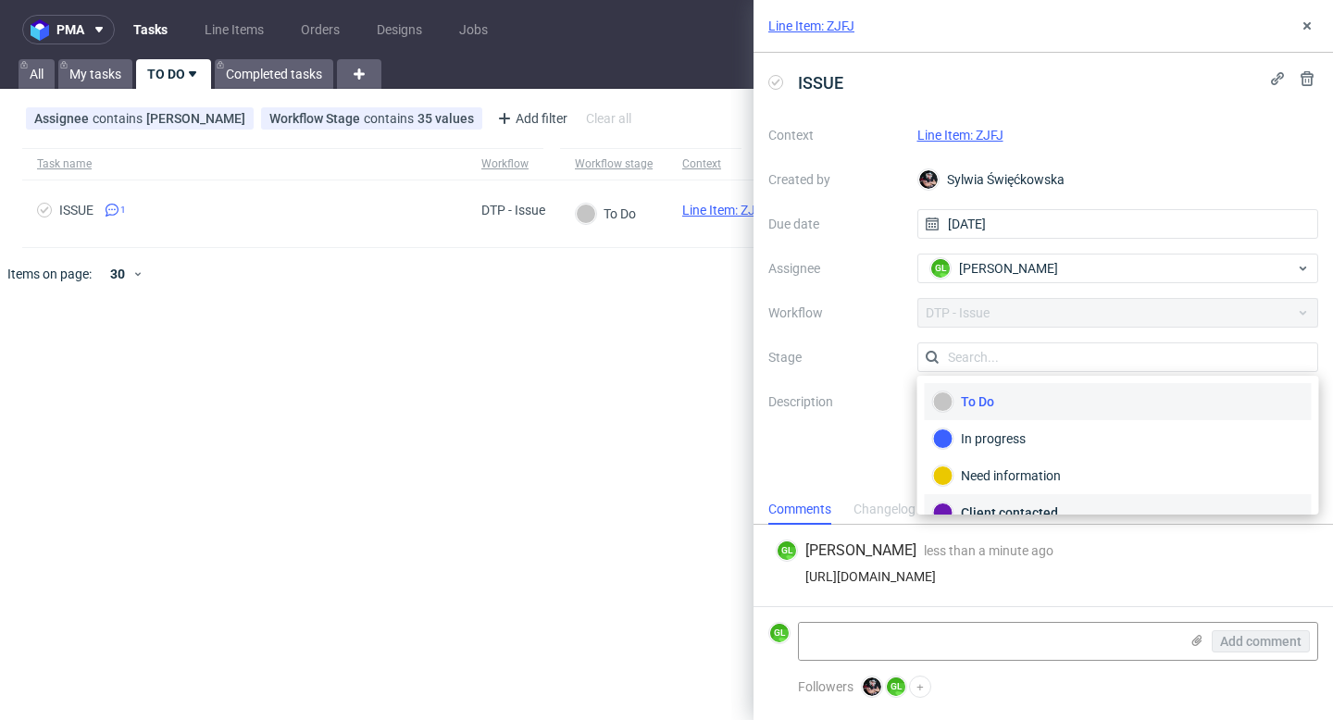
click at [1026, 508] on div "Client contacted" at bounding box center [1118, 513] width 370 height 20
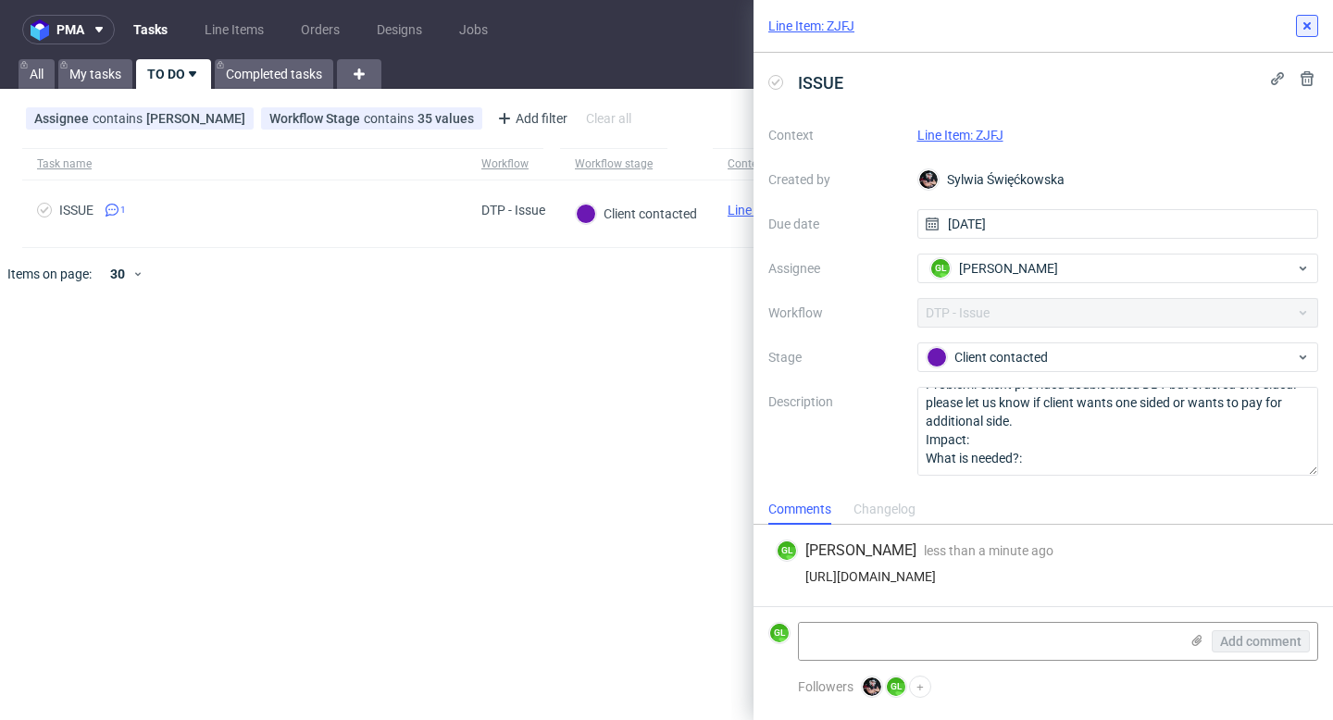
click at [1308, 27] on use at bounding box center [1307, 25] width 7 height 7
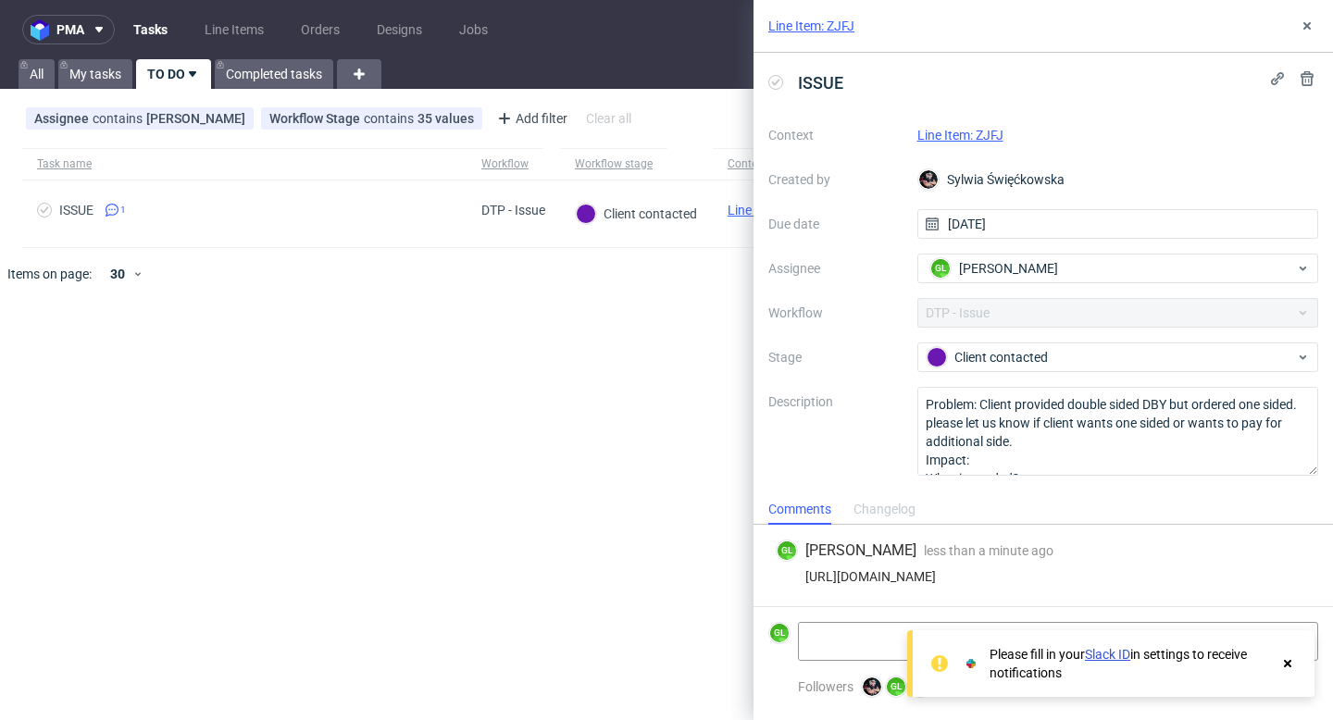
click at [529, 402] on div "pma Tasks Line Items Orders Designs Jobs GL All My tasks TO DO Completed tasks …" at bounding box center [666, 360] width 1333 height 720
click at [1302, 22] on icon at bounding box center [1307, 26] width 15 height 15
